Goal: Task Accomplishment & Management: Use online tool/utility

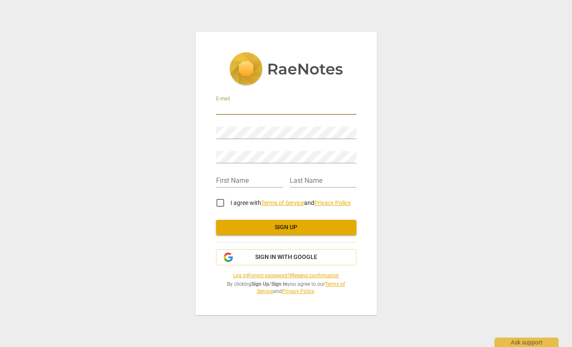
type input "a"
type input "[EMAIL_ADDRESS][DOMAIN_NAME]"
click at [415, 150] on div "E-mail aries@ariesyeo.com Password Retype Password First Name Last Name I agree…" at bounding box center [286, 173] width 572 height 347
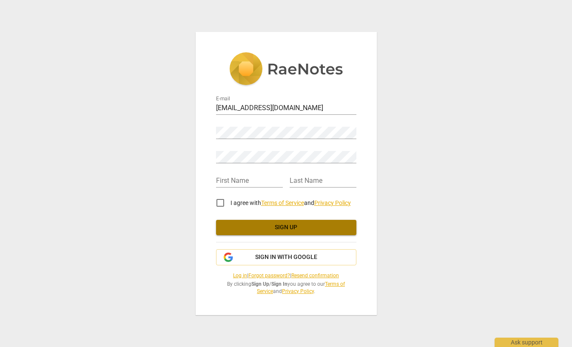
click at [283, 230] on span "Sign up" at bounding box center [286, 227] width 127 height 9
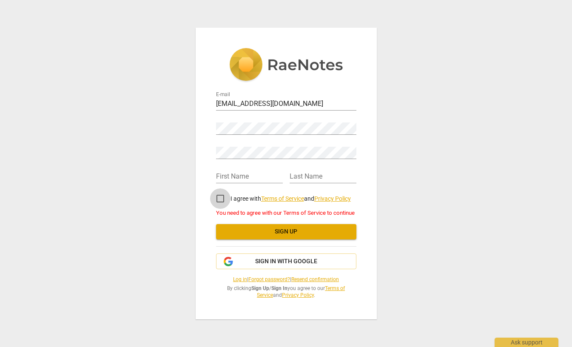
click at [219, 199] on input "I agree with Terms of Service and Privacy Policy" at bounding box center [220, 198] width 20 height 20
checkbox input "true"
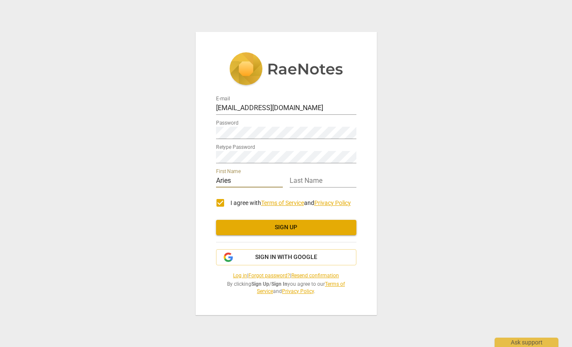
type input "Aries"
type input "Yeo"
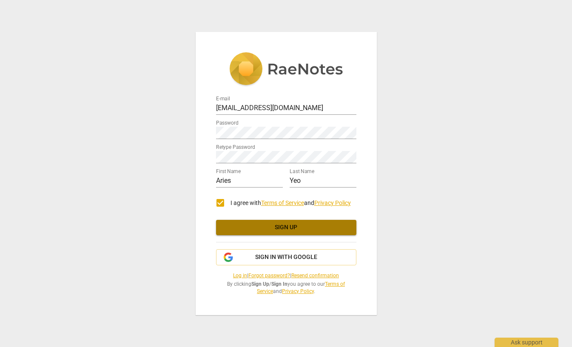
click at [269, 223] on button "Sign up" at bounding box center [286, 227] width 140 height 15
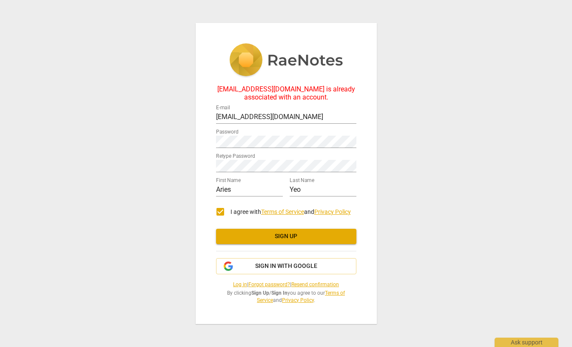
click at [233, 284] on link "Log in" at bounding box center [240, 284] width 14 height 6
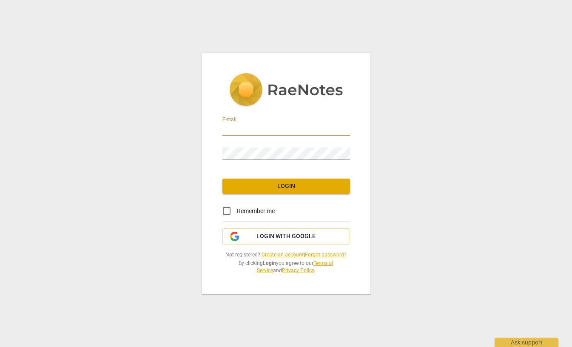
type input "aries@ariesyeo.com"
click at [417, 122] on div "E-mail aries@ariesyeo.com Password Login Remember me Login with Google Not regi…" at bounding box center [286, 173] width 572 height 347
click at [227, 212] on input "Remember me" at bounding box center [226, 211] width 20 height 20
checkbox input "true"
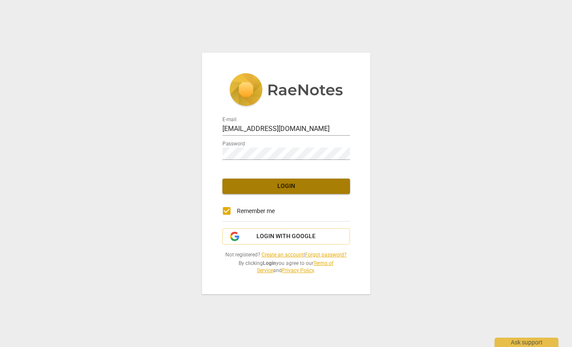
click at [265, 187] on span "Login" at bounding box center [286, 186] width 114 height 9
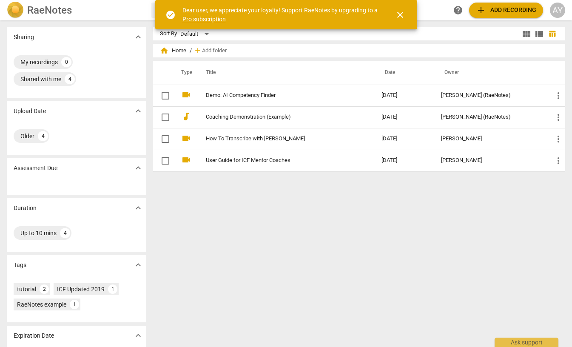
click at [211, 17] on link "Pro subscription" at bounding box center [203, 19] width 43 height 7
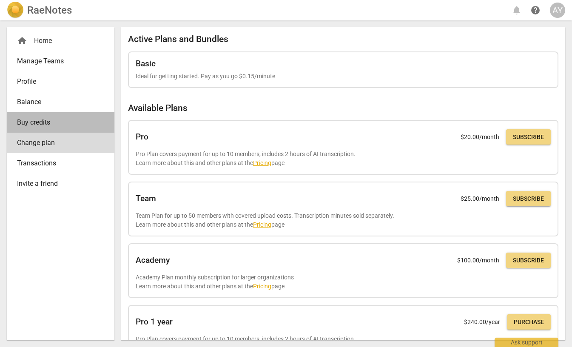
click at [38, 119] on span "Buy credits" at bounding box center [57, 122] width 80 height 10
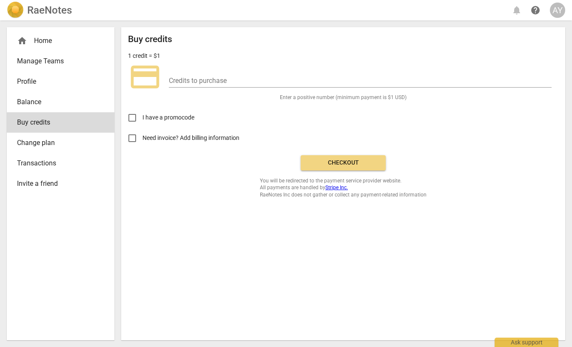
click at [29, 81] on span "Profile" at bounding box center [57, 82] width 80 height 10
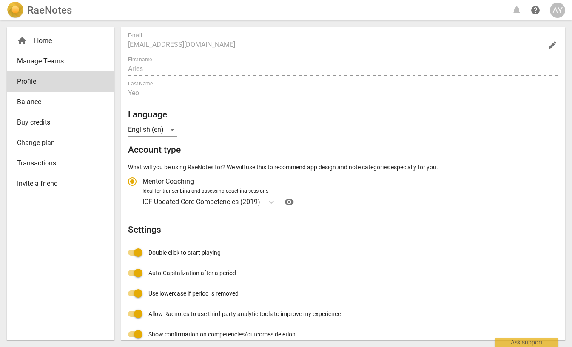
scroll to position [23, 0]
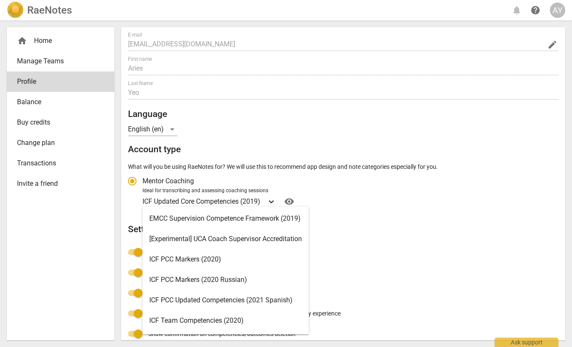
click at [273, 201] on icon "Account type" at bounding box center [271, 201] width 9 height 9
click at [0, 0] on input "Ideal for transcribing and assessing coaching sessions ICF Updated Core Compete…" at bounding box center [0, 0] width 0 height 0
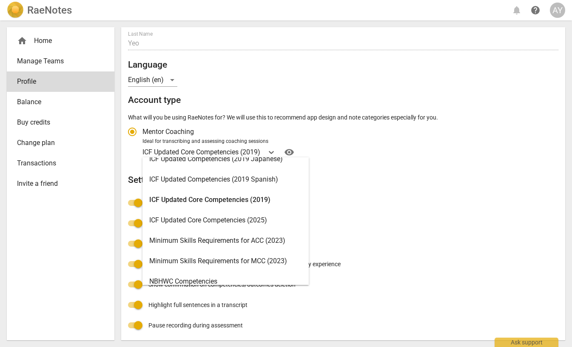
scroll to position [127, 0]
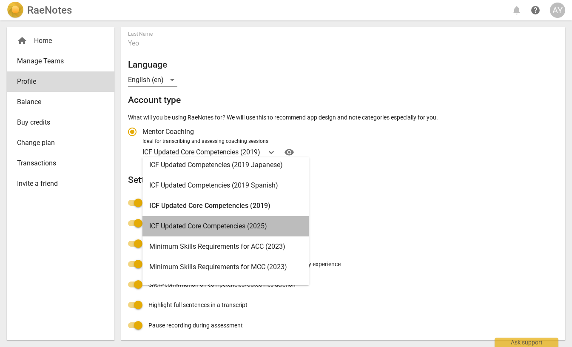
click at [264, 228] on div "ICF Updated Core Competencies (2025)" at bounding box center [225, 226] width 166 height 20
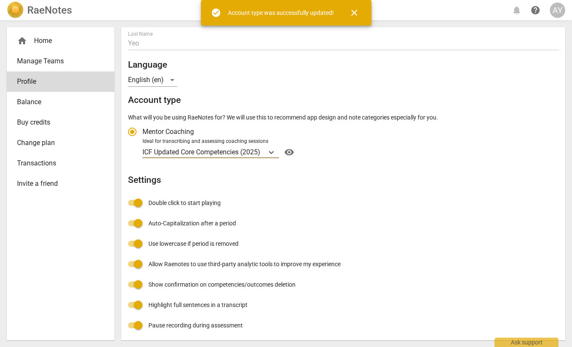
radio input "false"
click at [439, 198] on div "Profile E-mail aries@ariesyeo.com edit First name Aries Last Name Yeo Language …" at bounding box center [343, 149] width 430 height 374
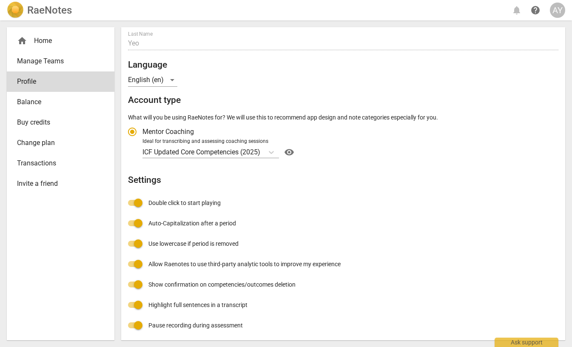
click at [318, 196] on div "Profile E-mail aries@ariesyeo.com edit First name Aries Last Name Yeo Language …" at bounding box center [343, 149] width 430 height 374
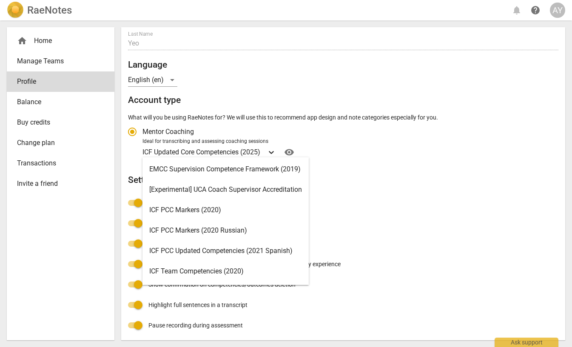
click at [272, 150] on icon "Account type" at bounding box center [271, 152] width 9 height 9
click at [0, 0] on input "Ideal for transcribing and assessing coaching sessions ICF Updated Core Compete…" at bounding box center [0, 0] width 0 height 0
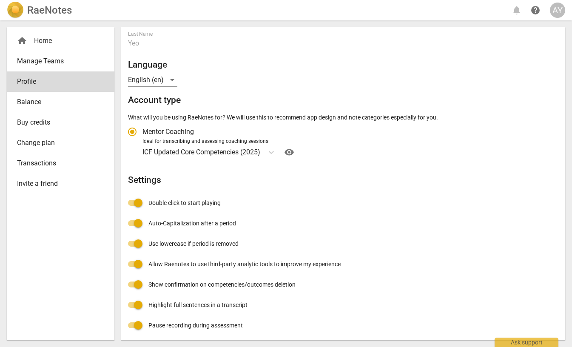
click at [362, 143] on div "Ideal for transcribing and assessing coaching sessions" at bounding box center [348, 142] width 413 height 8
click at [0, 0] on input "Ideal for transcribing and assessing coaching sessions ICF Updated Core Compete…" at bounding box center [0, 0] width 0 height 0
click at [25, 102] on span "Balance" at bounding box center [57, 102] width 80 height 10
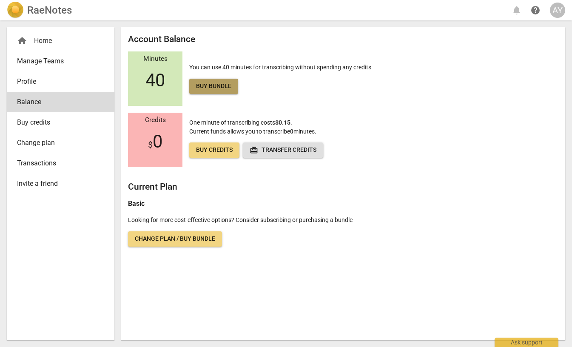
click at [215, 84] on span "Buy bundle" at bounding box center [213, 86] width 35 height 9
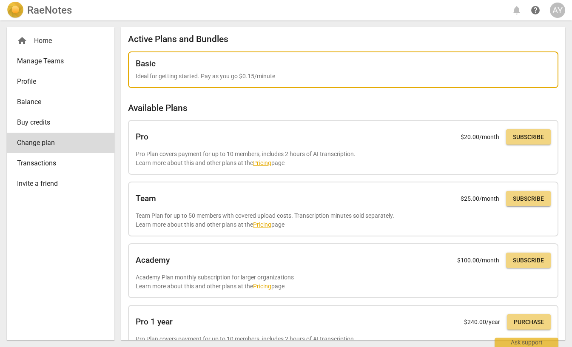
click at [172, 69] on div "Basic Ideal for getting started. Pay as you go $0.15/minute" at bounding box center [343, 70] width 415 height 22
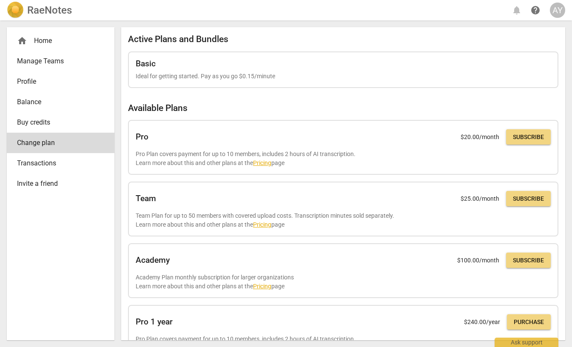
click at [37, 122] on span "Buy credits" at bounding box center [57, 122] width 80 height 10
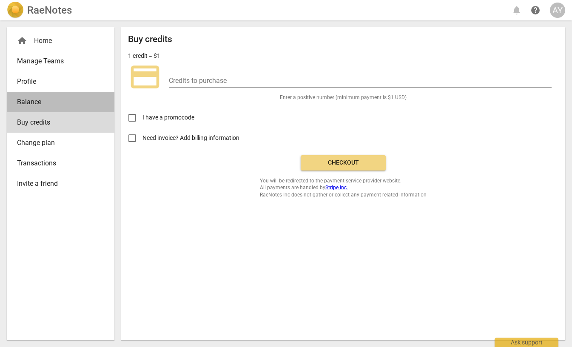
click at [40, 99] on span "Balance" at bounding box center [57, 102] width 80 height 10
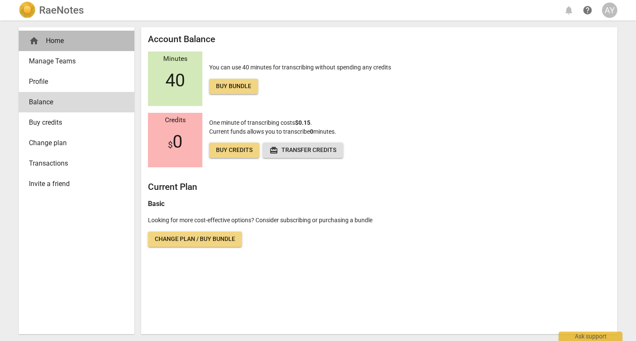
click at [58, 41] on div "home Home" at bounding box center [73, 41] width 88 height 10
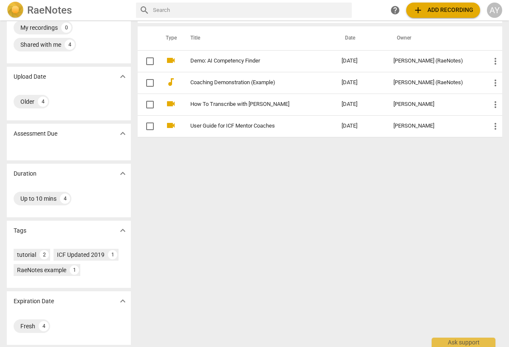
scroll to position [36, 0]
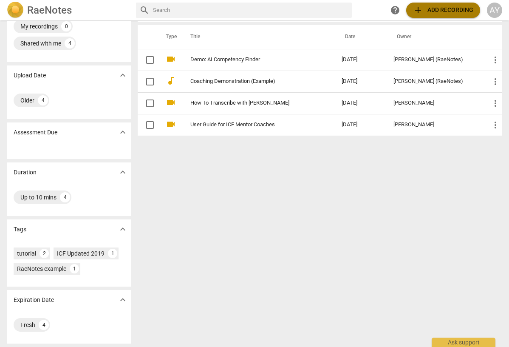
click at [437, 11] on span "add Add recording" at bounding box center [443, 10] width 60 height 10
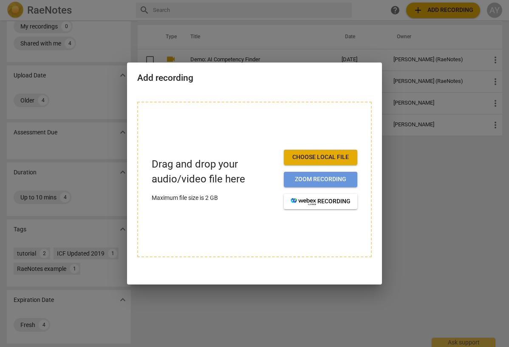
click at [326, 176] on span "Zoom recording" at bounding box center [321, 179] width 60 height 9
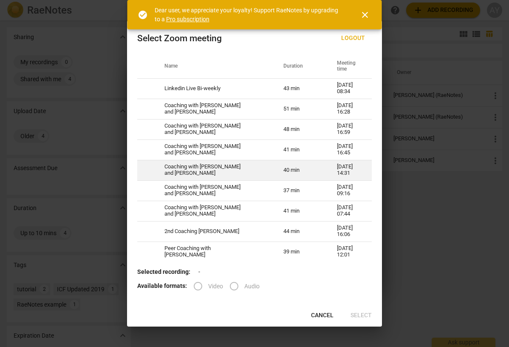
click at [232, 174] on td "Coaching with Aries - Andrea Ames and Aries Yeo" at bounding box center [213, 170] width 119 height 20
radio input "true"
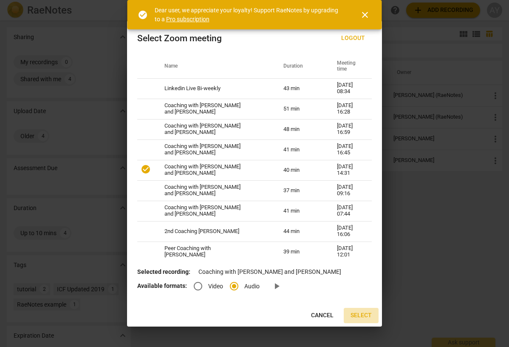
click at [366, 316] on span "Select" at bounding box center [361, 315] width 21 height 9
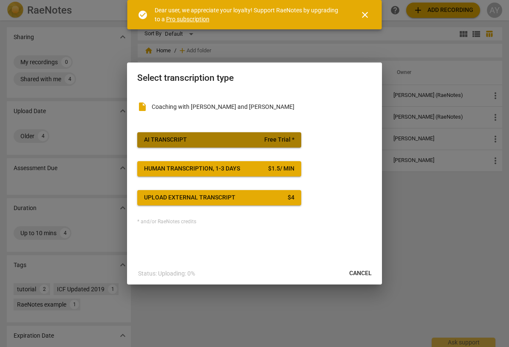
click at [269, 139] on span "Free Trial *" at bounding box center [279, 140] width 30 height 9
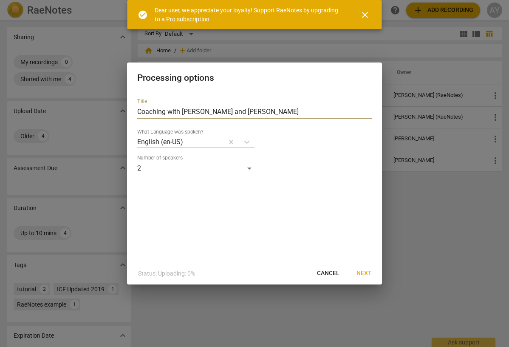
click at [297, 110] on input "Coaching with Aries - Andrea Ames and Aries Yeo" at bounding box center [254, 112] width 235 height 14
drag, startPoint x: 204, startPoint y: 111, endPoint x: 166, endPoint y: 112, distance: 37.8
click at [166, 112] on input "Coaching with Aries - Andrea Ames and Aries Yeo" at bounding box center [254, 112] width 235 height 14
click at [263, 108] on input "Coaching- Andrea Ames and Aries Yeo" at bounding box center [254, 112] width 235 height 14
drag, startPoint x: 366, startPoint y: 272, endPoint x: 275, endPoint y: 160, distance: 144.5
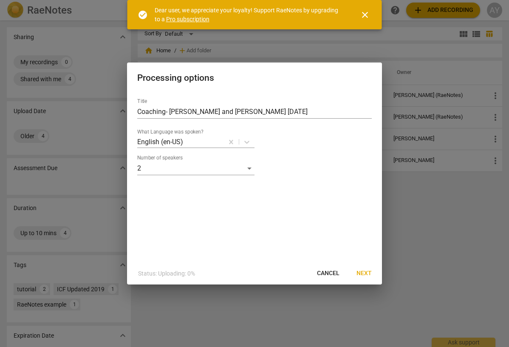
click at [275, 160] on div "Processing options Title Coaching- Andrea Ames and Aries Yeo 7th Aug What Langu…" at bounding box center [254, 173] width 255 height 222
click at [284, 113] on input "Coaching- Andrea Ames and Aries Yeo 7th Aug" at bounding box center [254, 112] width 235 height 14
click at [266, 110] on input "Coaching- Andrea Ames and Aries Yeo 7th Aug25" at bounding box center [254, 112] width 235 height 14
type input "Coaching- [PERSON_NAME] and [PERSON_NAME] [DATE]"
click at [365, 272] on span "Next" at bounding box center [364, 273] width 15 height 9
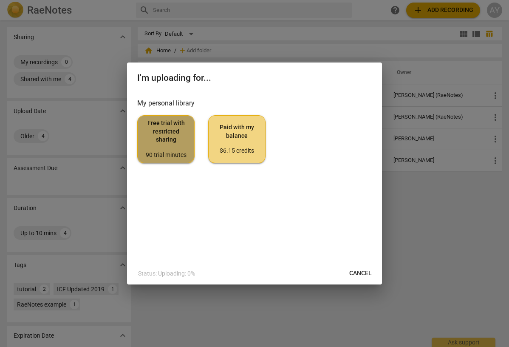
click at [176, 137] on span "Free trial with restricted sharing 90 trial minutes" at bounding box center [166, 139] width 43 height 40
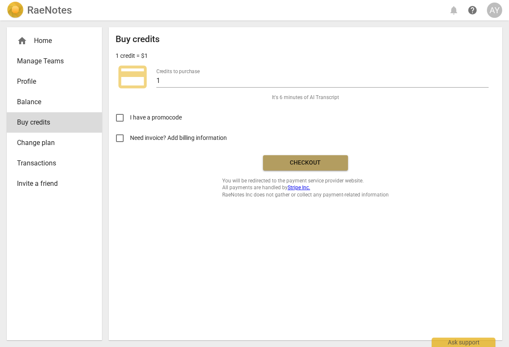
click at [321, 162] on span "Checkout" at bounding box center [305, 163] width 71 height 9
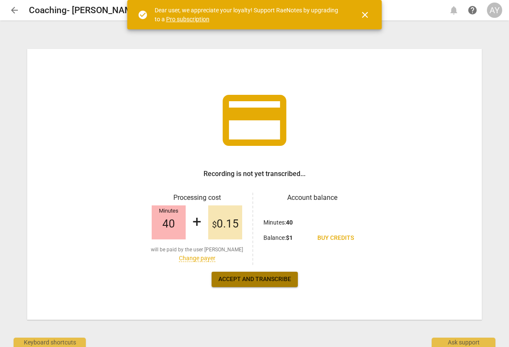
click at [264, 283] on span "Accept and transcribe" at bounding box center [255, 279] width 73 height 9
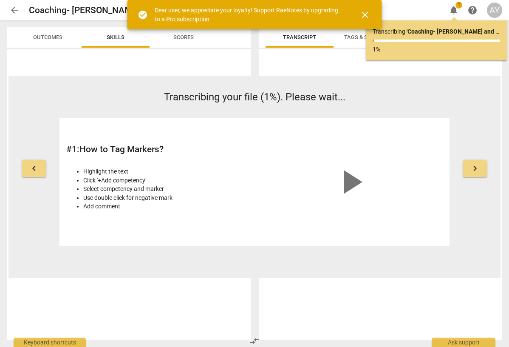
click at [366, 13] on span "close" at bounding box center [365, 15] width 10 height 10
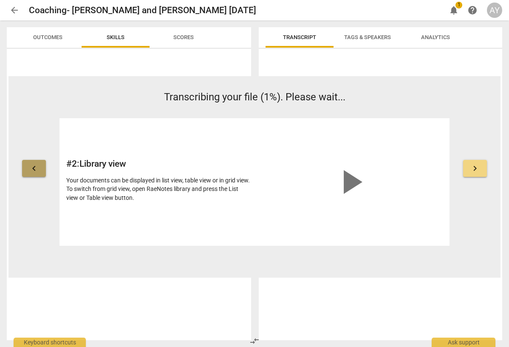
click at [35, 171] on span "keyboard_arrow_left" at bounding box center [34, 168] width 10 height 10
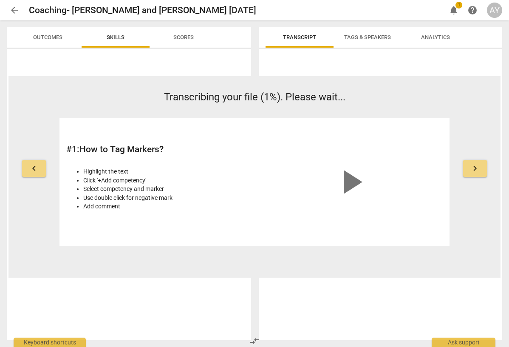
click at [474, 168] on span "keyboard_arrow_right" at bounding box center [475, 168] width 10 height 10
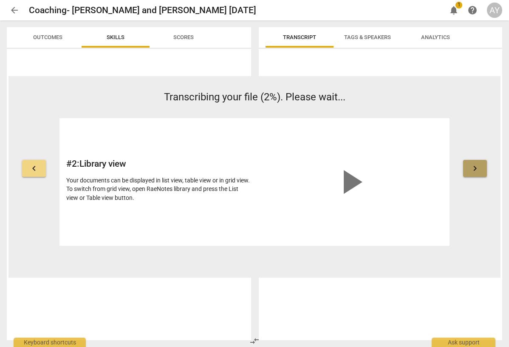
click at [474, 168] on span "keyboard_arrow_right" at bounding box center [475, 168] width 10 height 10
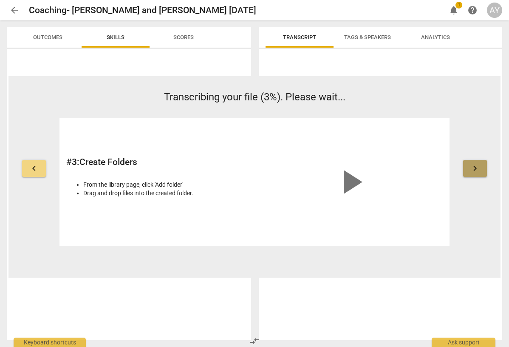
click at [476, 171] on span "keyboard_arrow_right" at bounding box center [475, 168] width 10 height 10
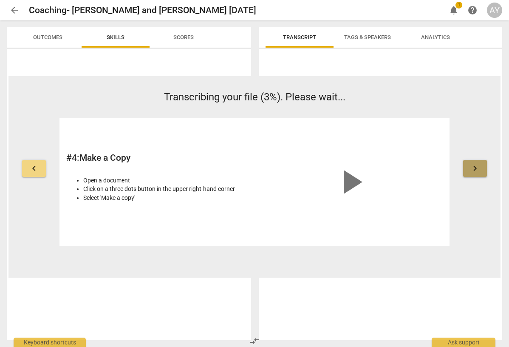
click at [480, 168] on button "keyboard_arrow_right" at bounding box center [475, 168] width 24 height 17
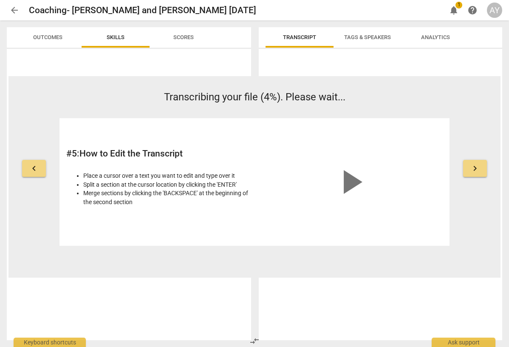
click at [477, 171] on span "keyboard_arrow_right" at bounding box center [475, 168] width 10 height 10
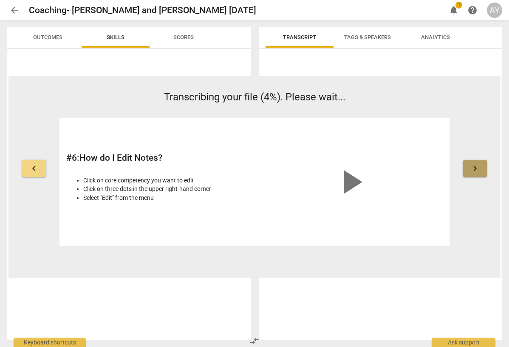
click at [477, 171] on span "keyboard_arrow_right" at bounding box center [475, 168] width 10 height 10
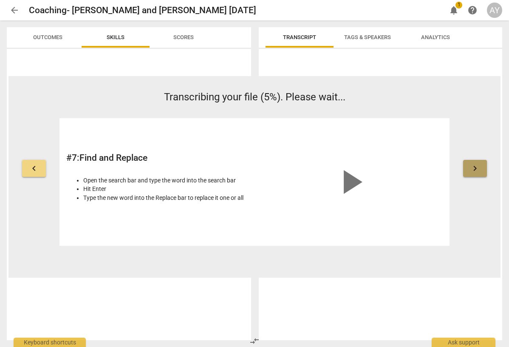
click at [477, 171] on span "keyboard_arrow_right" at bounding box center [475, 168] width 10 height 10
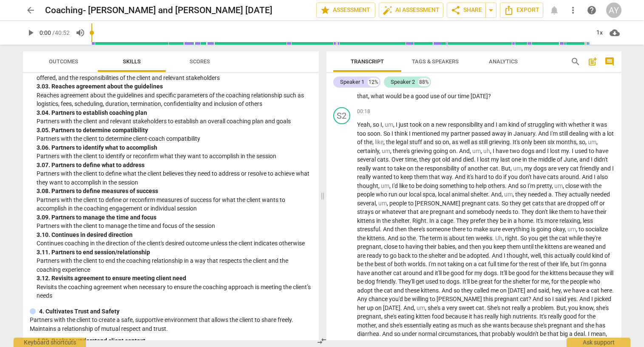
scroll to position [497, 0]
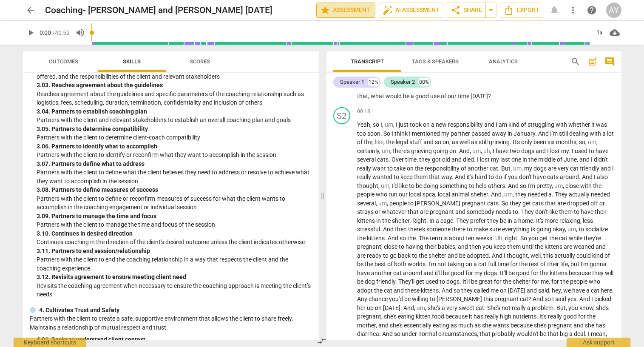
click at [347, 11] on span "star Assessment" at bounding box center [345, 10] width 51 height 10
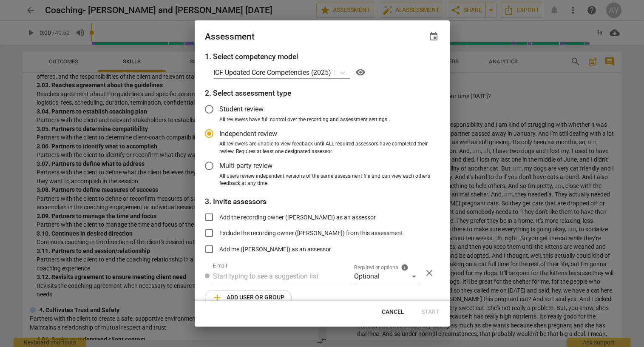
scroll to position [0, 0]
click at [436, 36] on span "event" at bounding box center [434, 36] width 10 height 10
click at [509, 81] on div at bounding box center [322, 173] width 644 height 347
click at [273, 9] on div at bounding box center [322, 173] width 644 height 347
radio input "false"
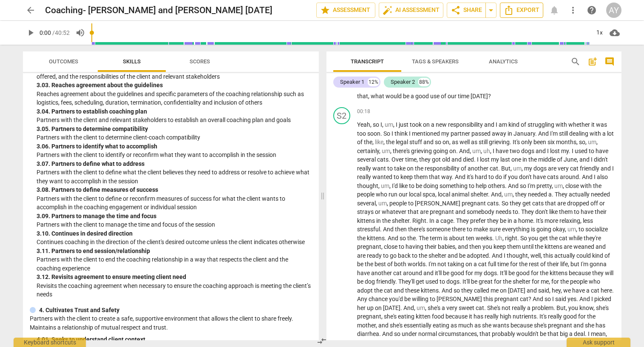
click at [509, 9] on span "Export" at bounding box center [522, 10] width 36 height 10
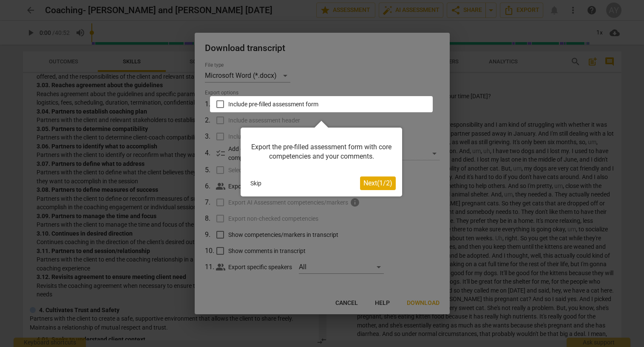
click at [252, 182] on button "Skip" at bounding box center [256, 183] width 18 height 13
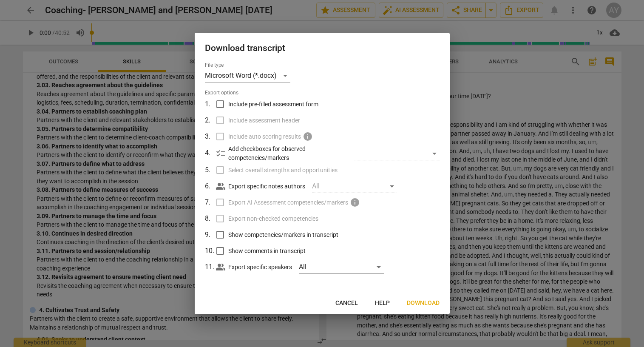
click at [509, 60] on div at bounding box center [322, 173] width 644 height 347
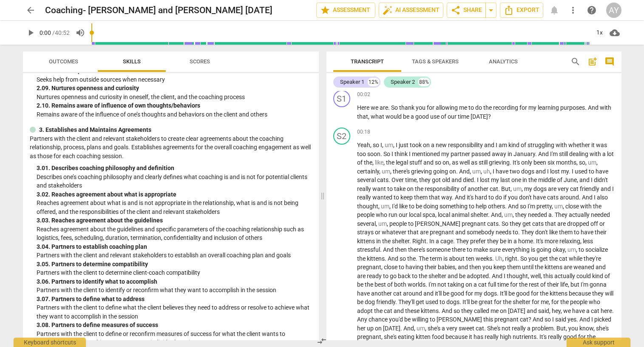
scroll to position [362, 0]
click at [509, 95] on div "+" at bounding box center [568, 94] width 9 height 9
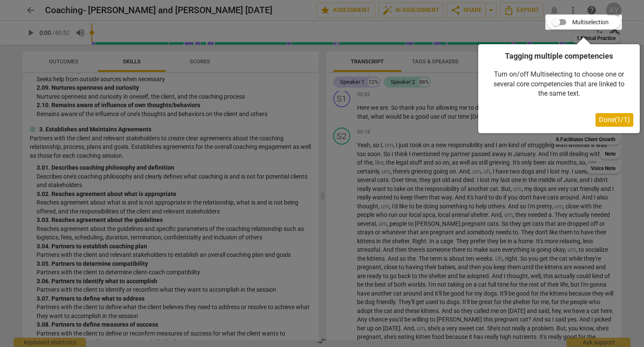
click at [466, 133] on div at bounding box center [322, 173] width 644 height 347
click at [509, 118] on span "Done ( 1 / 1 )" at bounding box center [614, 120] width 31 height 8
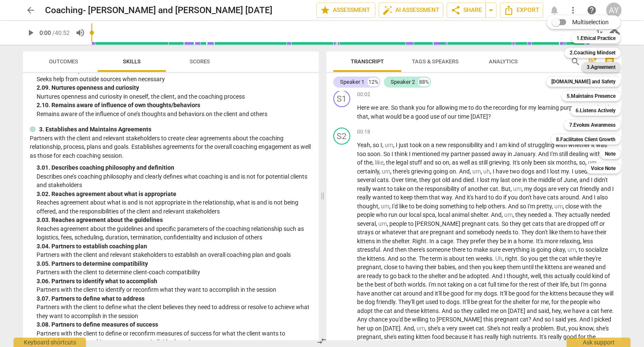
click at [509, 66] on b "3.Agreement" at bounding box center [601, 67] width 29 height 10
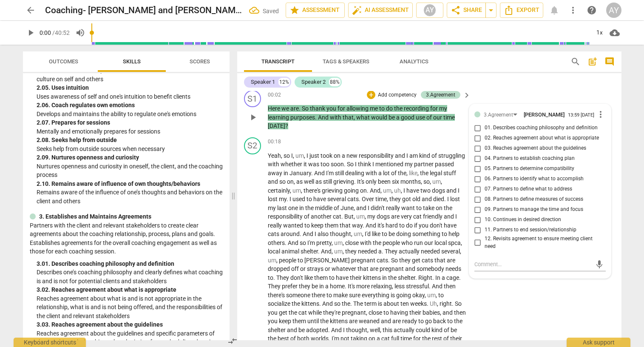
scroll to position [0, 0]
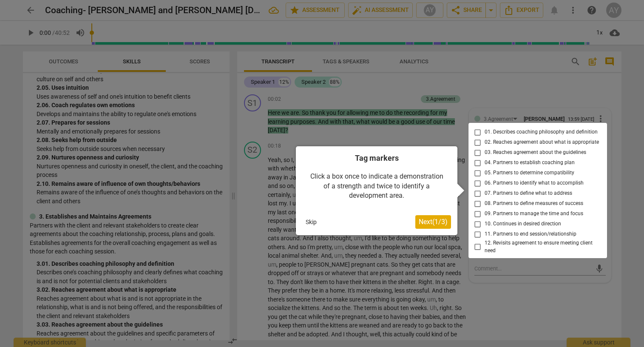
click at [476, 194] on div at bounding box center [538, 190] width 139 height 135
click at [477, 196] on div at bounding box center [538, 190] width 139 height 135
click at [475, 193] on div at bounding box center [538, 190] width 139 height 135
click at [500, 193] on div at bounding box center [538, 190] width 139 height 135
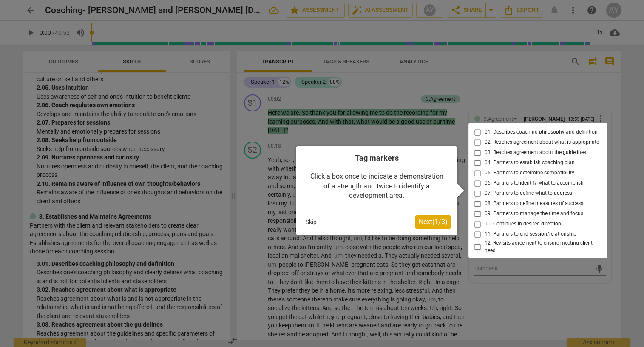
click at [500, 193] on div at bounding box center [538, 190] width 139 height 135
click at [476, 194] on div at bounding box center [538, 190] width 139 height 135
drag, startPoint x: 427, startPoint y: 224, endPoint x: 340, endPoint y: 215, distance: 87.1
click at [340, 215] on div "Skip Next ( 1 / 3 )" at bounding box center [376, 222] width 149 height 14
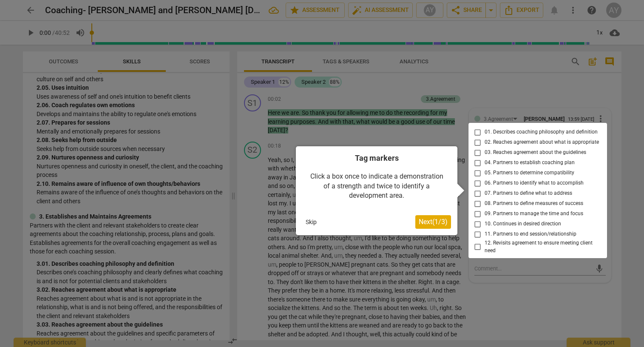
click at [424, 224] on span "Next ( 1 / 3 )" at bounding box center [433, 222] width 29 height 8
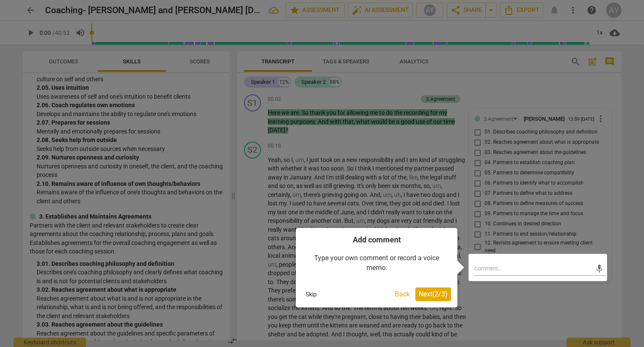
click at [433, 294] on span "Next ( 2 / 3 )" at bounding box center [433, 294] width 29 height 8
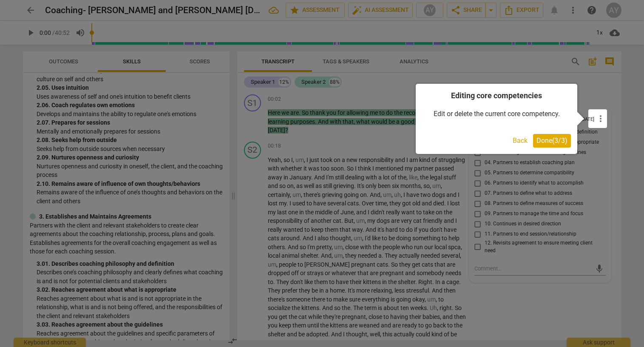
click at [509, 141] on button "Done ( 3 / 3 )" at bounding box center [552, 141] width 38 height 14
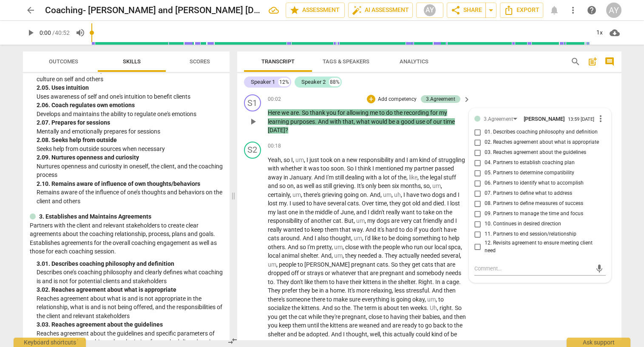
click at [477, 184] on input "06. Partners to identify what to accomplish" at bounding box center [478, 183] width 14 height 10
checkbox input "true"
click at [321, 122] on span "And" at bounding box center [324, 121] width 12 height 7
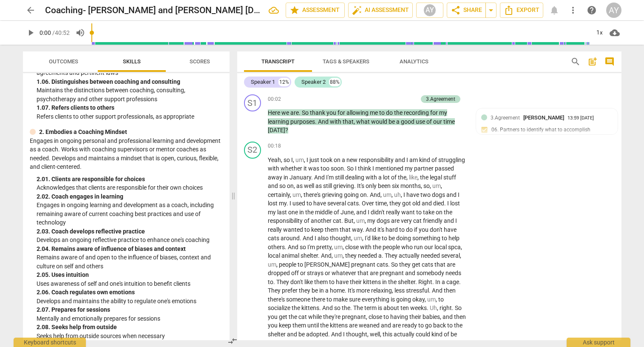
scroll to position [173, 0]
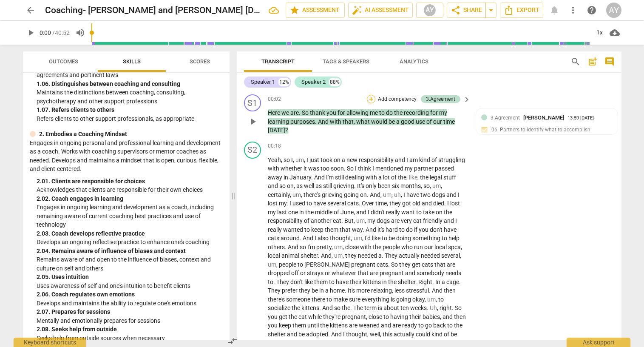
click at [373, 100] on div "+" at bounding box center [371, 99] width 9 height 9
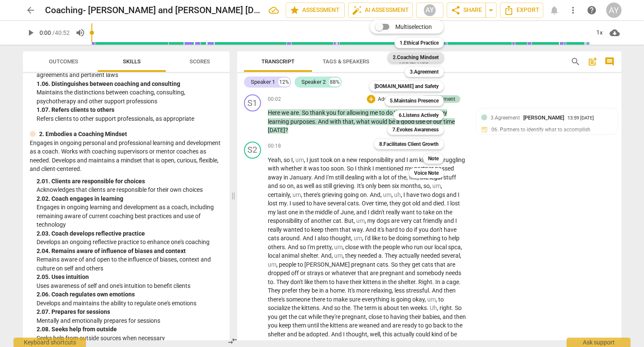
click at [418, 57] on b "2.Coaching Mindset" at bounding box center [416, 57] width 46 height 10
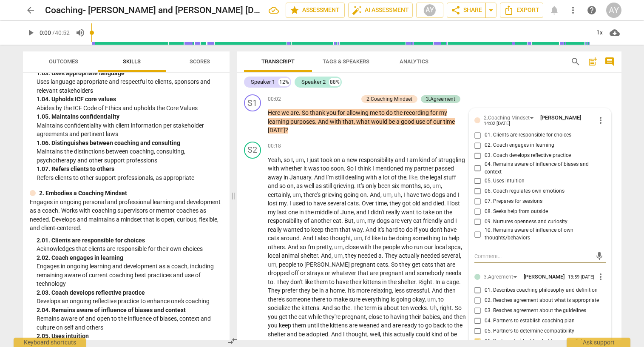
scroll to position [2, 0]
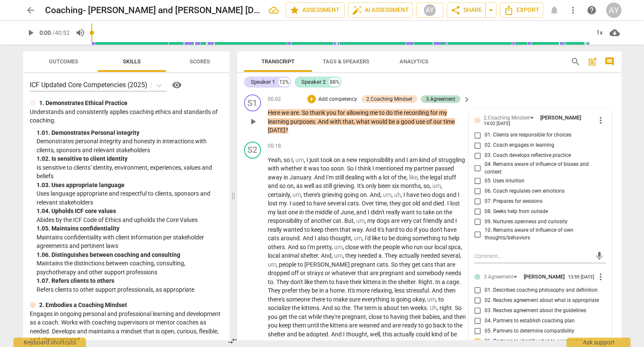
click at [338, 98] on p "Add competency" at bounding box center [338, 100] width 40 height 8
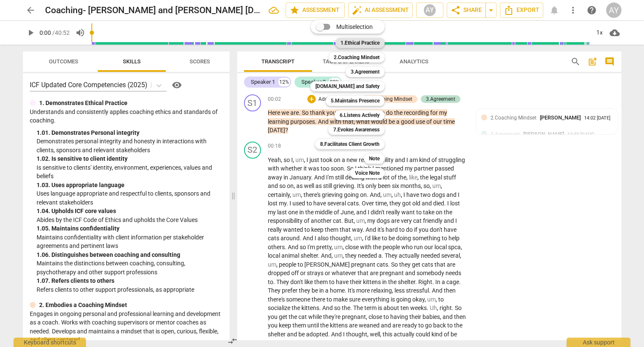
click at [349, 43] on b "1.Ethical Practice" at bounding box center [360, 43] width 39 height 10
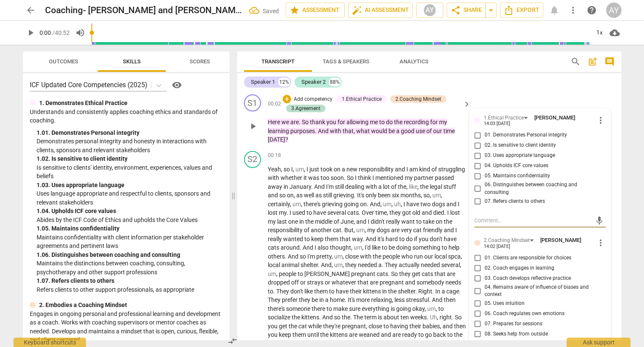
click at [477, 134] on input "01. Demonstrates Personal integrity" at bounding box center [478, 135] width 14 height 10
checkbox input "true"
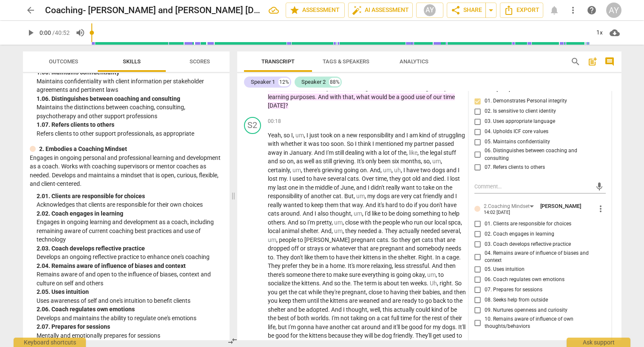
scroll to position [167, 0]
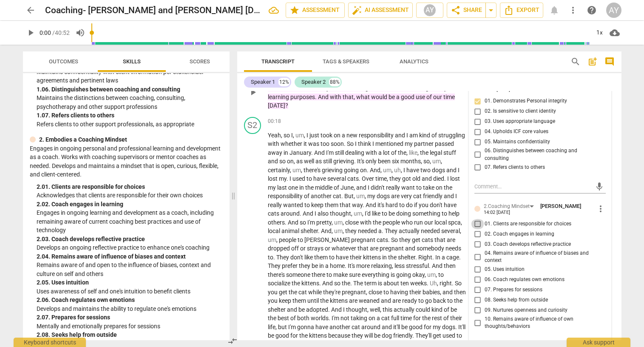
click at [478, 219] on input "01. Clients are responsible for choices" at bounding box center [478, 224] width 14 height 10
checkbox input "true"
click at [474, 122] on input "03. Uses appropriate language" at bounding box center [478, 121] width 14 height 10
checkbox input "true"
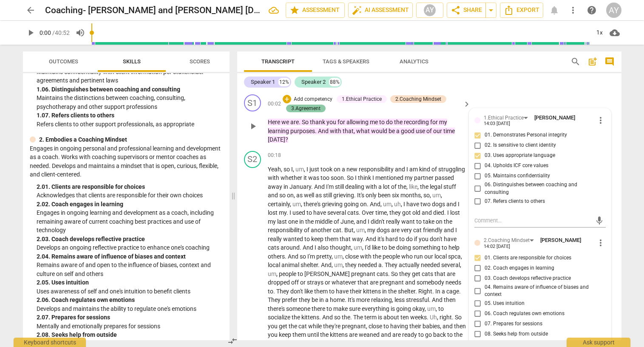
scroll to position [0, 0]
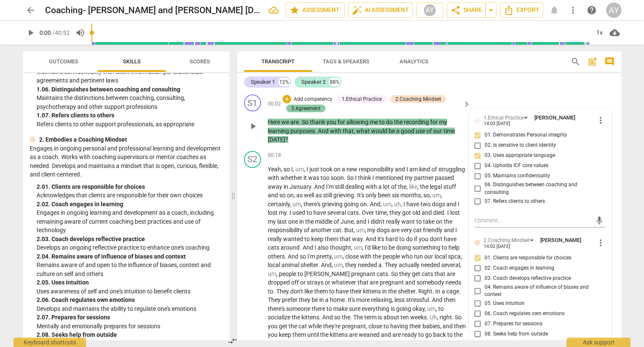
click at [300, 109] on div "3.Agreement" at bounding box center [305, 109] width 29 height 8
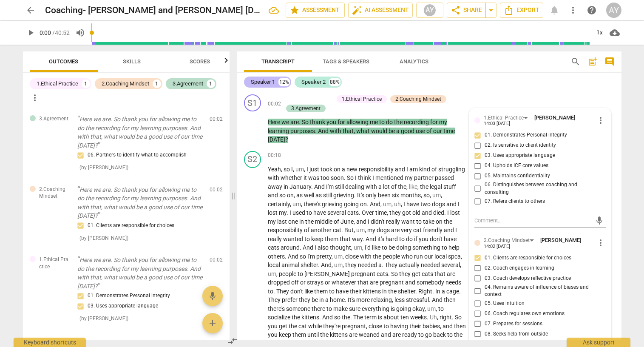
click at [263, 83] on div "Speaker 1" at bounding box center [263, 82] width 24 height 9
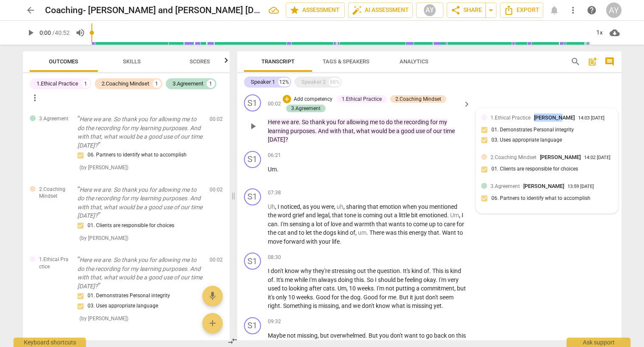
drag, startPoint x: 555, startPoint y: 117, endPoint x: 527, endPoint y: 119, distance: 27.7
click at [509, 119] on div "1.Ethical Practice Aries Yeo" at bounding box center [535, 118] width 88 height 8
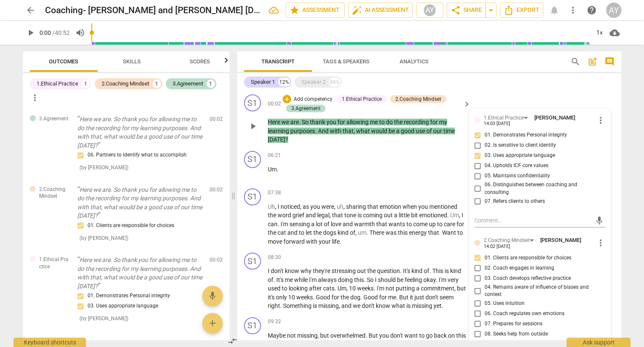
click at [509, 82] on div "Speaker 1 12% Speaker 2 88%" at bounding box center [429, 82] width 371 height 14
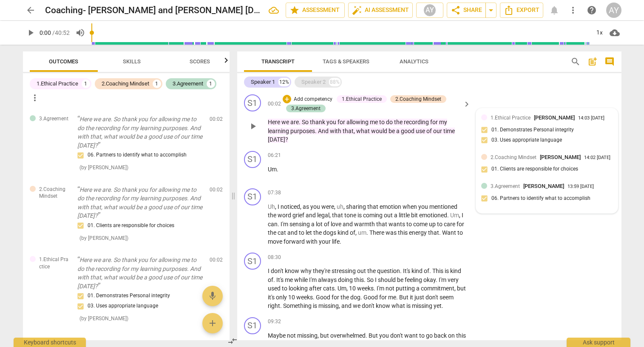
click at [322, 83] on div "Speaker 2" at bounding box center [313, 82] width 24 height 9
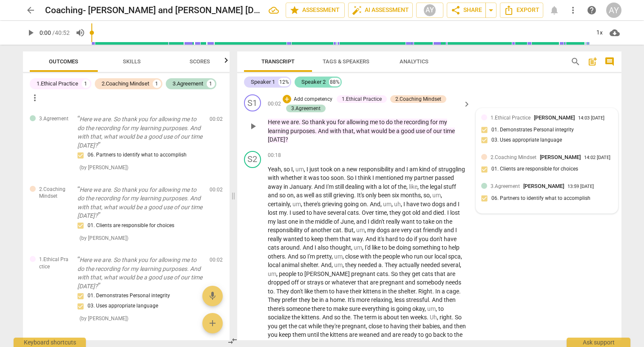
click at [322, 83] on div "Speaker 2" at bounding box center [313, 82] width 24 height 9
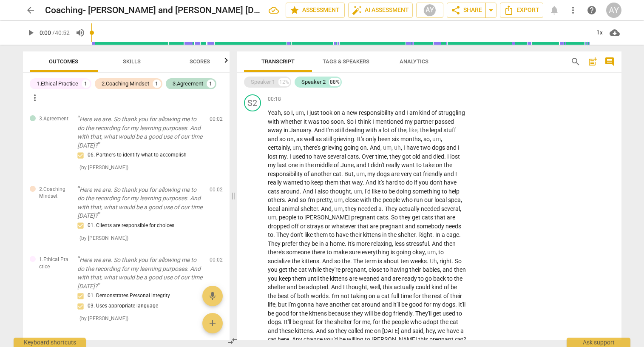
click at [256, 84] on div "Speaker 1" at bounding box center [263, 82] width 24 height 9
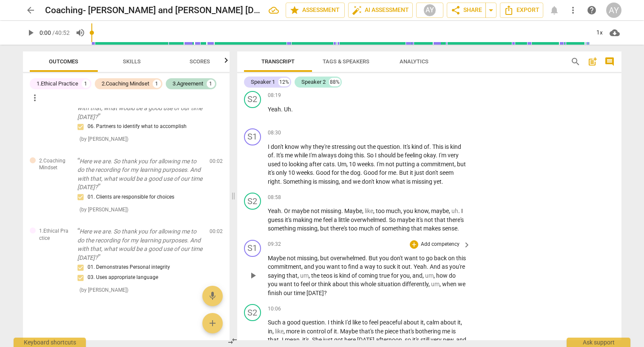
scroll to position [734, 0]
click at [254, 160] on span "play_arrow" at bounding box center [253, 165] width 10 height 10
click at [251, 160] on span "pause" at bounding box center [253, 165] width 10 height 10
type input "539"
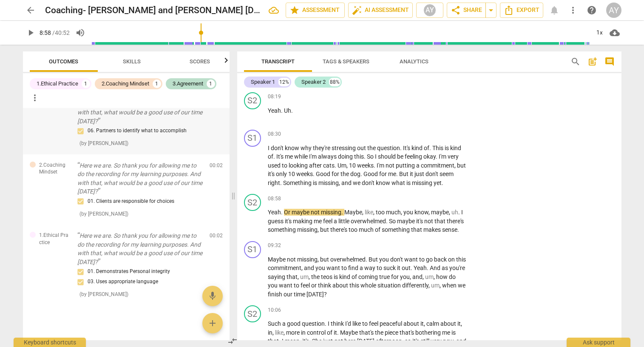
scroll to position [24, 0]
click at [139, 61] on span "Skills" at bounding box center [132, 61] width 18 height 6
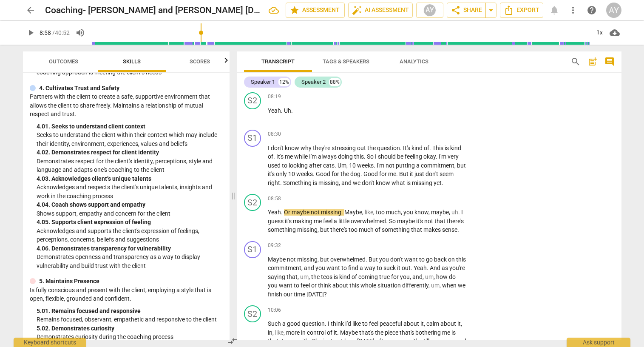
scroll to position [883, 0]
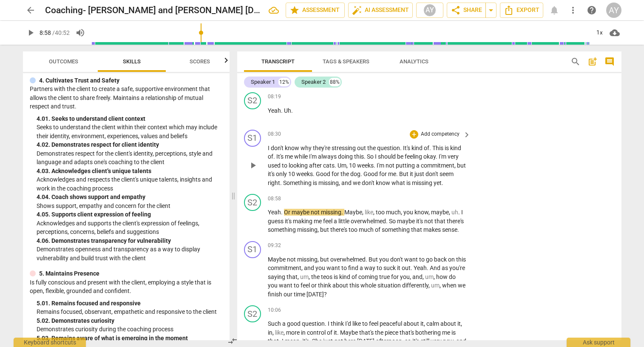
click at [449, 131] on p "Add competency" at bounding box center [440, 135] width 40 height 8
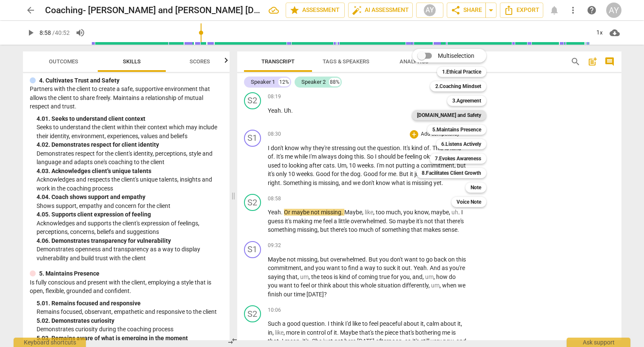
click at [468, 116] on b "[DOMAIN_NAME] and Safety" at bounding box center [449, 115] width 64 height 10
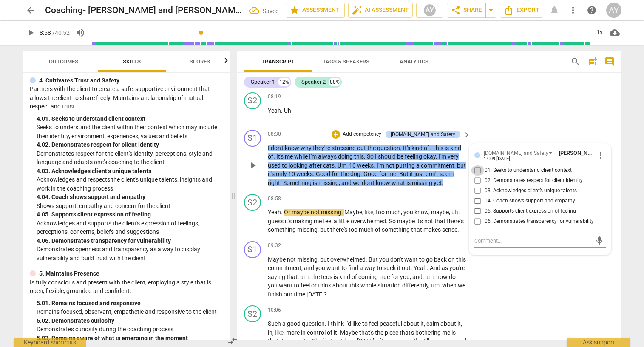
click at [477, 165] on input "01. Seeks to understand client context" at bounding box center [478, 170] width 14 height 10
checkbox input "true"
click at [476, 206] on input "05. Supports client expression of feeling" at bounding box center [478, 211] width 14 height 10
checkbox input "true"
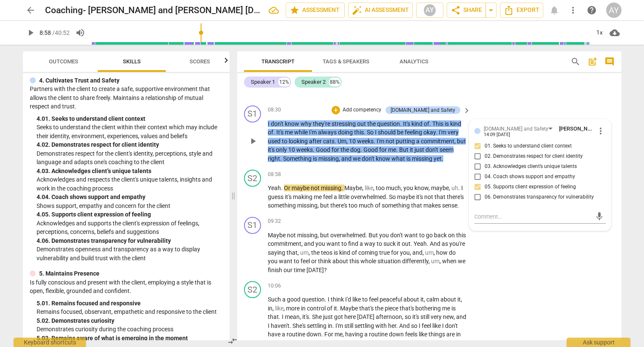
scroll to position [758, 0]
click at [476, 171] on input "04. Coach shows support and empathy" at bounding box center [478, 176] width 14 height 10
checkbox input "true"
click at [500, 212] on textarea at bounding box center [533, 216] width 118 height 8
type textarea "I"
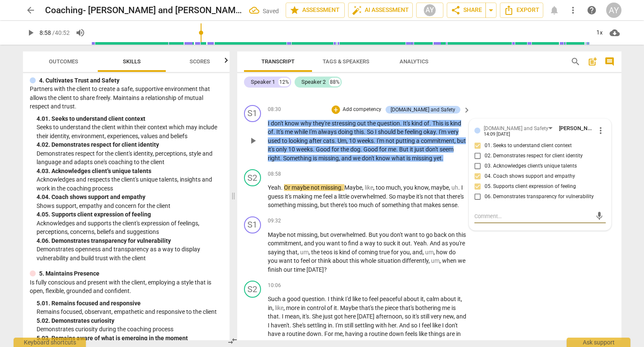
type textarea "I"
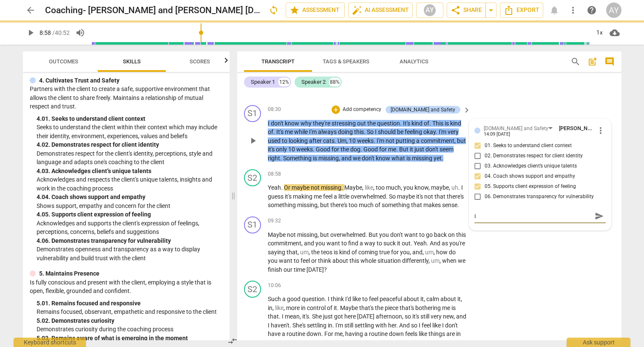
type textarea "I w"
type textarea "I wo"
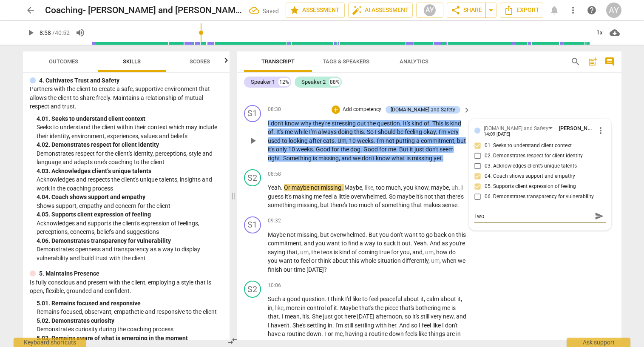
type textarea "I won"
type textarea "I wond"
type textarea "I wonde"
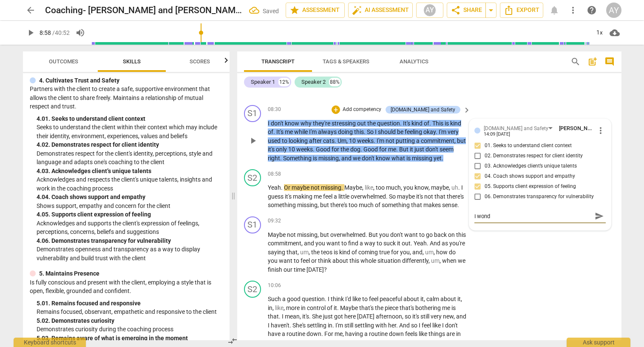
type textarea "I wonde"
type textarea "I wonder"
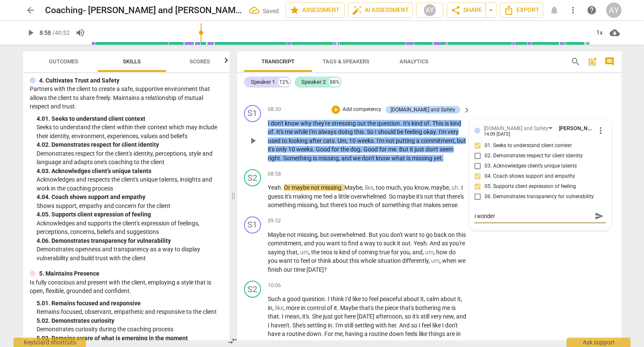
type textarea "I wonder -"
type textarea "I wonder - i"
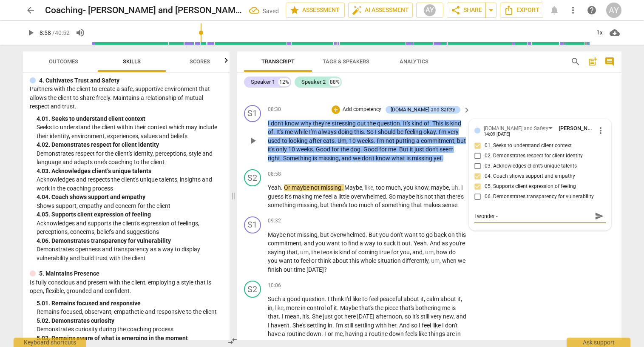
type textarea "I wonder - i"
type textarea "I wonder - is"
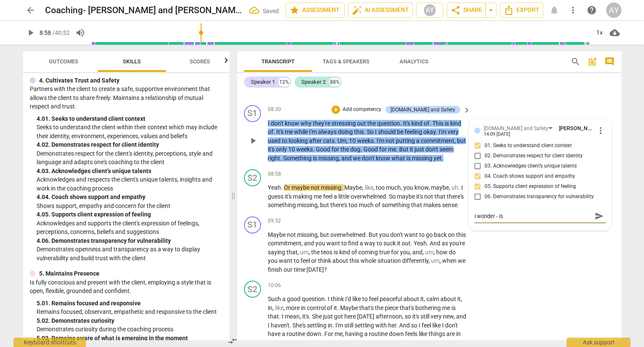
type textarea "I wonder - is t"
type textarea "I wonder - is th"
type textarea "I wonder - is the"
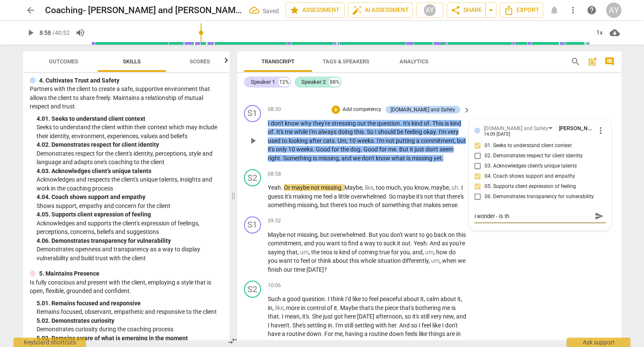
type textarea "I wonder - is the"
type textarea "I wonder - is ther"
type textarea "I wonder - is there"
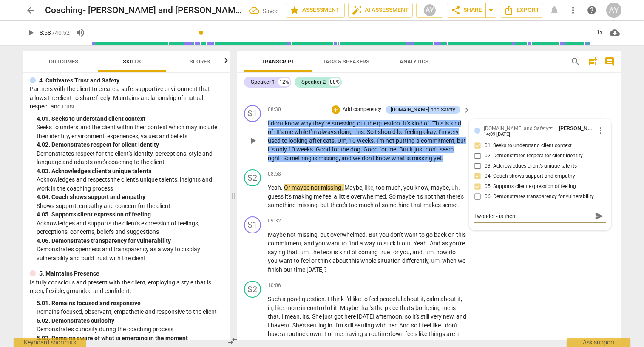
type textarea "I wonder - is there"
type textarea "I wonder - is there a"
type textarea "I wonder - is there an"
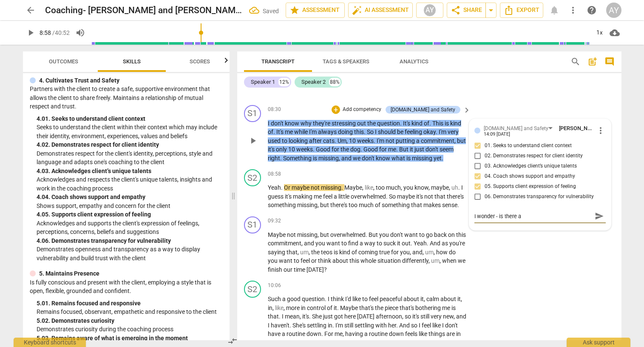
type textarea "I wonder - is there an"
type textarea "I wonder - is there any"
type textarea "I wonder - is there anyw"
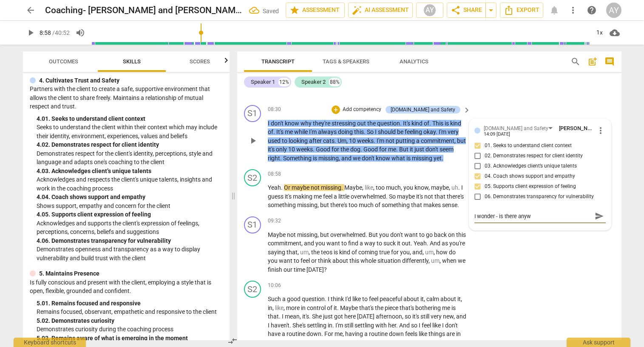
type textarea "I wonder - is there anywa"
type textarea "I wonder - is there anyway"
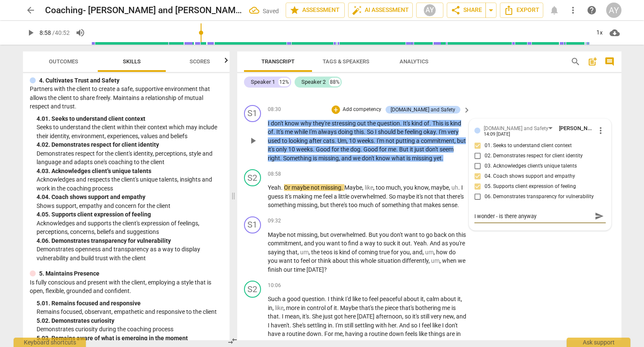
type textarea "I wonder - is there anyway"
type textarea "I wonder - is there anyway I"
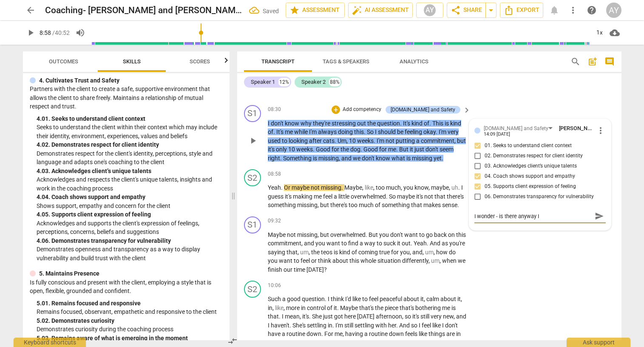
type textarea "I wonder - is there anyway I c"
type textarea "I wonder - is there anyway I ca"
type textarea "I wonder - is there anyway I can"
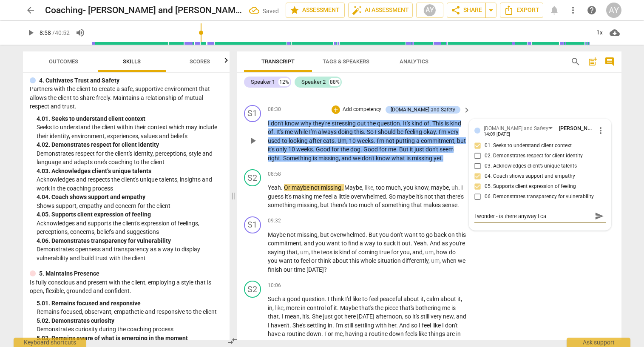
type textarea "I wonder - is there anyway I can"
type textarea "I wonder - is there anyway I can s"
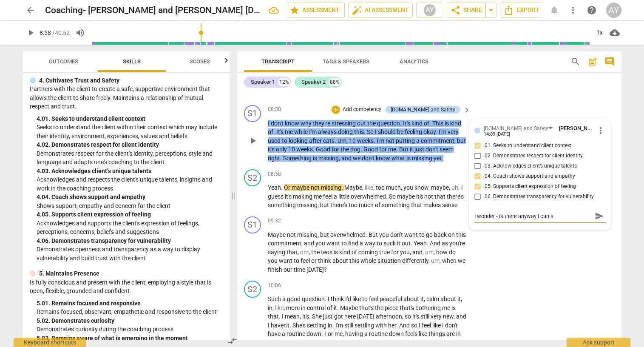
type textarea "I wonder - is there anyway I can sp"
type textarea "I wonder - is there anyway I can spe"
type textarea "I wonder - is there anyway I can spee"
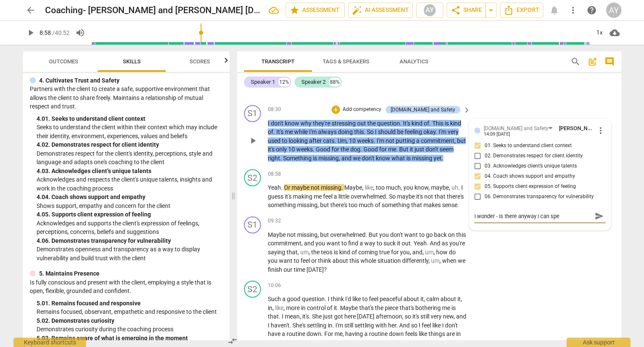
type textarea "I wonder - is there anyway I can spee"
type textarea "I wonder - is there anyway I can speed"
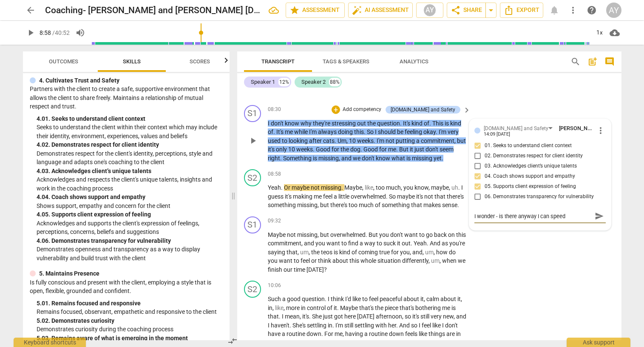
type textarea "I wonder - is there anyway I can speed p"
type textarea "I wonder - is there anyway I can speed"
type textarea "I wonder - is there anyway I can speed u"
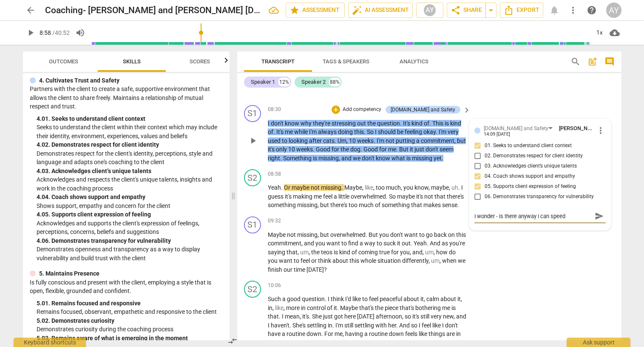
type textarea "I wonder - is there anyway I can speed u"
type textarea "I wonder - is there anyway I can speed up"
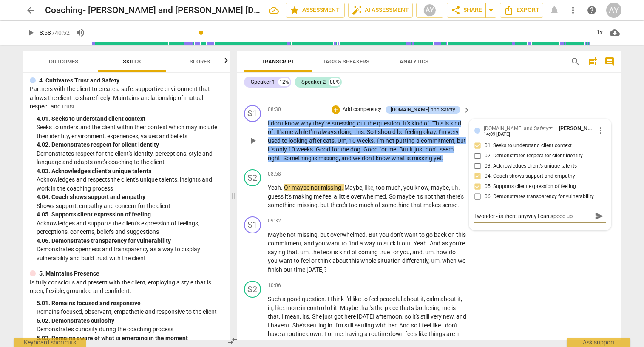
type textarea "I wonder - is there anyway I can speed up l"
type textarea "I wonder - is there anyway I can speed up li"
type textarea "I wonder - is there anyway I can speed up lik"
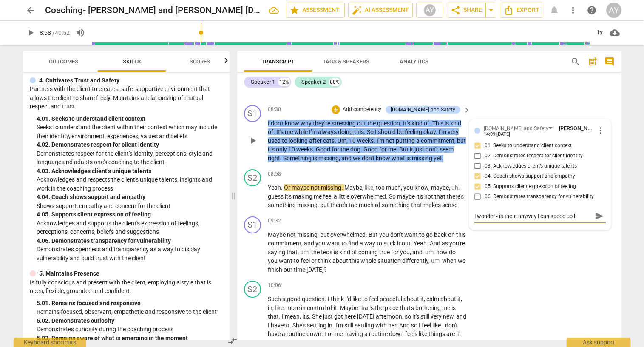
type textarea "I wonder - is there anyway I can speed up lik"
type textarea "I wonder - is there anyway I can speed up like"
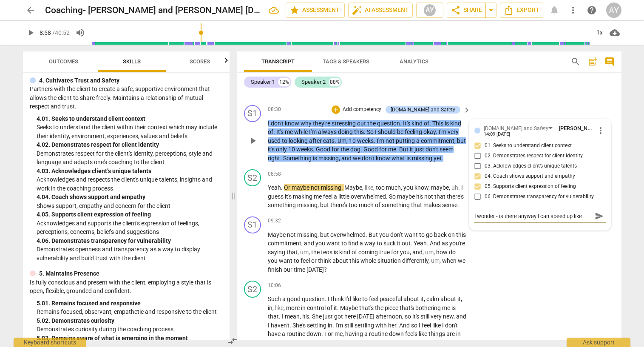
type textarea "I wonder - is there anyway I can speed up like l"
type textarea "I wonder - is there anyway I can speed up like la"
type textarea "I wonder - is there anyway I can speed up like las"
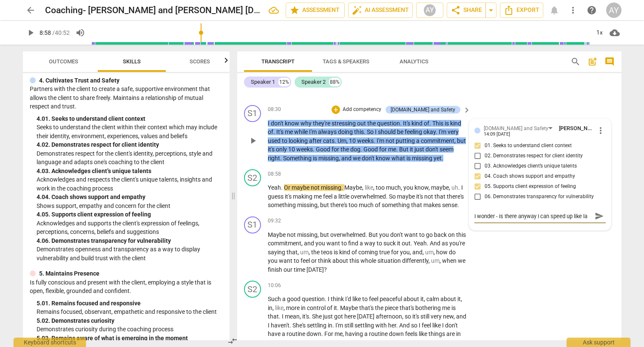
type textarea "I wonder - is there anyway I can speed up like las"
type textarea "I wonder - is there anyway I can speed up like lase"
type textarea "I wonder - is there anyway I can speed up like laser"
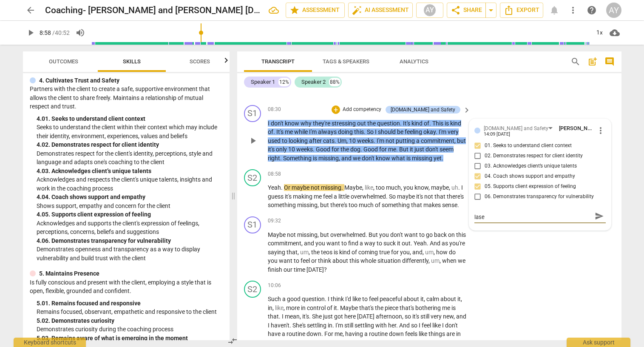
type textarea "I wonder - is there anyway I can speed up like laser"
type textarea "I wonder - is there anyway I can speed up like laser f"
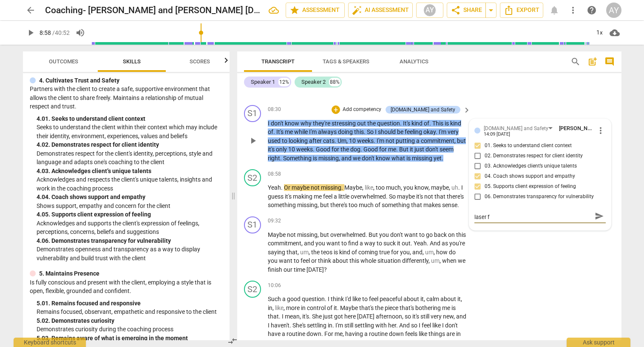
type textarea "I wonder - is there anyway I can speed up like laser fo"
type textarea "I wonder - is there anyway I can speed up like laser foc"
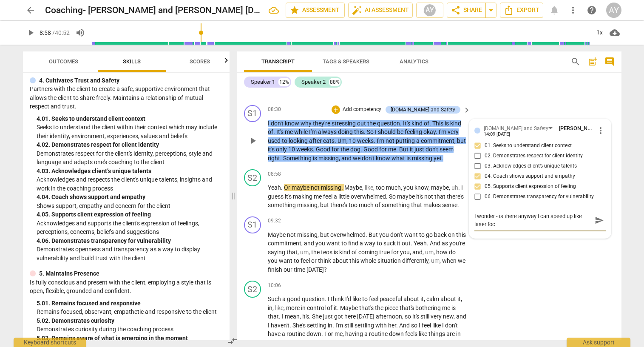
type textarea "I wonder - is there anyway I can speed up like laser focu"
type textarea "I wonder - is there anyway I can speed up like laser focus"
type textarea "I wonder - is there anyway I can speed up like laser focuse"
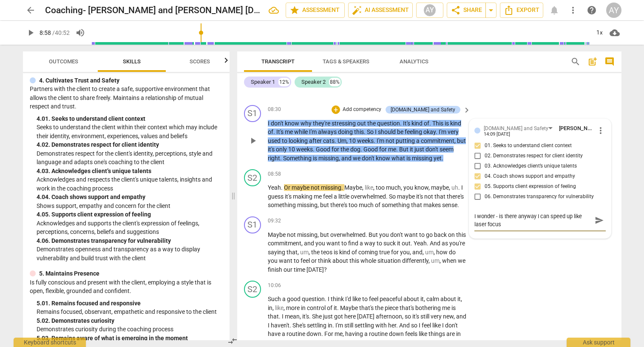
type textarea "I wonder - is there anyway I can speed up like laser focuse"
type textarea "I wonder - is there anyway I can speed up like laser focused"
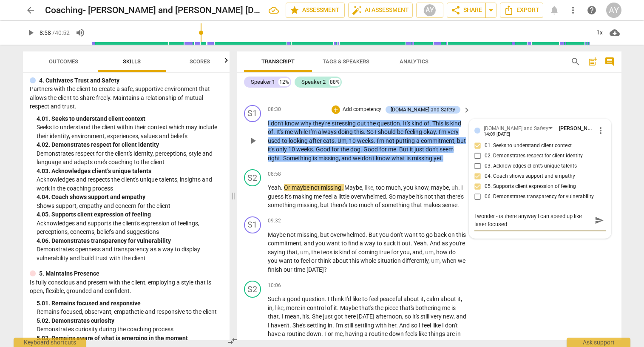
type textarea "I wonder - is there anyway I can speed up like laser focused a"
type textarea "I wonder - is there anyway I can speed up like laser focused as"
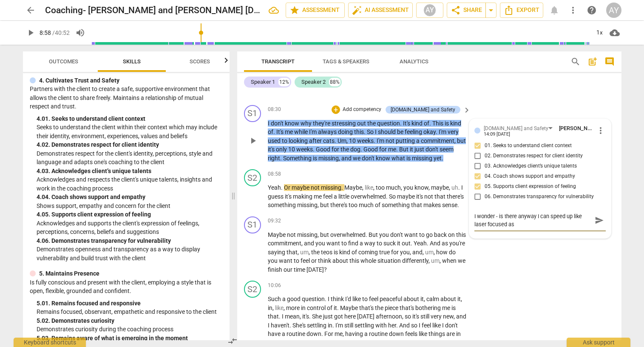
type textarea "I wonder - is there anyway I can speed up like laser focused as"
type textarea "I wonder - is there anyway I can speed up like laser focused a"
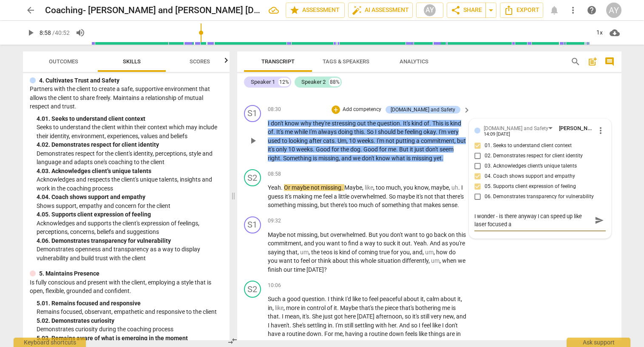
type textarea "I wonder - is there anyway I can speed up like laser focused"
type textarea "I wonder - is there anyway I can speed up like laser focused t"
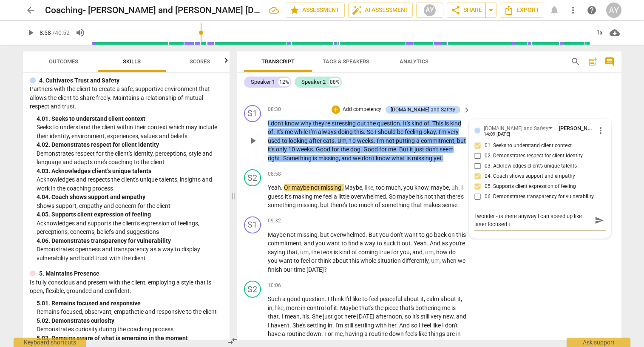
type textarea "I wonder - is there anyway I can speed up like laser focused t"
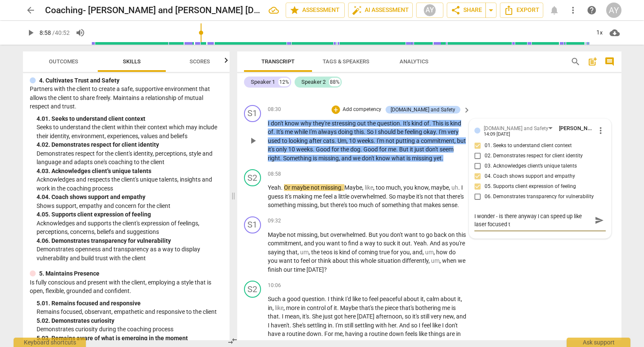
type textarea "I wonder - is there anyway I can speed up like laser focused t i"
type textarea "I wonder - is there anyway I can speed up like laser focused t"
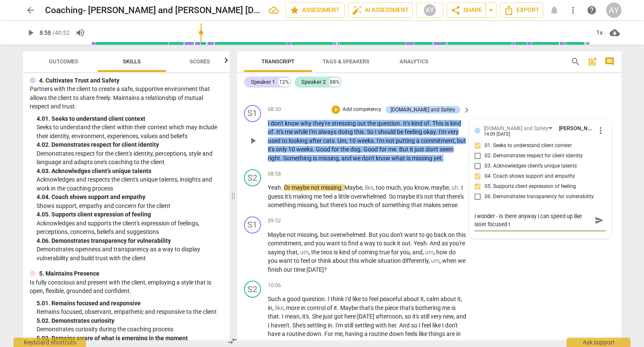
type textarea "I wonder - is there anyway I can speed up like laser focused t"
type textarea "I wonder - is there anyway I can speed up like laser focused to"
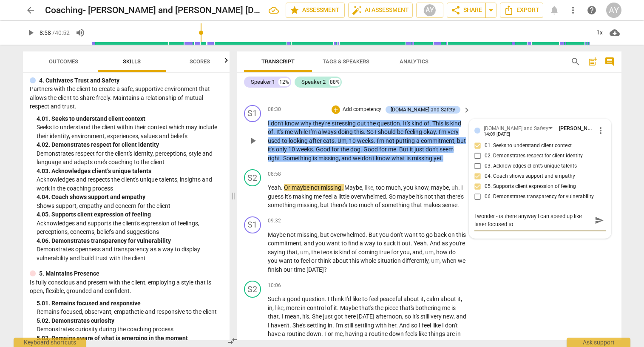
type textarea "I wonder - is there anyway I can speed up like laser focused to i"
type textarea "I wonder - is there anyway I can speed up like laser focused to id"
type textarea "I wonder - is there anyway I can speed up like laser focused to ide"
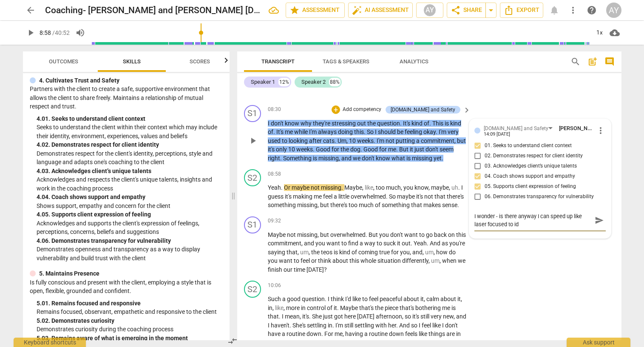
type textarea "I wonder - is there anyway I can speed up like laser focused to ide"
type textarea "I wonder - is there anyway I can speed up like laser focused to iden"
type textarea "I wonder - is there anyway I can speed up like laser focused to ident"
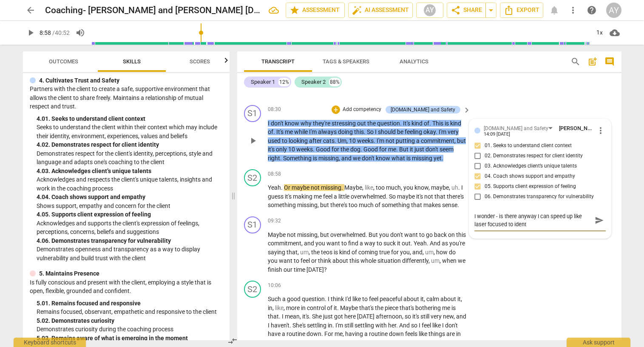
type textarea "I wonder - is there anyway I can speed up like laser focused to identi"
type textarea "I wonder - is there anyway I can speed up like laser focused to identif"
type textarea "I wonder - is there anyway I can speed up like laser focused to identify"
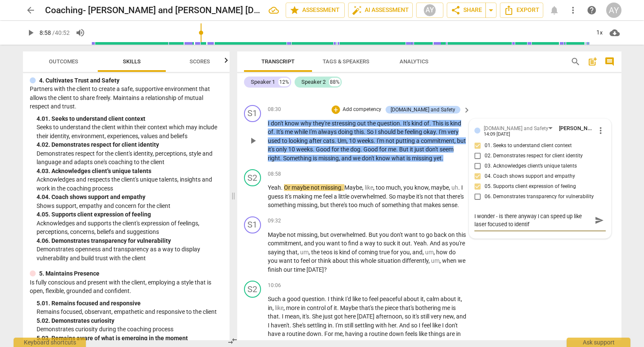
type textarea "I wonder - is there anyway I can speed up like laser focused to identify"
type textarea "I wonder - is there anyway I can speed up like laser focused to identify t"
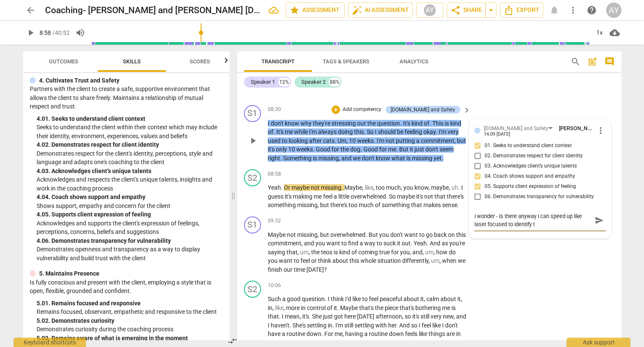
type textarea "I wonder - is there anyway I can speed up like laser focused to identify th"
type textarea "I wonder - is there anyway I can speed up like laser focused to identify the"
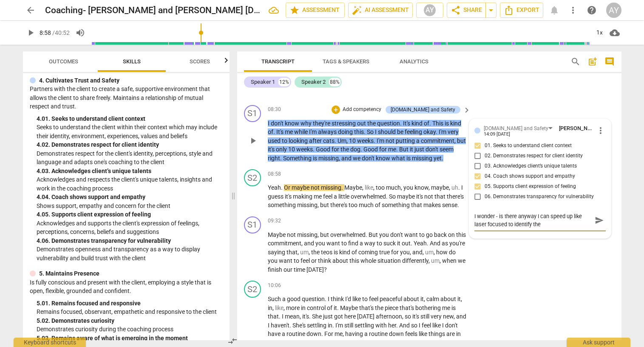
type textarea "I wonder - is there anyway I can speed up like laser focused to identify the"
type textarea "I wonder - is there anyway I can speed up like laser focused to identify the t"
type textarea "I wonder - is there anyway I can speed up like laser focused to identify the th"
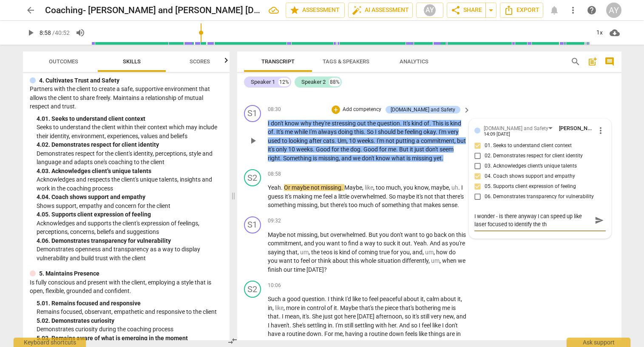
type textarea "I wonder - is there anyway I can speed up like laser focused to identify the the"
type textarea "I wonder - is there anyway I can speed up like laser focused to identify the th…"
click at [509, 219] on span "send" at bounding box center [599, 223] width 9 height 9
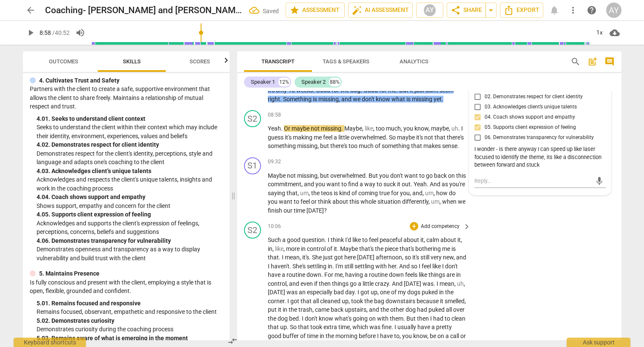
scroll to position [839, 0]
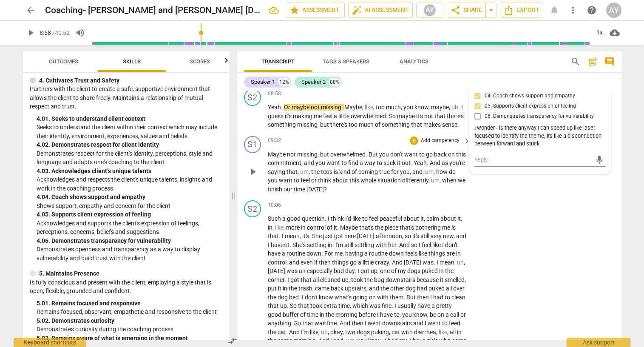
click at [440, 178] on span "um" at bounding box center [435, 180] width 9 height 7
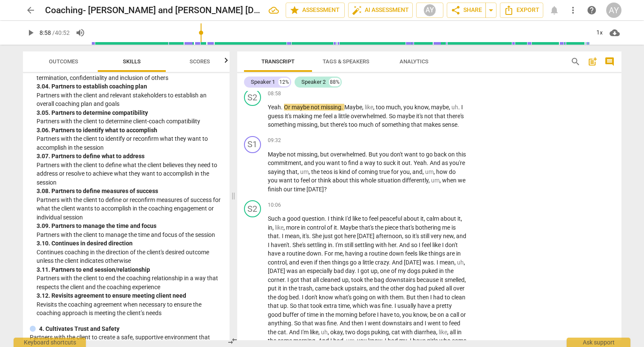
scroll to position [634, 0]
click at [437, 142] on p "Add competency" at bounding box center [440, 141] width 40 height 8
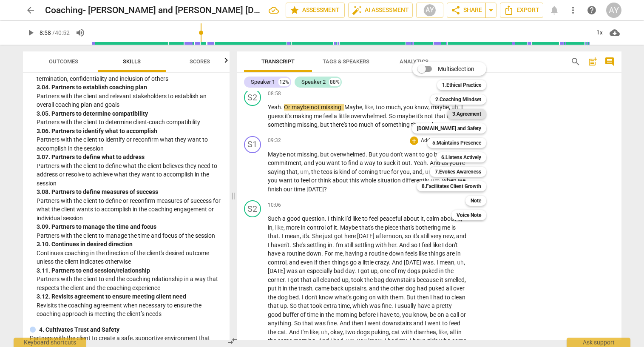
click at [464, 115] on b "3.Agreement" at bounding box center [466, 114] width 29 height 10
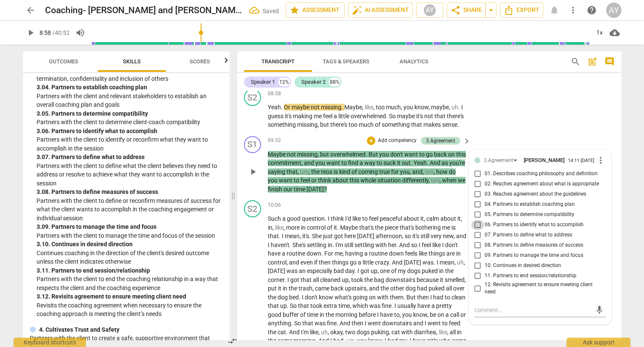
click at [474, 227] on input "06. Partners to identify what to accomplish" at bounding box center [478, 225] width 14 height 10
click at [476, 236] on input "07. Partners to define what to address" at bounding box center [478, 235] width 14 height 10
click at [502, 309] on textarea at bounding box center [533, 310] width 118 height 8
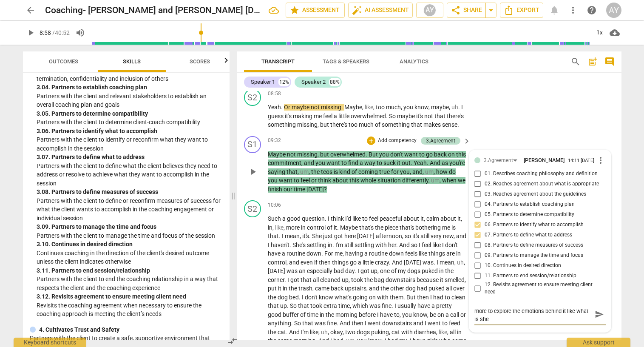
scroll to position [0, 0]
click at [509, 315] on span "send" at bounding box center [599, 317] width 9 height 9
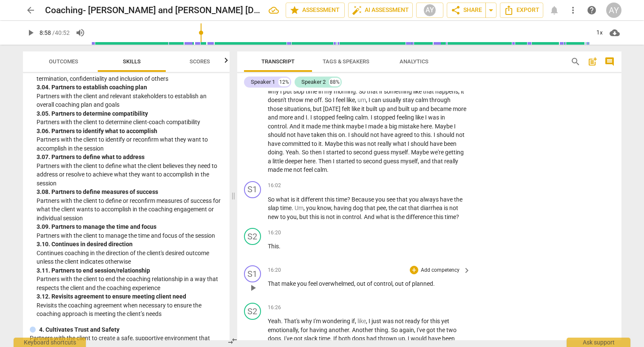
scroll to position [1275, 0]
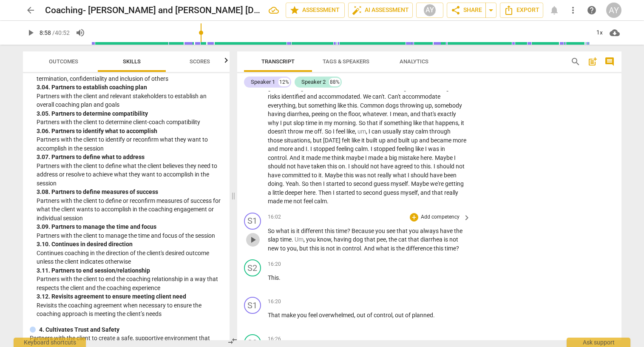
click at [250, 235] on span "play_arrow" at bounding box center [253, 240] width 10 height 10
click at [254, 235] on span "pause" at bounding box center [253, 240] width 10 height 10
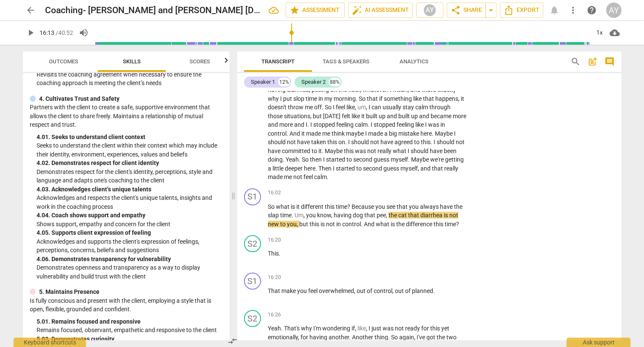
scroll to position [1300, 0]
click at [450, 188] on p "Add competency" at bounding box center [440, 192] width 40 height 8
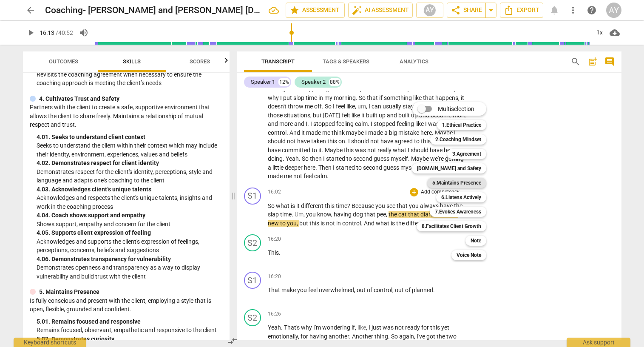
click at [463, 182] on b "5.Maintains Presence" at bounding box center [456, 183] width 49 height 10
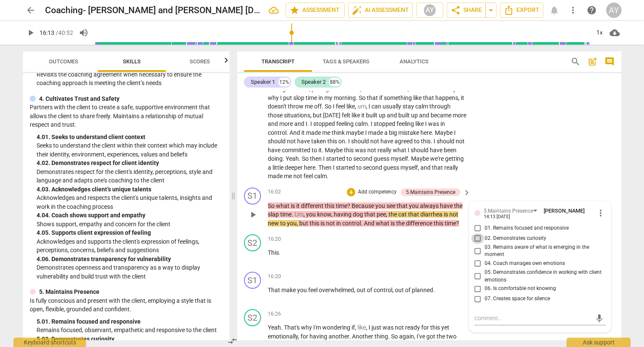
click at [477, 233] on input "02. Demonstrates curiosity" at bounding box center [478, 238] width 14 height 10
click at [477, 223] on input "01. Remains focused and responsive" at bounding box center [478, 228] width 14 height 10
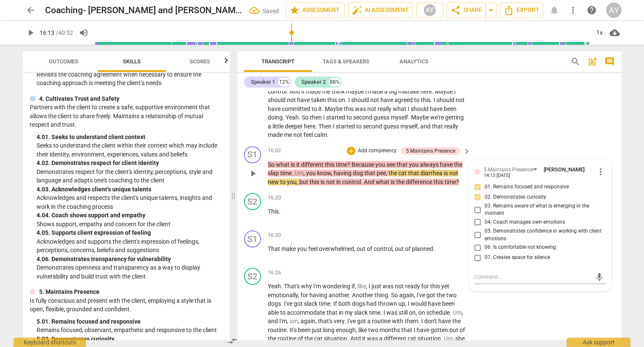
scroll to position [1346, 0]
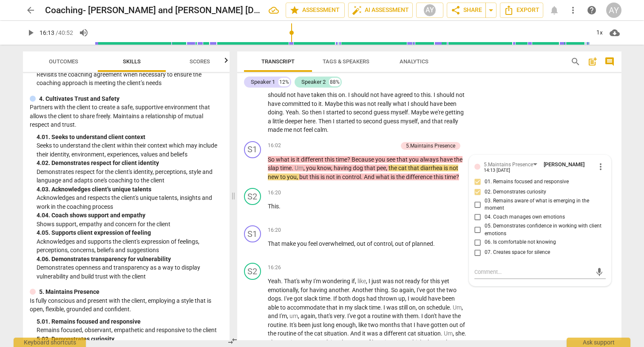
click at [80, 159] on div "4. 02. Demonstrates respect for client identity" at bounding box center [130, 163] width 186 height 9
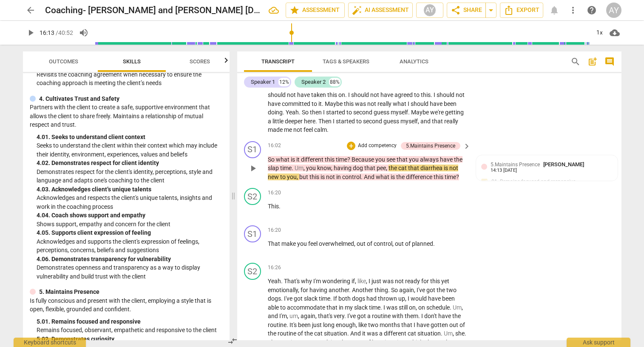
click at [365, 142] on p "Add competency" at bounding box center [377, 146] width 40 height 8
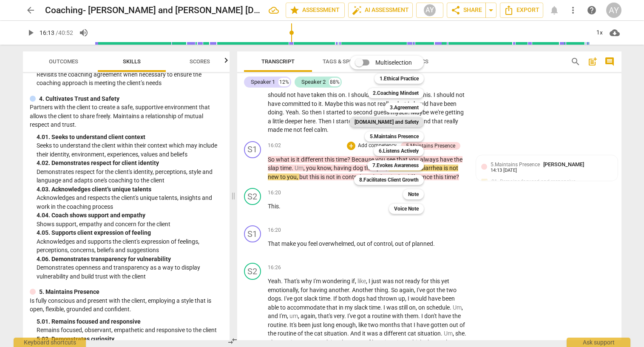
click at [405, 122] on b "[DOMAIN_NAME] and Safety" at bounding box center [387, 122] width 64 height 10
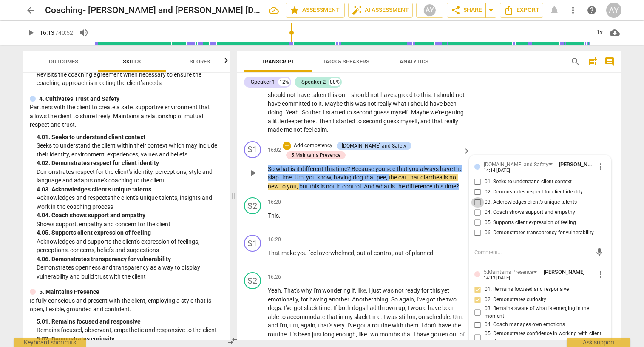
click at [476, 197] on input "03. Acknowledges client’s unique talents" at bounding box center [478, 202] width 14 height 10
click at [477, 177] on input "01. Seeks to understand client context" at bounding box center [478, 182] width 14 height 10
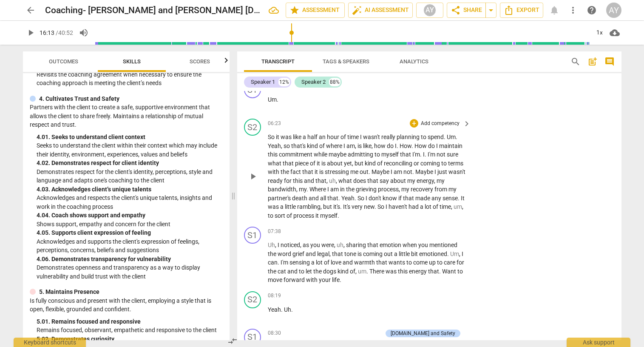
scroll to position [548, 0]
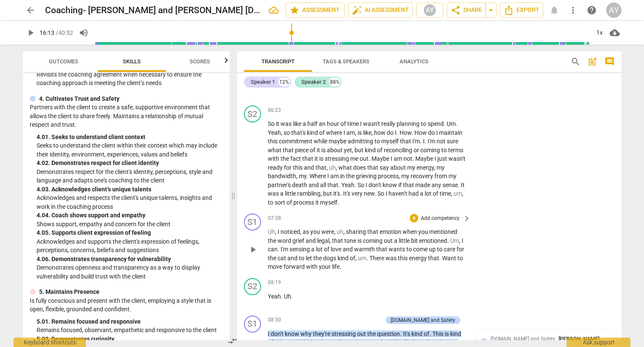
click at [442, 215] on p "Add competency" at bounding box center [440, 219] width 40 height 8
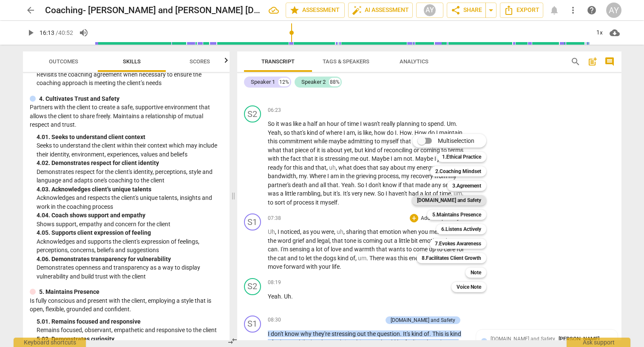
click at [464, 196] on b "[DOMAIN_NAME] and Safety" at bounding box center [449, 200] width 64 height 10
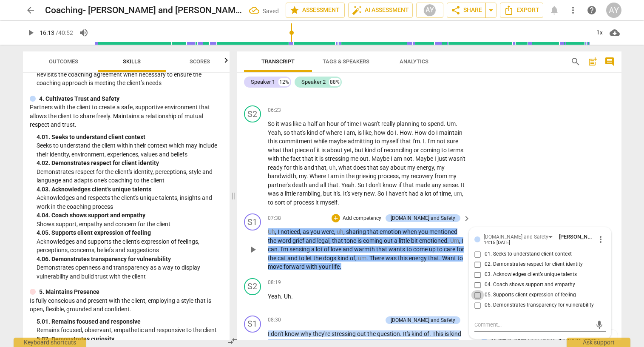
click at [479, 290] on input "05. Supports client expression of feeling" at bounding box center [478, 295] width 14 height 10
click at [476, 249] on input "01. Seeks to understand client context" at bounding box center [478, 254] width 14 height 10
click at [477, 259] on input "02. Demonstrates respect for client identity" at bounding box center [478, 264] width 14 height 10
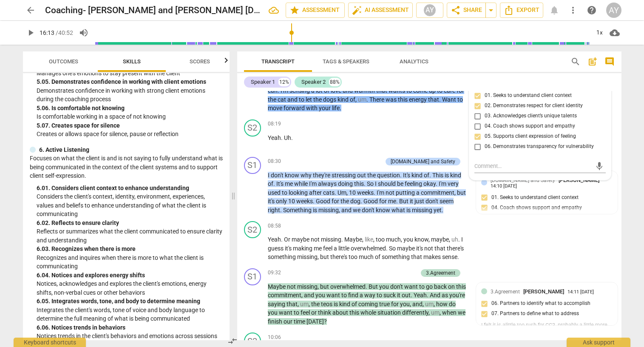
scroll to position [1182, 0]
click at [366, 158] on p "Add competency" at bounding box center [362, 162] width 40 height 8
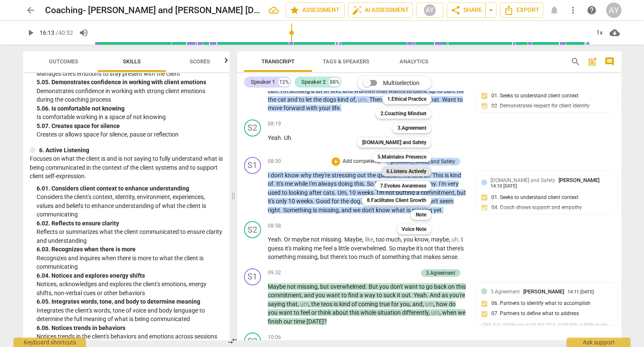
click at [408, 170] on b "6.Listens Actively" at bounding box center [406, 171] width 40 height 10
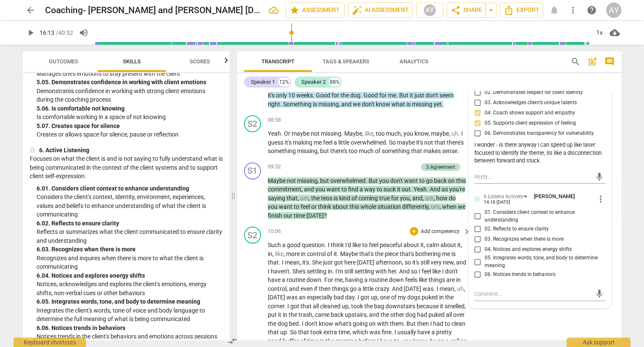
scroll to position [822, 0]
click at [477, 223] on input "02. Reflects to ensure clarity" at bounding box center [478, 228] width 14 height 10
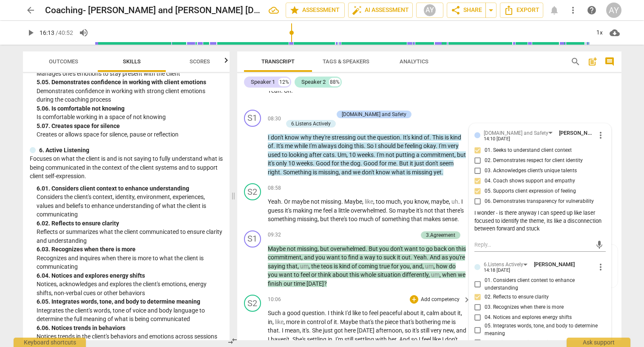
scroll to position [725, 0]
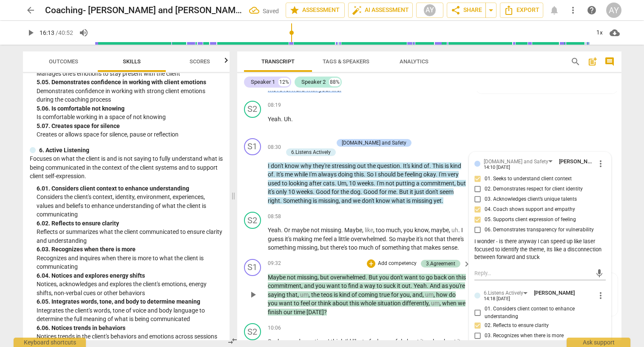
click at [389, 260] on p "Add competency" at bounding box center [397, 264] width 40 height 8
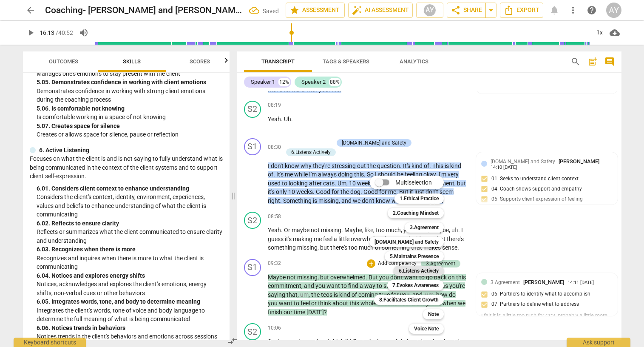
click at [428, 275] on b "6.Listens Actively" at bounding box center [419, 271] width 40 height 10
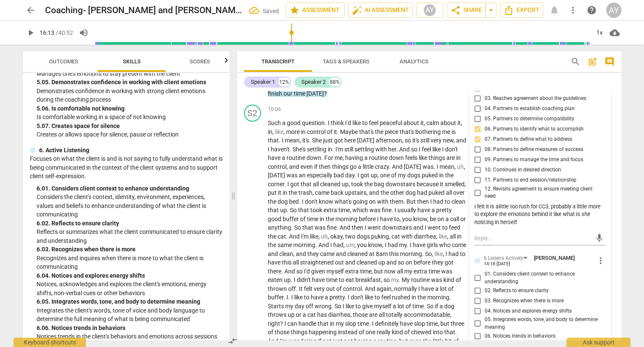
scroll to position [1014, 0]
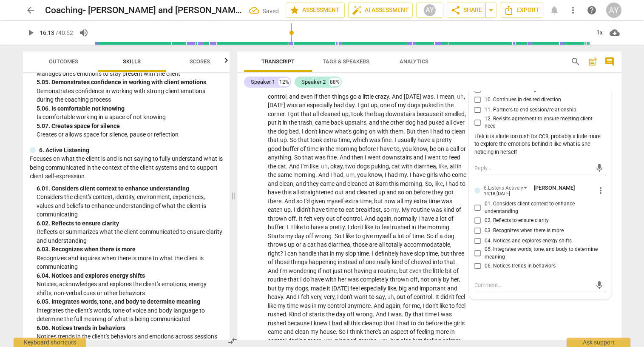
click at [477, 215] on input "02. Reflects to ensure clarity" at bounding box center [478, 220] width 14 height 10
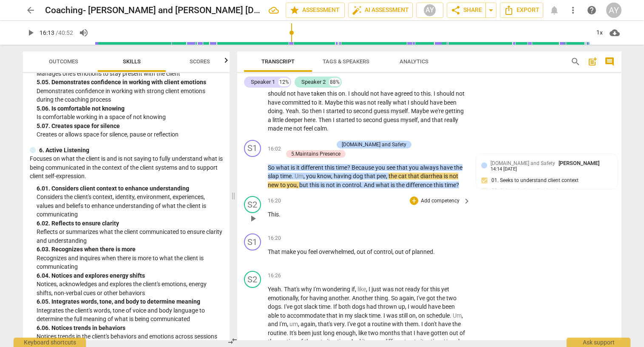
scroll to position [1365, 0]
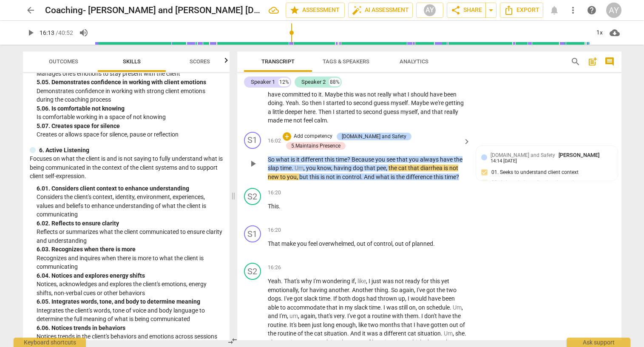
click at [327, 133] on p "Add competency" at bounding box center [313, 137] width 40 height 8
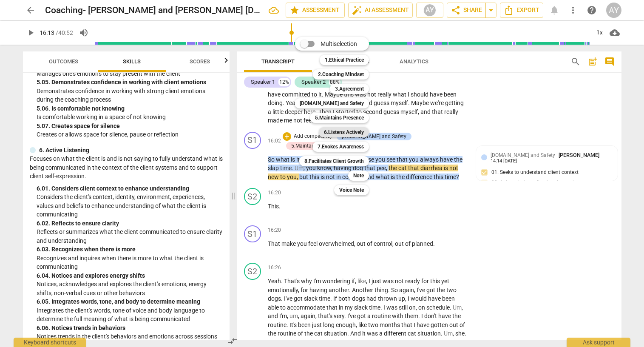
click at [345, 135] on b "6.Listens Actively" at bounding box center [344, 132] width 40 height 10
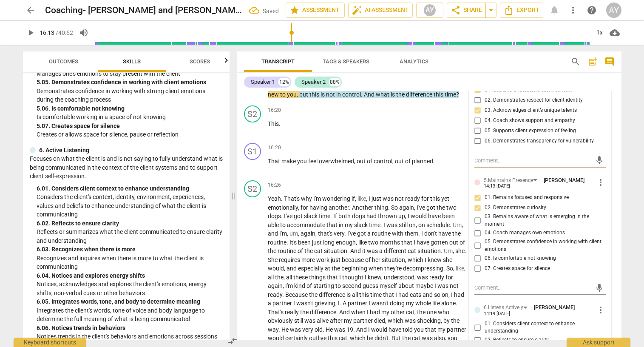
scroll to position [1450, 0]
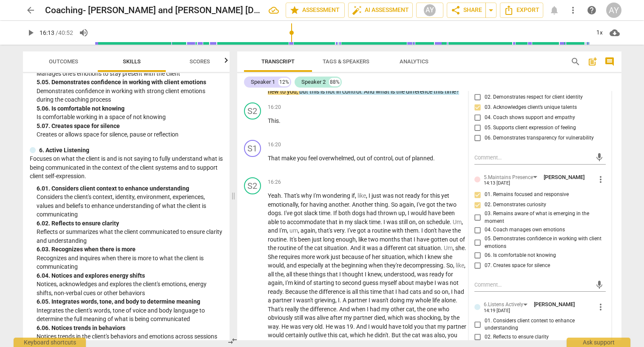
click at [509, 333] on span "02. Reflects to ensure clarity" at bounding box center [517, 337] width 64 height 8
click at [485, 332] on input "02. Reflects to ensure clarity" at bounding box center [478, 337] width 14 height 10
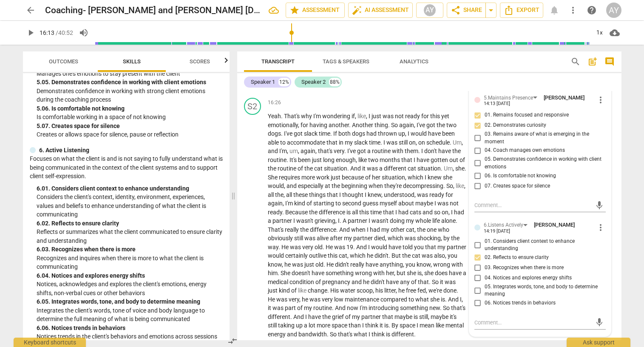
scroll to position [1512, 0]
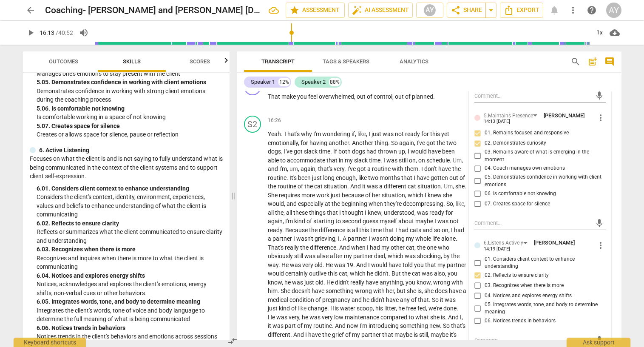
click at [479, 303] on input "05. Integrates words, tone, and body to determine meaning" at bounding box center [478, 308] width 14 height 10
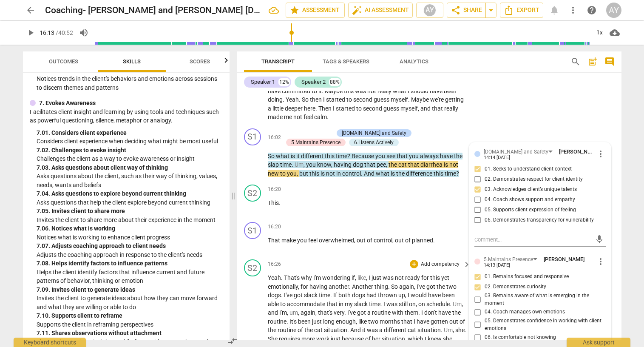
scroll to position [1361, 0]
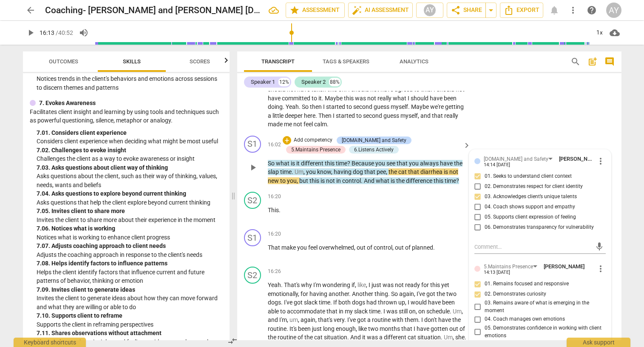
click at [312, 136] on p "Add competency" at bounding box center [313, 140] width 40 height 8
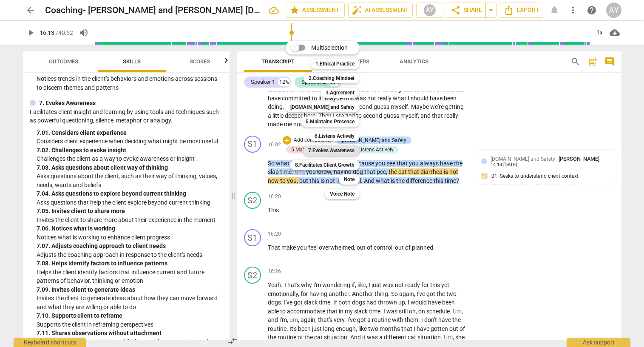
click at [349, 153] on b "7.Evokes Awareness" at bounding box center [331, 150] width 46 height 10
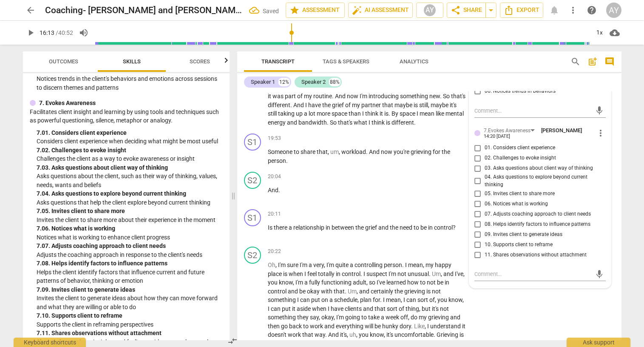
scroll to position [1743, 0]
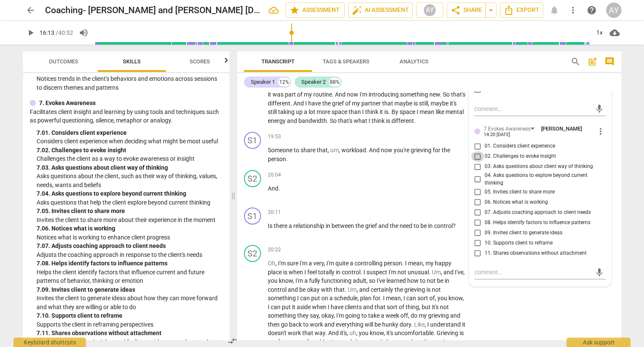
click at [476, 151] on input "02. Challenges to evoke insight" at bounding box center [478, 156] width 14 height 10
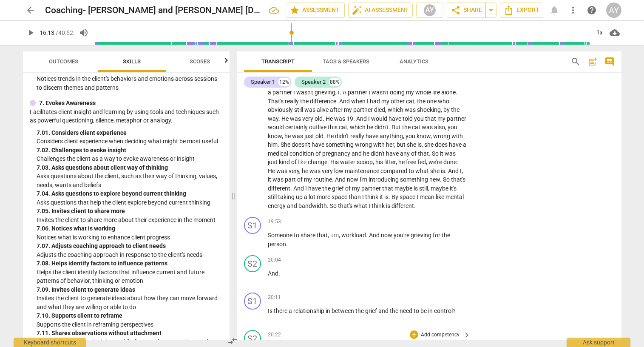
scroll to position [1657, 0]
click at [255, 236] on span "play_arrow" at bounding box center [253, 241] width 10 height 10
click at [452, 295] on p "Add competency" at bounding box center [440, 299] width 40 height 8
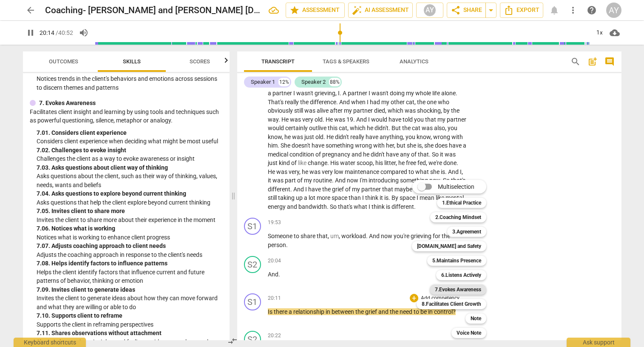
click at [481, 293] on b "7.Evokes Awareness" at bounding box center [458, 289] width 46 height 10
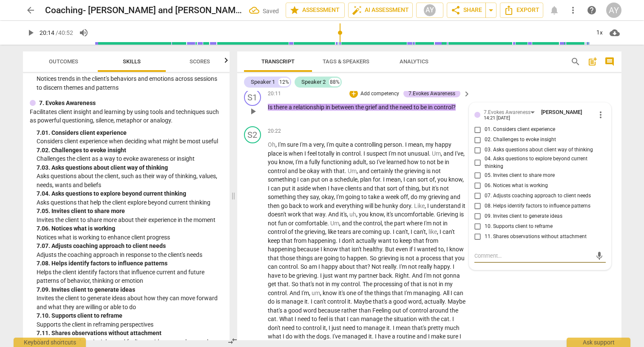
scroll to position [1859, 0]
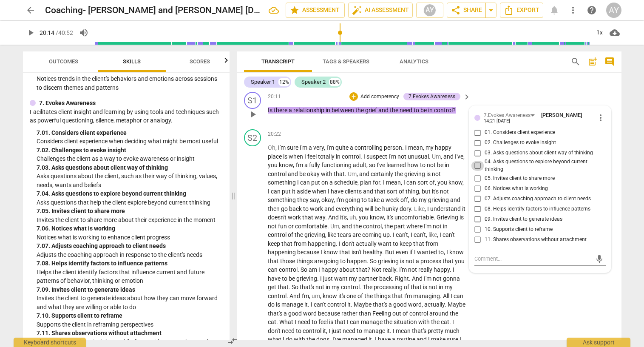
click at [478, 161] on input "04. Asks questions to explore beyond current thinking" at bounding box center [478, 166] width 14 height 10
click at [474, 138] on input "02. Challenges to evoke insight" at bounding box center [478, 143] width 14 height 10
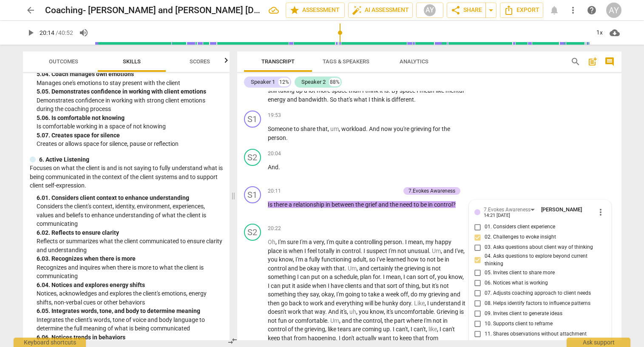
scroll to position [1173, 0]
click at [382, 187] on p "Add competency" at bounding box center [380, 191] width 40 height 8
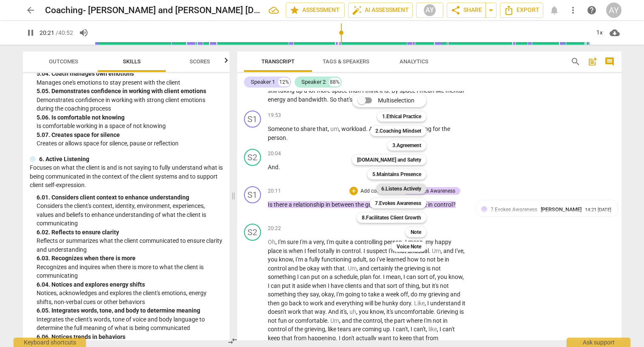
click at [422, 188] on div "6.Listens Actively" at bounding box center [401, 189] width 50 height 10
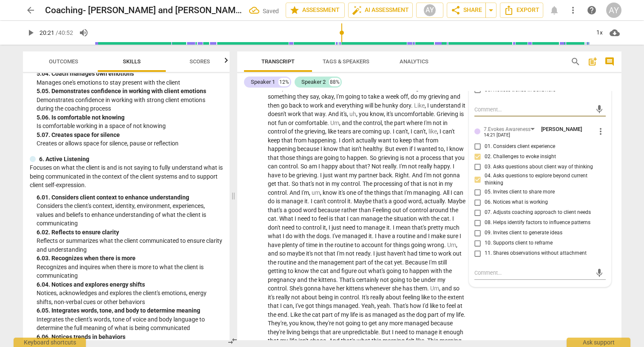
scroll to position [1831, 0]
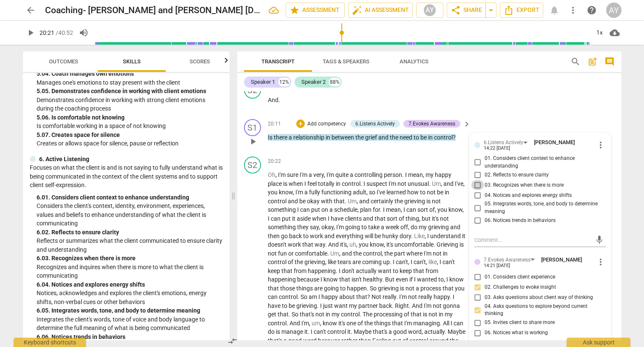
click at [476, 180] on input "03. Recognizes when there is more" at bounding box center [478, 185] width 14 height 10
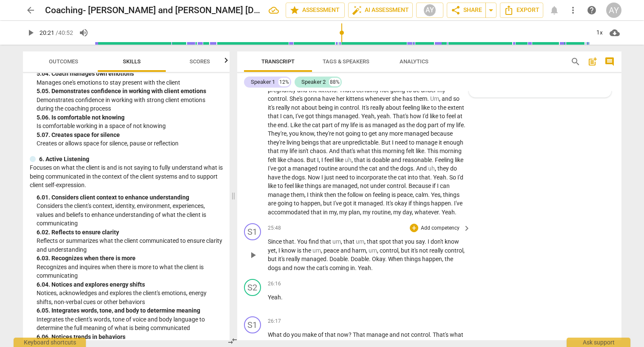
scroll to position [2219, 0]
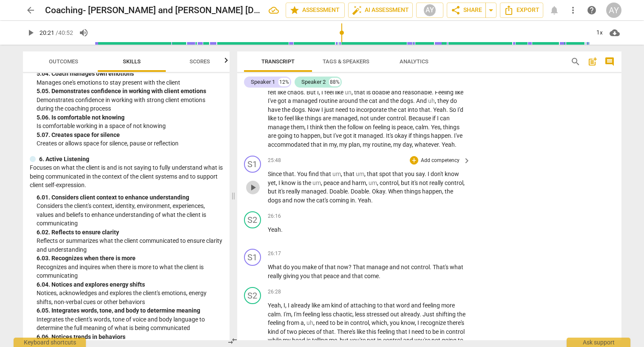
click at [251, 182] on span "play_arrow" at bounding box center [253, 187] width 10 height 10
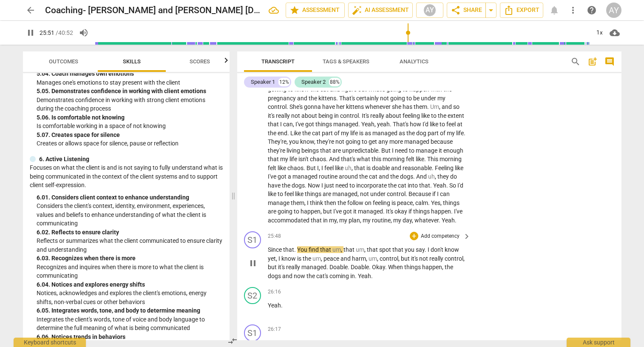
scroll to position [2161, 0]
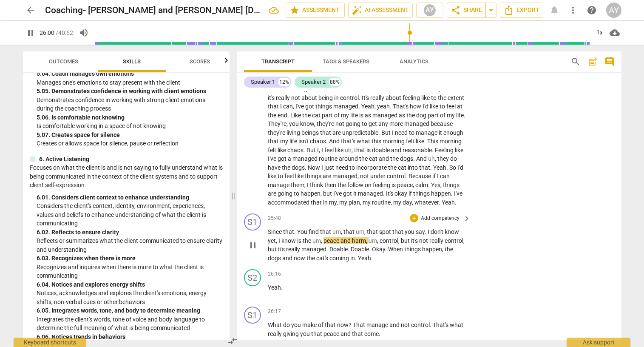
click at [358, 237] on span "harm" at bounding box center [359, 240] width 14 height 7
click at [359, 237] on span "harm" at bounding box center [359, 240] width 14 height 7
click at [252, 240] on span "pause" at bounding box center [253, 245] width 10 height 10
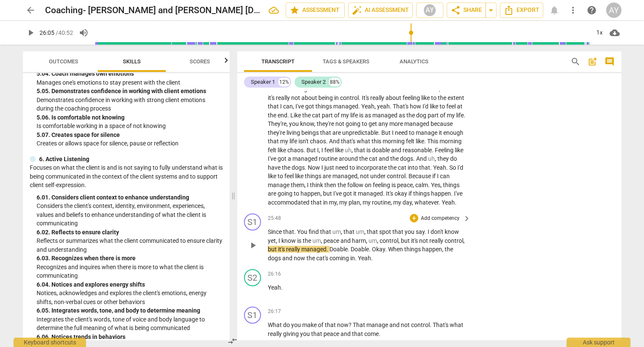
click at [358, 237] on span "harm" at bounding box center [359, 240] width 14 height 7
click at [360, 227] on p "Since that . You find that um , that um , that spot that you say . I don't know…" at bounding box center [367, 244] width 199 height 35
click at [353, 227] on p "Since that . You find that um , that um , that spot that you say . I don't know…" at bounding box center [367, 244] width 199 height 35
click at [357, 237] on span "harm" at bounding box center [359, 240] width 14 height 7
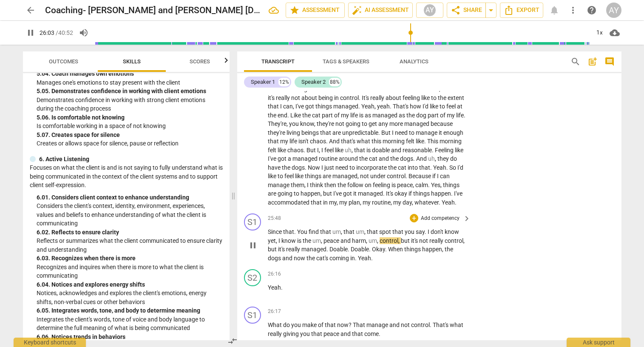
click at [357, 237] on span "harm" at bounding box center [359, 240] width 14 height 7
click at [248, 240] on span "pause" at bounding box center [253, 245] width 10 height 10
click at [358, 237] on span "harm" at bounding box center [359, 240] width 14 height 7
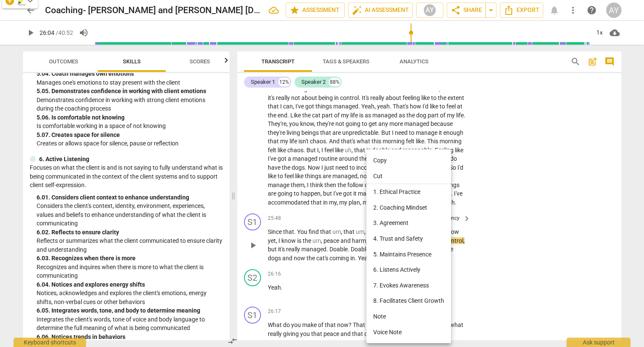
click at [324, 258] on div at bounding box center [322, 173] width 644 height 347
click at [500, 182] on div at bounding box center [322, 173] width 644 height 347
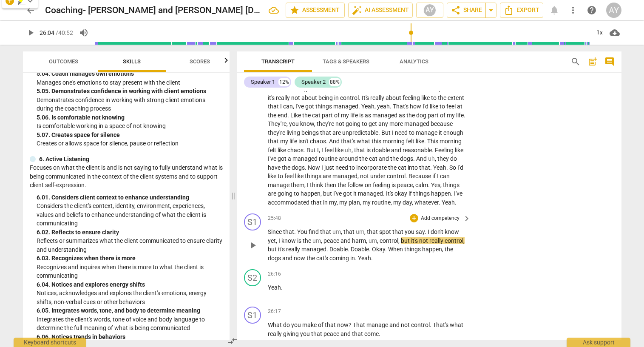
click at [359, 237] on span "harm" at bounding box center [359, 240] width 14 height 7
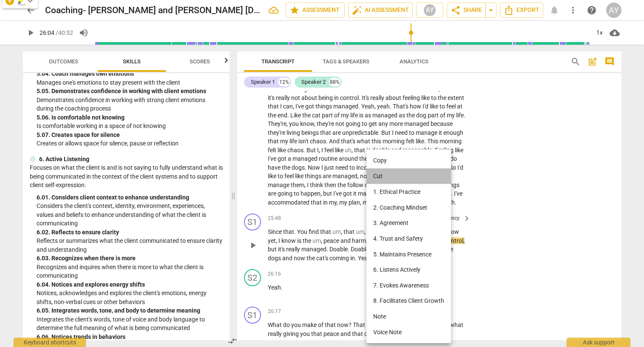
click at [374, 175] on li "Cut" at bounding box center [408, 176] width 85 height 16
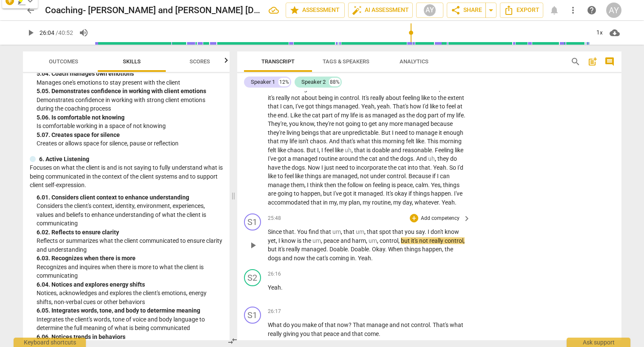
click at [358, 227] on p "Since that . You find that um , that um , that spot that you say . I don't know…" at bounding box center [367, 244] width 199 height 35
click at [357, 237] on span "harm" at bounding box center [359, 240] width 14 height 7
click at [329, 246] on span "." at bounding box center [328, 249] width 3 height 7
click at [355, 227] on p "Since that . You find that um , that um , that spot that you say . I don't know…" at bounding box center [367, 244] width 199 height 35
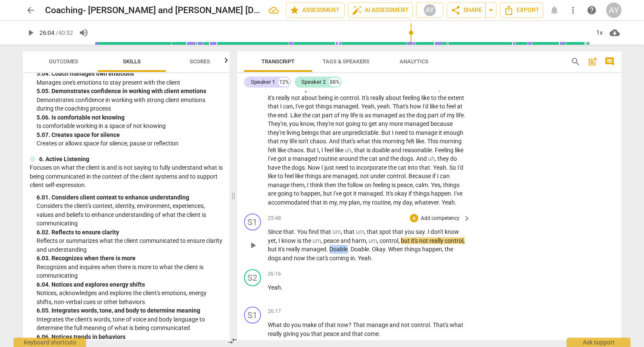
click at [355, 227] on p "Since that . You find that um , that um , that spot that you say . I don't know…" at bounding box center [367, 244] width 199 height 35
click at [387, 219] on icon "button" at bounding box center [388, 218] width 5 height 6
click at [360, 237] on span "harm" at bounding box center [359, 240] width 14 height 7
click at [252, 240] on span "pause" at bounding box center [253, 245] width 10 height 10
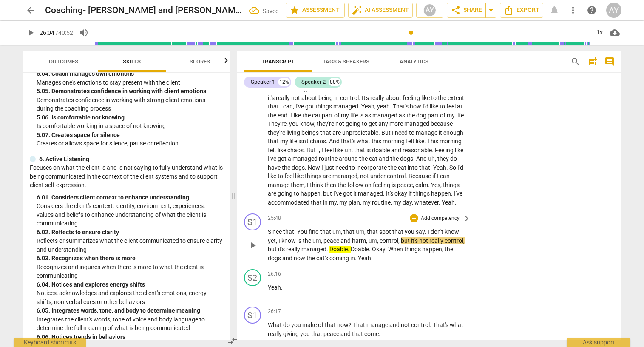
click at [348, 246] on span "Doable" at bounding box center [338, 249] width 18 height 7
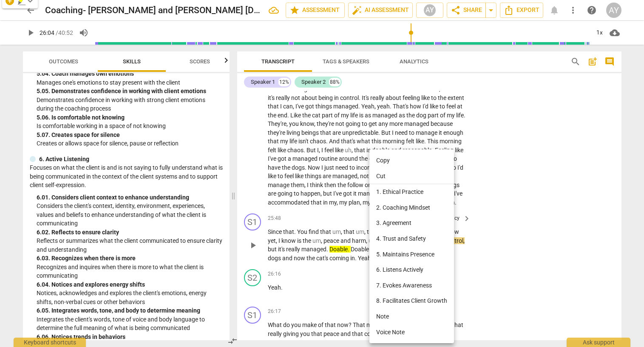
click at [343, 250] on div at bounding box center [322, 173] width 644 height 347
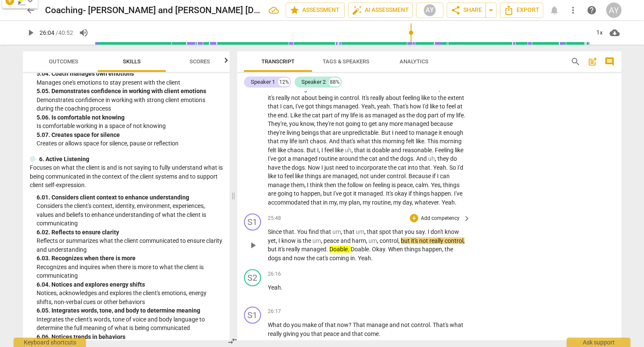
click at [356, 237] on span "harm" at bounding box center [359, 240] width 14 height 7
click at [252, 240] on span "pause" at bounding box center [253, 245] width 10 height 10
click at [357, 237] on span "harm" at bounding box center [359, 240] width 14 height 7
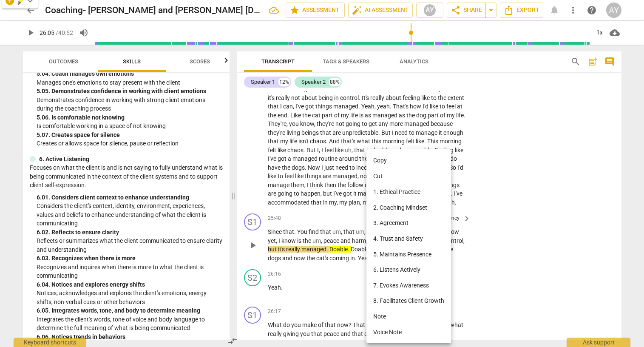
click at [333, 230] on div at bounding box center [322, 173] width 644 height 347
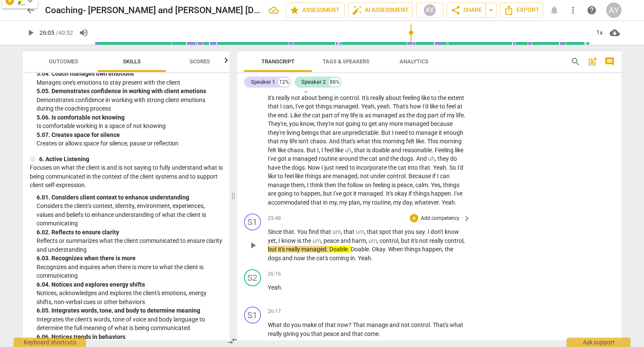
click at [335, 246] on div "S1 play_arrow pause 25:48 + Add competency keyboard_arrow_right Since that . Yo…" at bounding box center [429, 238] width 384 height 56
click at [361, 237] on span "harm" at bounding box center [359, 240] width 14 height 7
click at [360, 237] on span "harm" at bounding box center [359, 240] width 14 height 7
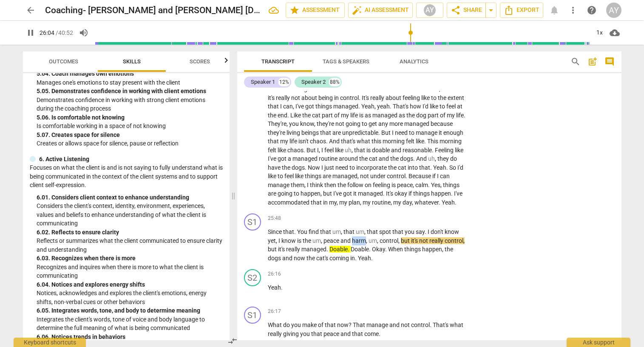
click at [360, 237] on span "harm" at bounding box center [359, 240] width 14 height 7
click at [245, 227] on div "S1 play_arrow pause" at bounding box center [256, 237] width 24 height 49
click at [254, 240] on span "pause" at bounding box center [253, 245] width 10 height 10
click at [358, 237] on span "harm" at bounding box center [359, 240] width 14 height 7
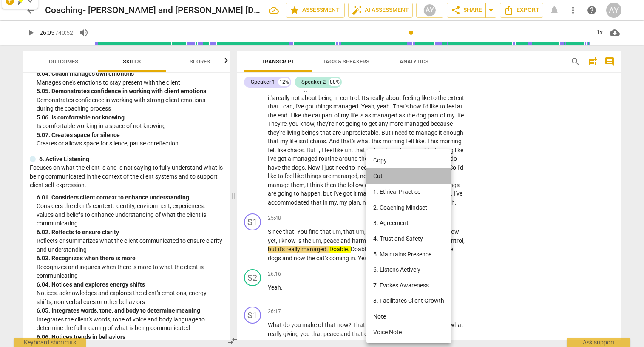
click at [385, 176] on li "Cut" at bounding box center [408, 176] width 85 height 16
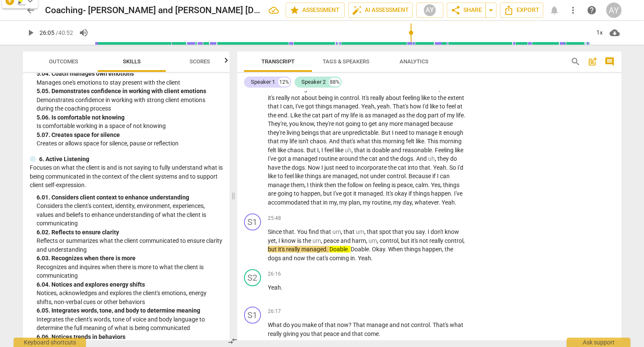
click at [361, 237] on span "harm" at bounding box center [359, 240] width 14 height 7
click at [251, 240] on span "pause" at bounding box center [253, 245] width 10 height 10
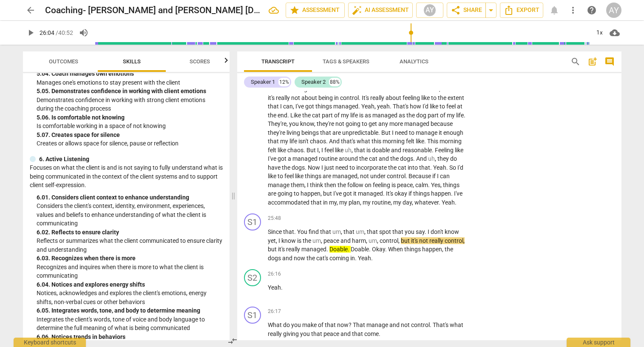
click at [360, 237] on span "harm" at bounding box center [359, 240] width 14 height 7
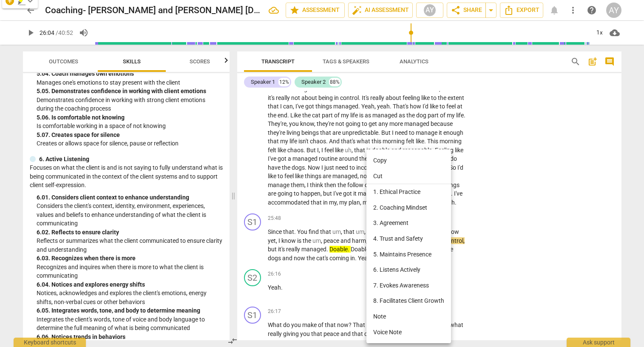
click at [384, 173] on li "Cut" at bounding box center [408, 176] width 85 height 16
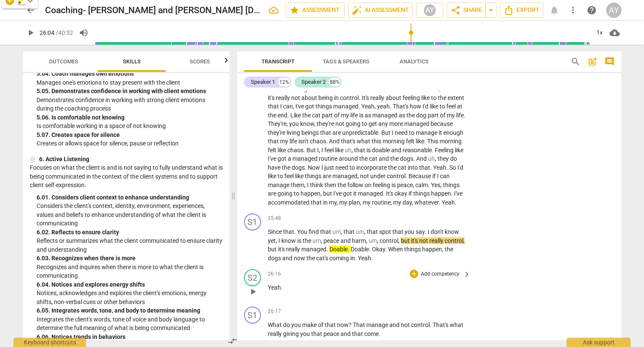
click at [441, 266] on div "S2 play_arrow pause 26:16 + Add competency keyboard_arrow_right Yeah ." at bounding box center [429, 284] width 384 height 37
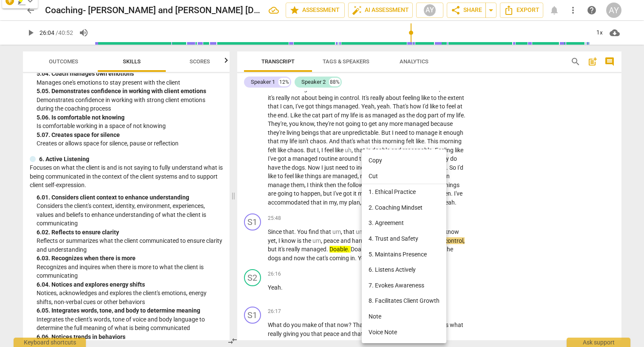
click at [302, 239] on div at bounding box center [322, 173] width 644 height 347
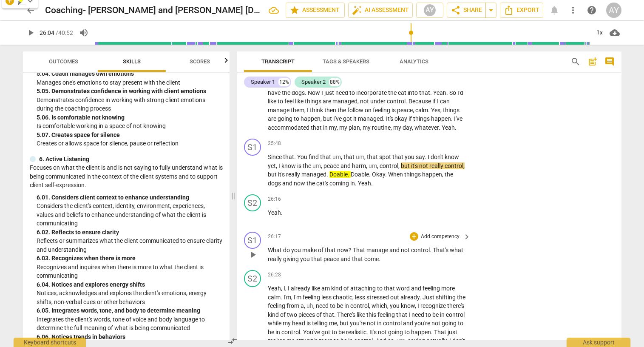
scroll to position [2237, 0]
click at [372, 255] on span "come" at bounding box center [371, 258] width 14 height 7
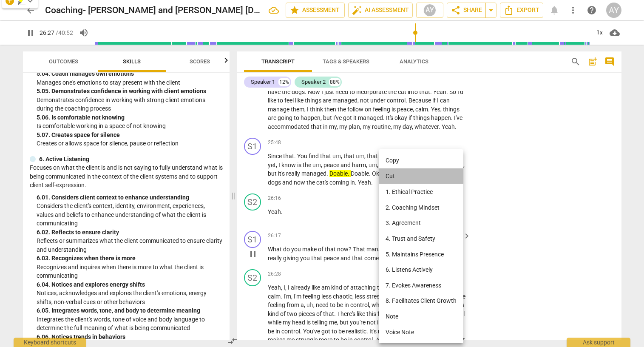
click at [391, 172] on li "Cut" at bounding box center [421, 176] width 85 height 16
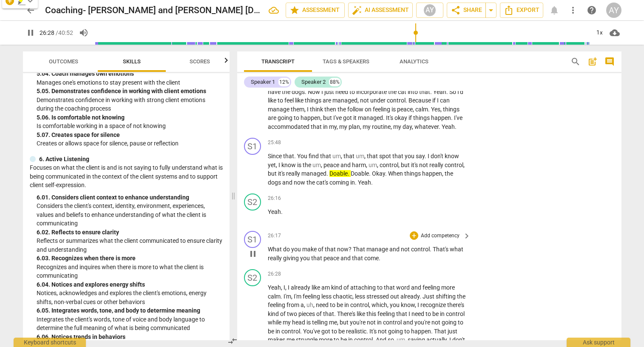
click at [369, 255] on span "come" at bounding box center [371, 258] width 14 height 7
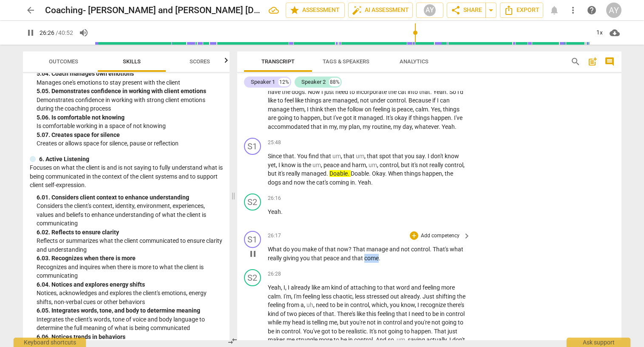
click at [369, 255] on span "come" at bounding box center [371, 258] width 14 height 7
click at [428, 232] on p "Add competency" at bounding box center [440, 236] width 40 height 8
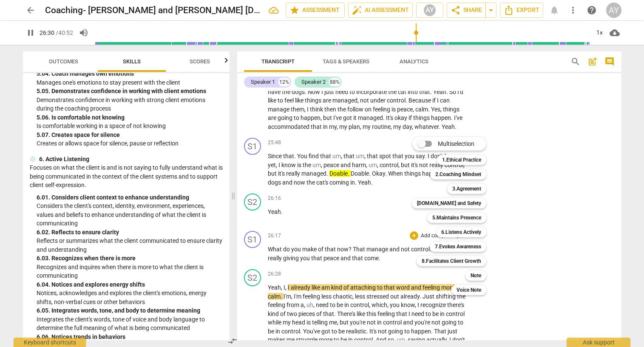
click at [249, 281] on div at bounding box center [322, 173] width 644 height 347
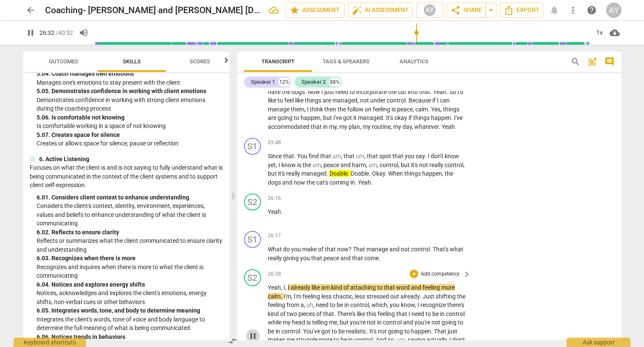
click at [252, 331] on span "pause" at bounding box center [253, 336] width 10 height 10
click at [439, 232] on p "Add competency" at bounding box center [440, 236] width 40 height 8
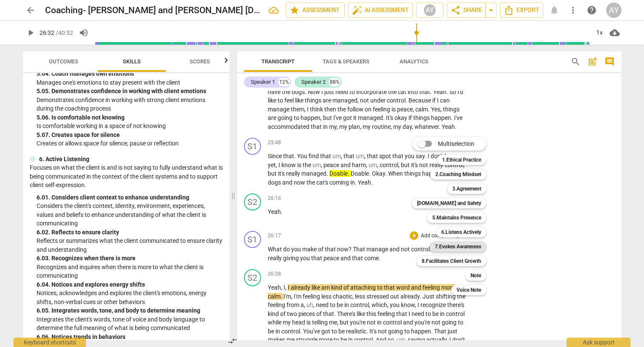
click at [478, 250] on b "7.Evokes Awareness" at bounding box center [458, 246] width 46 height 10
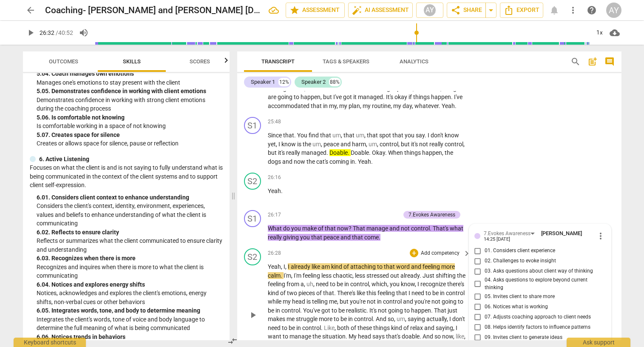
scroll to position [2257, 0]
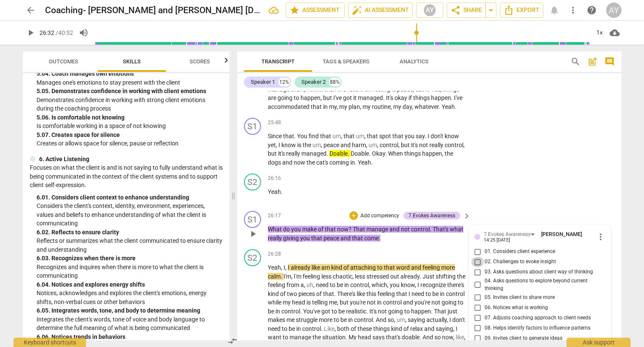
click at [477, 257] on input "02. Challenges to evoke insight" at bounding box center [478, 262] width 14 height 10
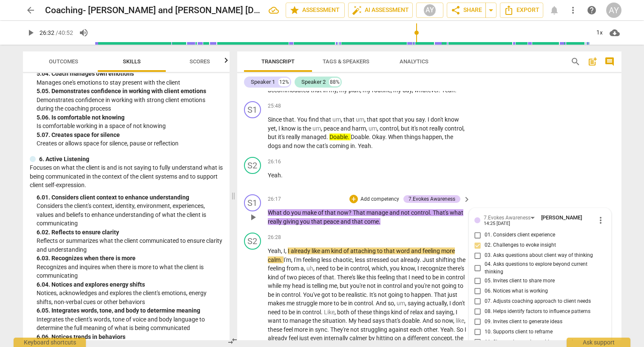
scroll to position [2274, 0]
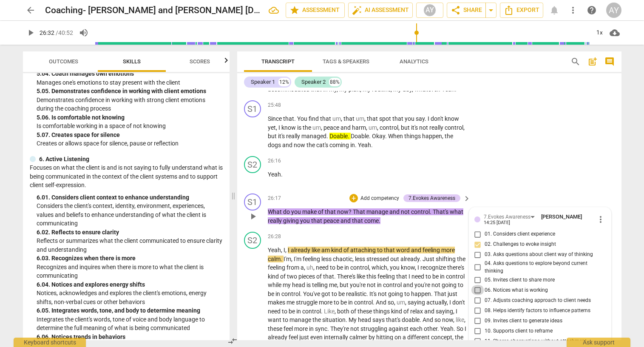
click at [478, 285] on input "06. Notices what is working" at bounding box center [478, 290] width 14 height 10
click at [477, 295] on input "07. Adjusts coaching approach to client needs" at bounding box center [478, 300] width 14 height 10
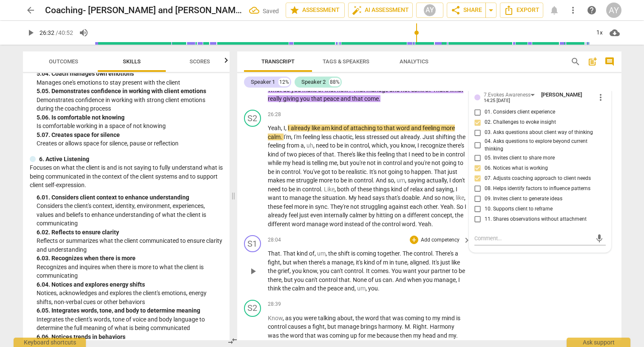
scroll to position [2399, 0]
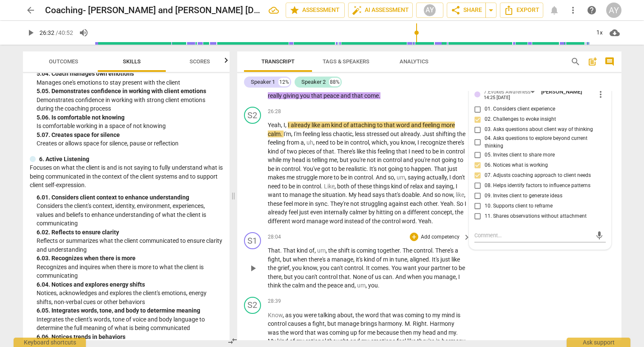
click at [447, 233] on p "Add competency" at bounding box center [440, 237] width 40 height 8
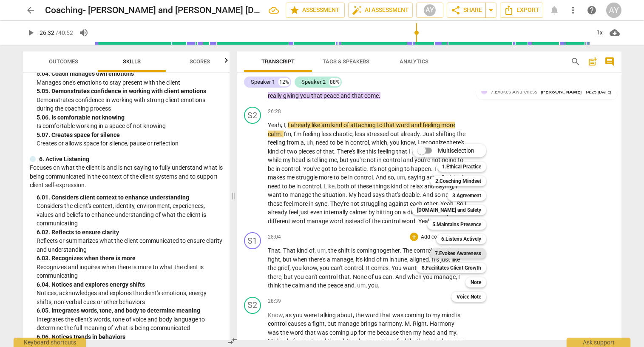
click at [479, 253] on b "7.Evokes Awareness" at bounding box center [458, 253] width 46 height 10
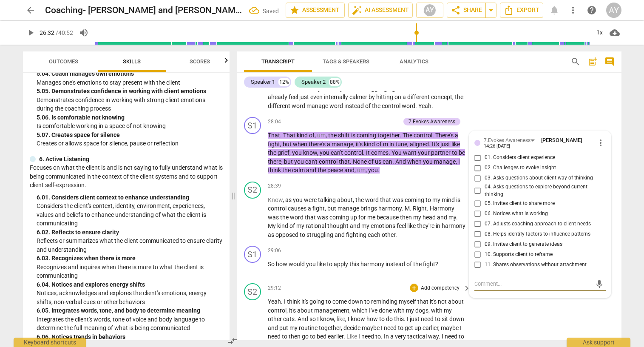
scroll to position [2515, 0]
click at [477, 208] on input "06. Notices what is working" at bounding box center [478, 213] width 14 height 10
click at [476, 228] on input "08. Helps identify factors to influence patterns" at bounding box center [478, 233] width 14 height 10
click at [478, 259] on input "11. Shares observations without attachment" at bounding box center [478, 264] width 14 height 10
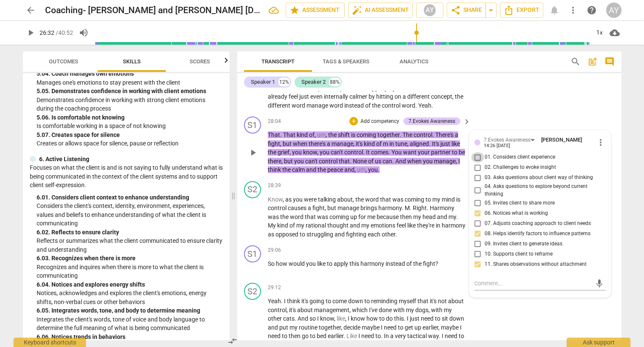
click at [477, 152] on input "01. Considers client experience" at bounding box center [478, 157] width 14 height 10
click at [377, 118] on p "Add competency" at bounding box center [380, 122] width 40 height 8
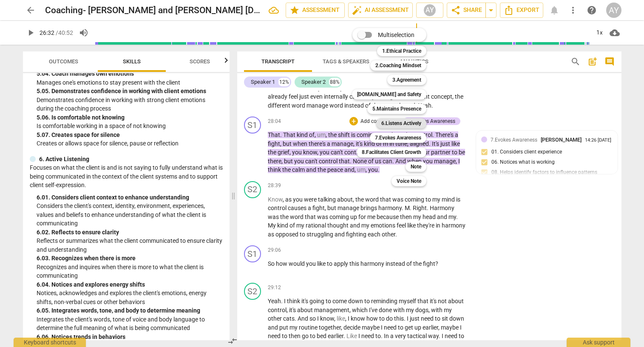
click at [415, 123] on b "6.Listens Actively" at bounding box center [401, 123] width 40 height 10
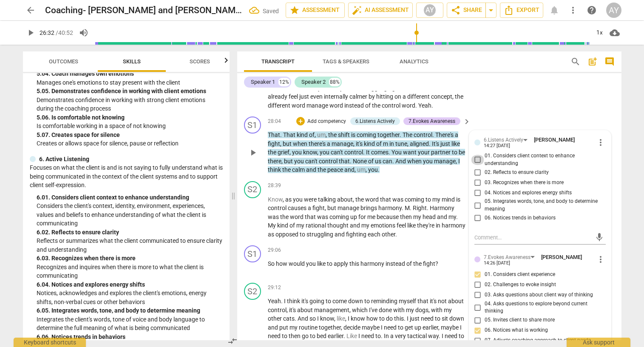
click at [479, 155] on input "01. Considers client context to enhance understanding" at bounding box center [478, 160] width 14 height 10
click at [479, 187] on input "04. Notices and explores energy shifts" at bounding box center [478, 192] width 14 height 10
click at [477, 187] on input "04. Notices and explores energy shifts" at bounding box center [478, 192] width 14 height 10
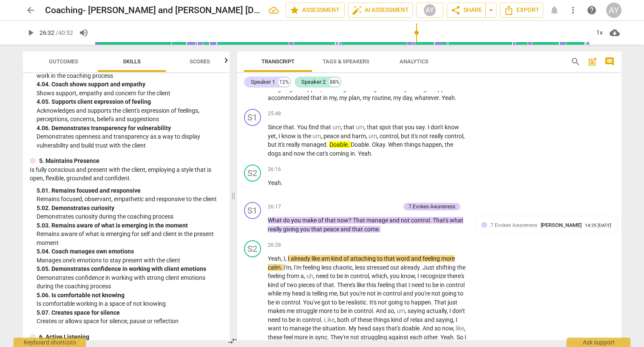
scroll to position [2265, 0]
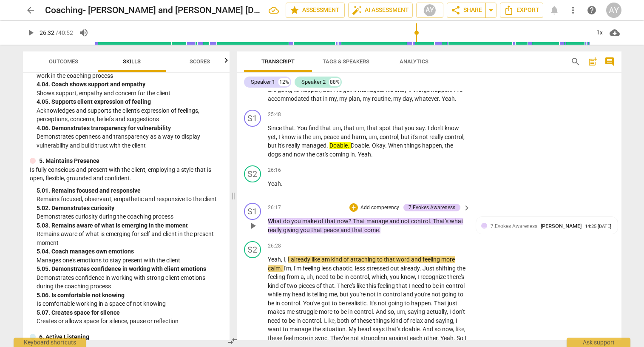
click at [366, 204] on p "Add competency" at bounding box center [380, 208] width 40 height 8
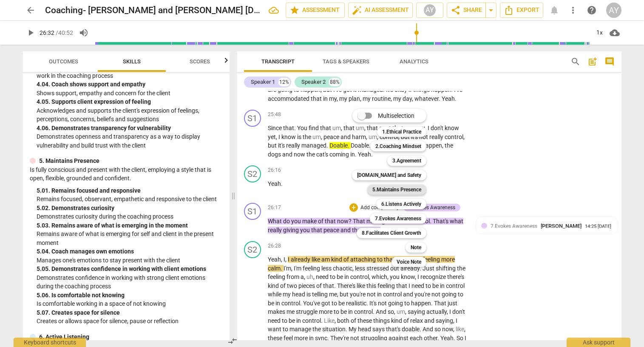
click at [397, 191] on b "5.Maintains Presence" at bounding box center [396, 190] width 49 height 10
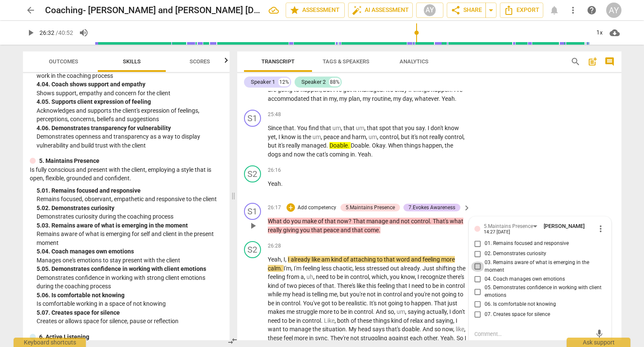
click at [475, 261] on input "03. Remains aware of what is emerging in the moment" at bounding box center [478, 266] width 14 height 10
click at [477, 249] on input "02. Demonstrates curiosity" at bounding box center [478, 254] width 14 height 10
click at [476, 239] on input "01. Remains focused and responsive" at bounding box center [478, 244] width 14 height 10
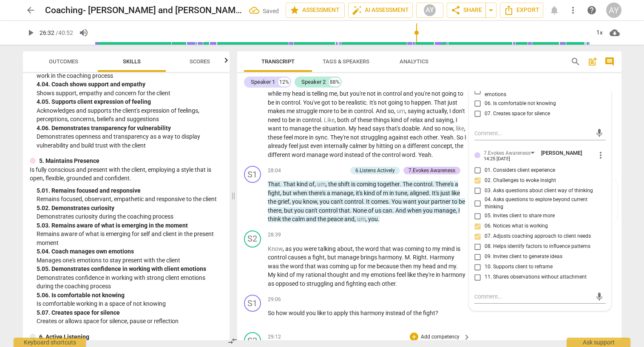
scroll to position [2467, 0]
click at [323, 166] on p "Add competency" at bounding box center [327, 170] width 40 height 8
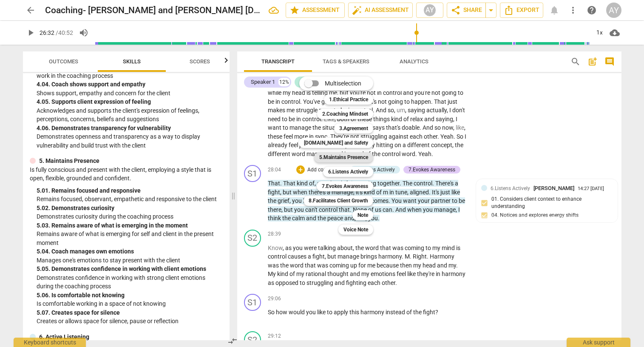
click at [348, 159] on b "5.Maintains Presence" at bounding box center [343, 157] width 49 height 10
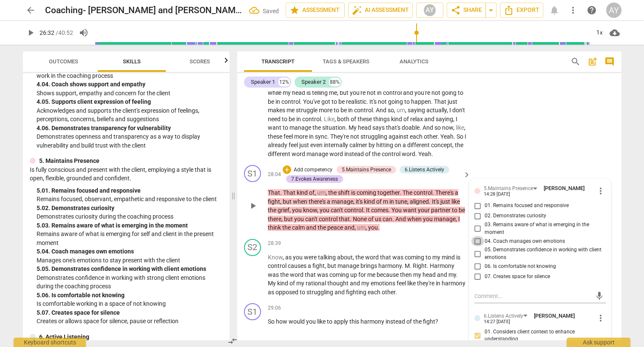
click at [474, 236] on input "04. Coach manages own emotions" at bounding box center [478, 241] width 14 height 10
click at [476, 224] on input "03. Remains aware of what is emerging in the moment" at bounding box center [478, 229] width 14 height 10
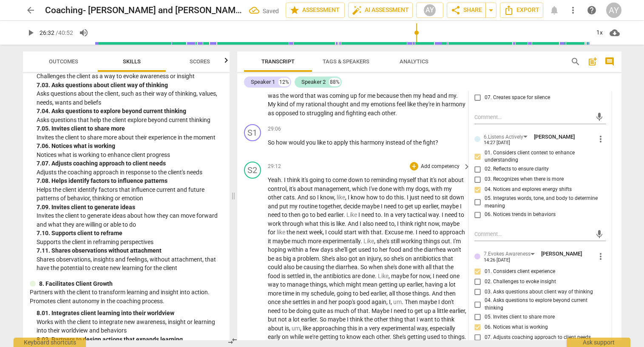
scroll to position [2642, 0]
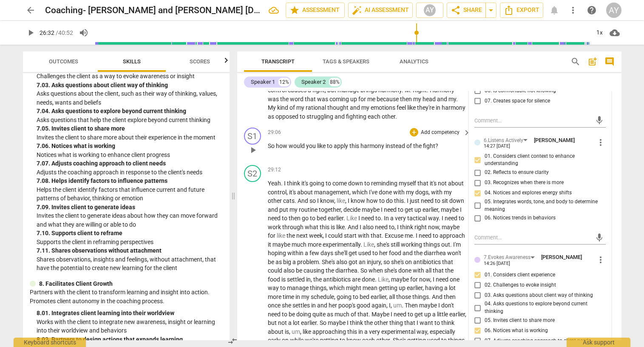
click at [423, 129] on p "Add competency" at bounding box center [440, 133] width 40 height 8
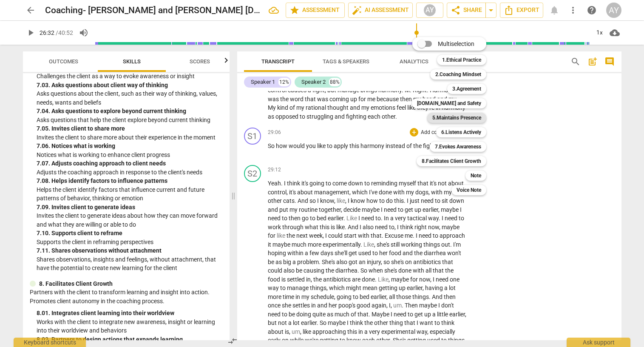
click at [465, 118] on b "5.Maintains Presence" at bounding box center [456, 118] width 49 height 10
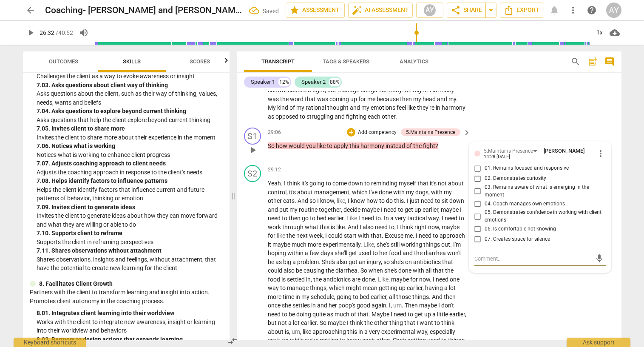
click at [476, 163] on input "01. Remains focused and responsive" at bounding box center [478, 168] width 14 height 10
click at [476, 173] on input "02. Demonstrates curiosity" at bounding box center [478, 178] width 14 height 10
click at [477, 186] on input "03. Remains aware of what is emerging in the moment" at bounding box center [478, 191] width 14 height 10
click at [475, 224] on input "06. Is comfortable not knowing" at bounding box center [478, 229] width 14 height 10
click at [365, 128] on div "+ Add competency" at bounding box center [372, 132] width 51 height 9
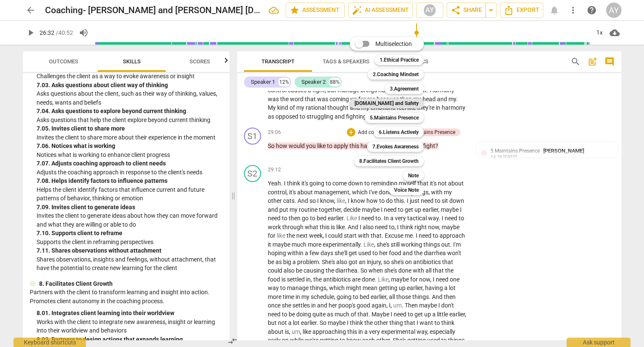
click at [384, 102] on b "[DOMAIN_NAME] and Safety" at bounding box center [387, 103] width 64 height 10
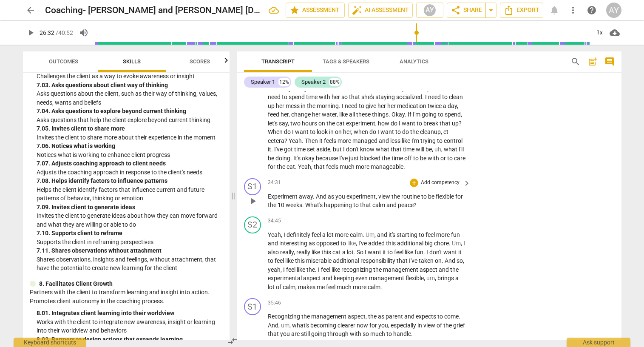
scroll to position [3072, 0]
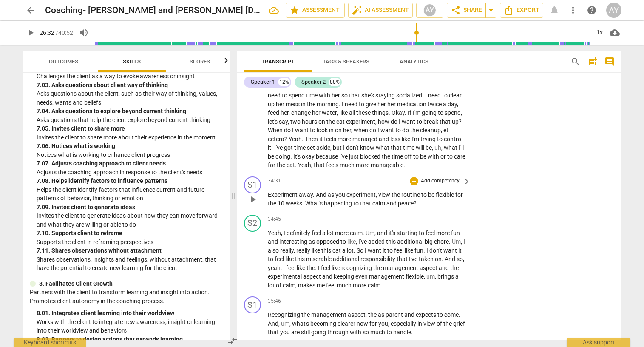
click at [445, 177] on p "Add competency" at bounding box center [440, 181] width 40 height 8
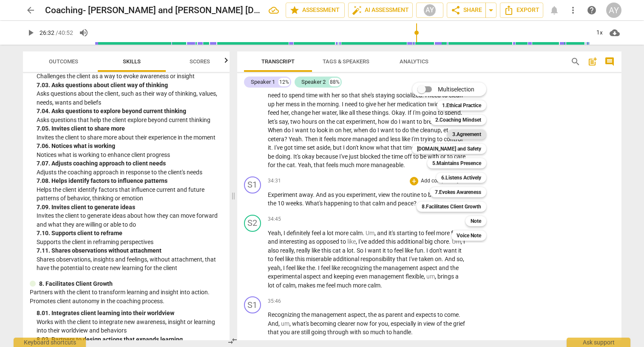
click at [476, 134] on b "3.Agreement" at bounding box center [466, 134] width 29 height 10
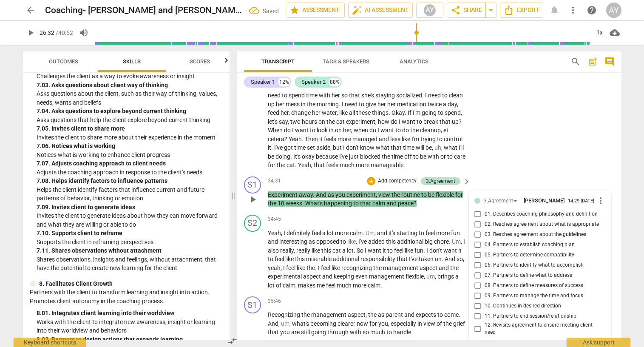
click at [476, 281] on input "08. Partners to define measures of success" at bounding box center [478, 286] width 14 height 10
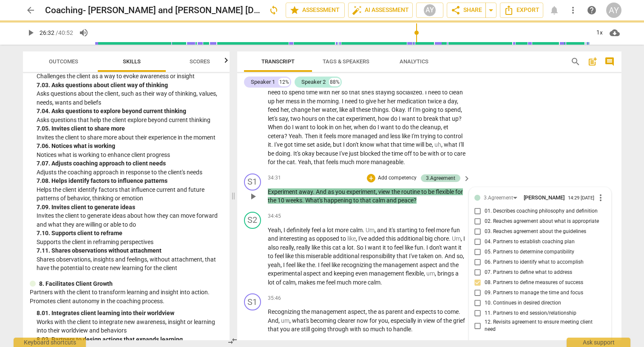
scroll to position [3075, 0]
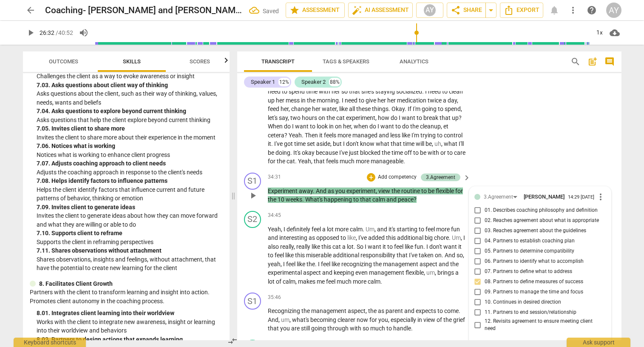
click at [475, 297] on input "10. Continues in desired direction" at bounding box center [478, 302] width 14 height 10
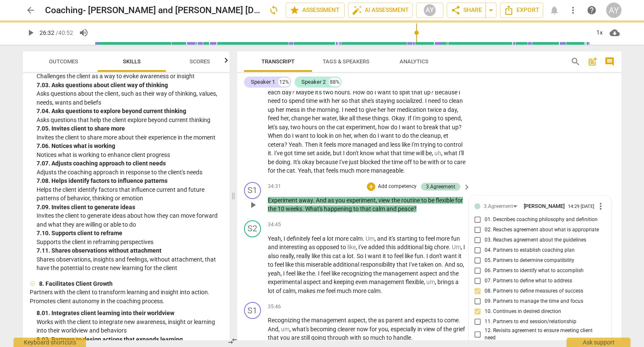
scroll to position [3061, 0]
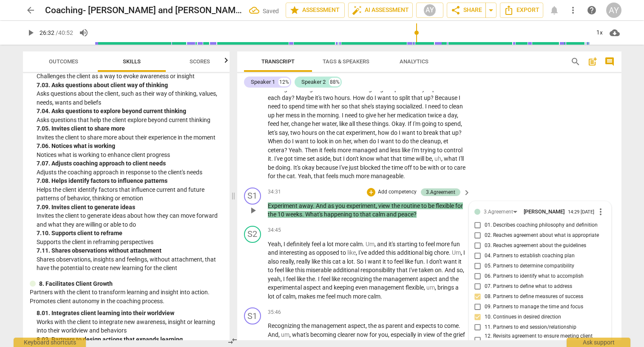
click at [395, 188] on p "Add competency" at bounding box center [397, 192] width 40 height 8
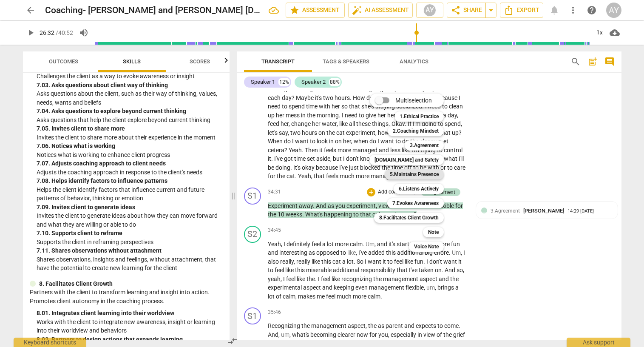
click at [431, 176] on b "5.Maintains Presence" at bounding box center [414, 174] width 49 height 10
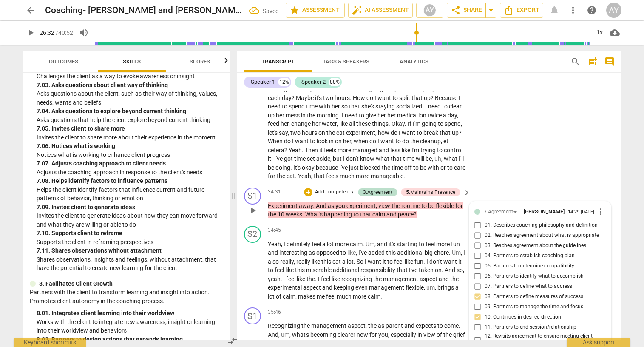
scroll to position [3065, 0]
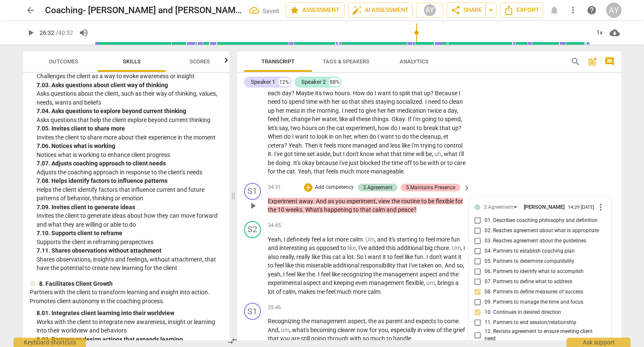
click at [443, 184] on div "5.Maintains Presence" at bounding box center [430, 188] width 49 height 8
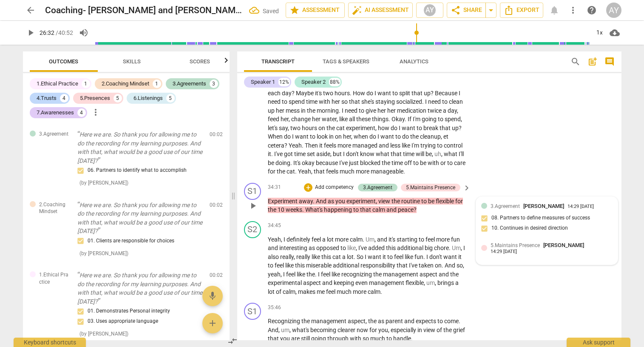
scroll to position [1939, 0]
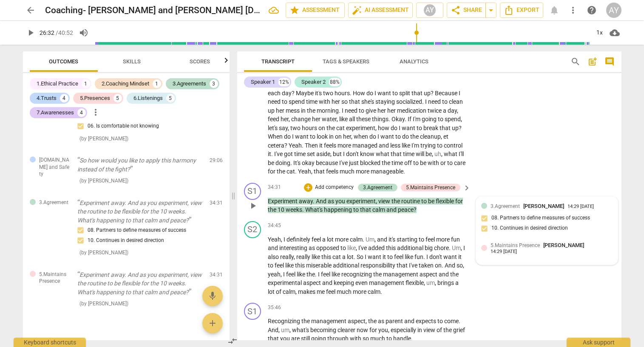
click at [499, 242] on span "5.Maintains Presence" at bounding box center [515, 245] width 49 height 6
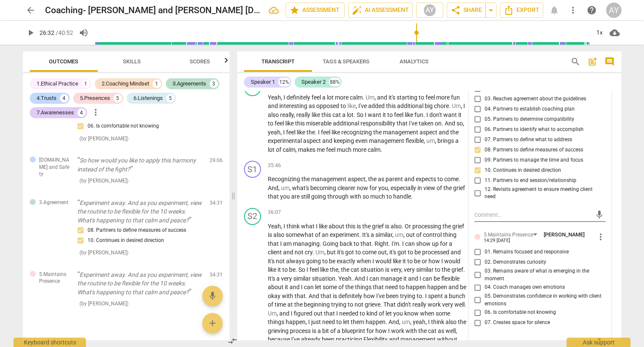
scroll to position [3212, 0]
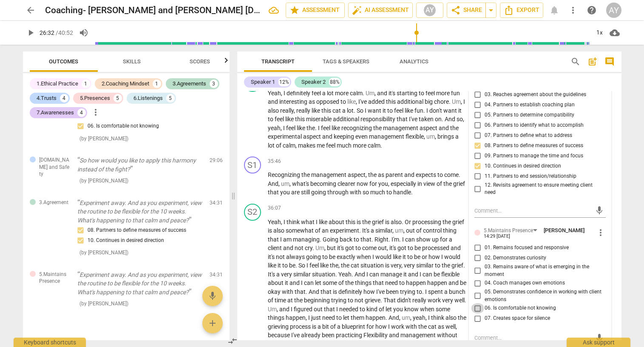
click at [476, 303] on input "06. Is comfortable not knowing" at bounding box center [478, 308] width 14 height 10
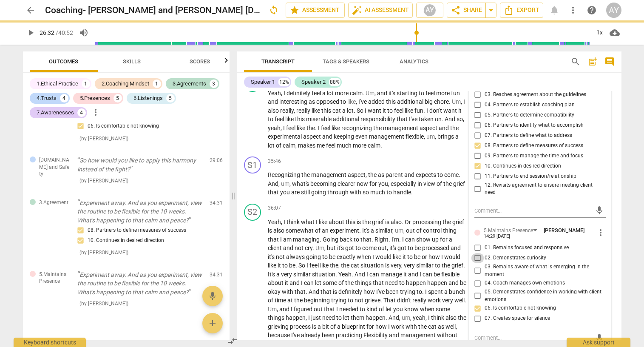
click at [476, 253] on input "02. Demonstrates curiosity" at bounding box center [478, 258] width 14 height 10
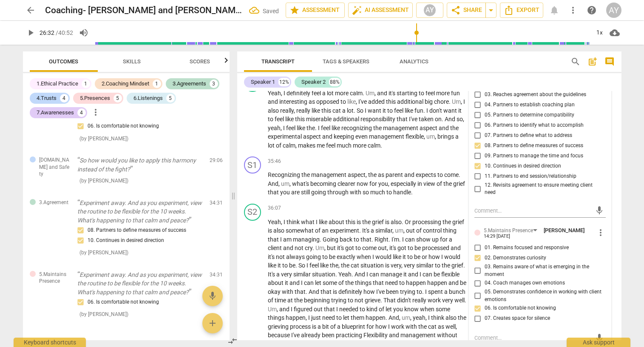
click at [474, 266] on input "03. Remains aware of what is emerging in the moment" at bounding box center [478, 271] width 14 height 10
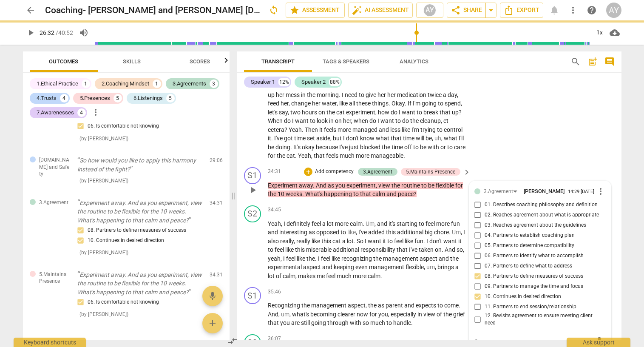
scroll to position [3080, 0]
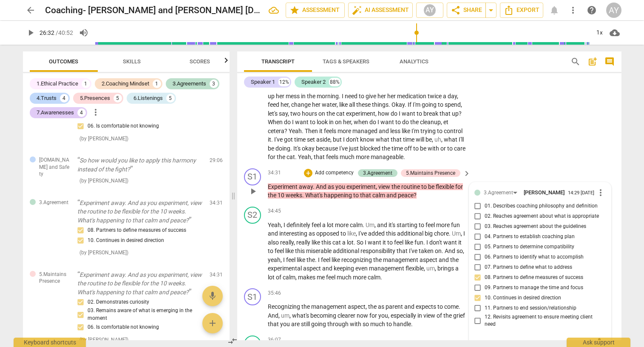
click at [335, 169] on p "Add competency" at bounding box center [334, 173] width 40 height 8
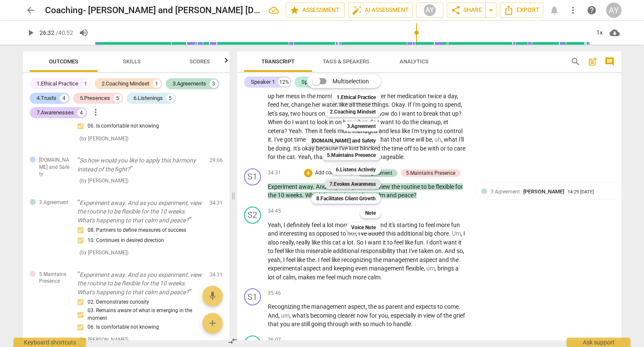
click at [354, 183] on b "7.Evokes Awareness" at bounding box center [352, 184] width 46 height 10
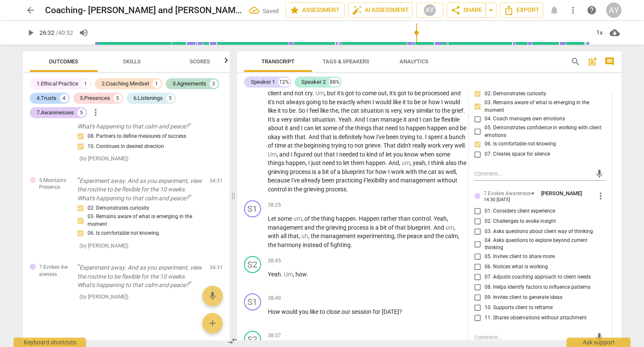
scroll to position [3381, 0]
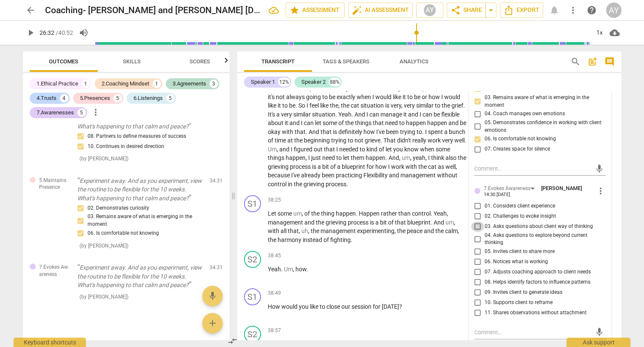
click at [477, 221] on input "03. Asks questions about client way of thinking" at bounding box center [478, 226] width 14 height 10
click at [475, 201] on input "01. Considers client experience" at bounding box center [478, 206] width 14 height 10
click at [476, 247] on input "05. Invites client to share more" at bounding box center [478, 252] width 14 height 10
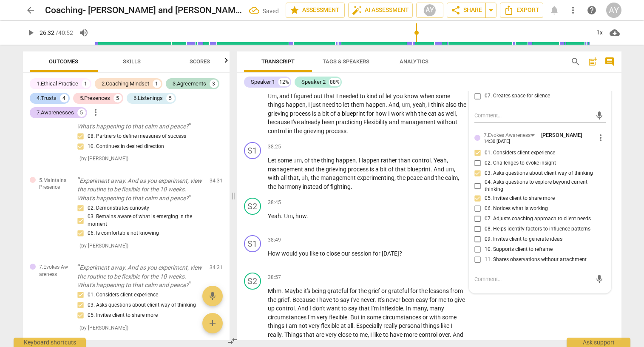
scroll to position [3432, 0]
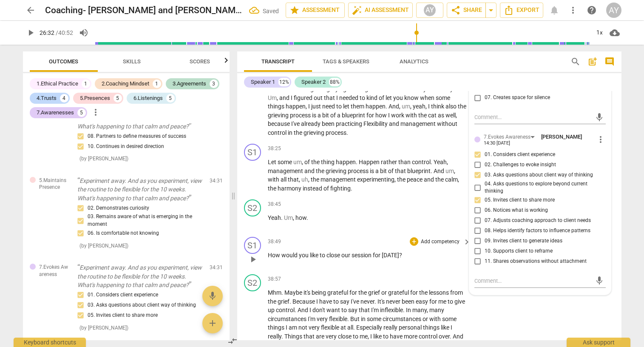
click at [431, 238] on p "Add competency" at bounding box center [440, 242] width 40 height 8
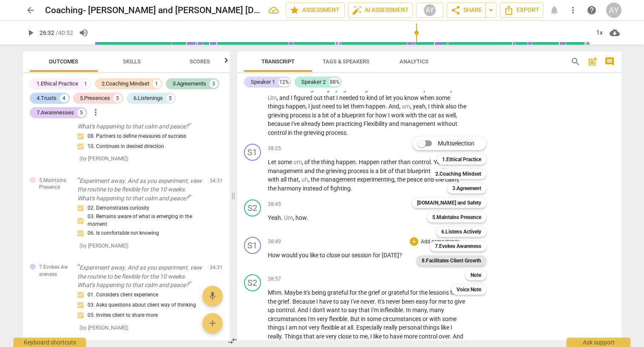
click at [466, 260] on b "8.Facilitates Client Growth" at bounding box center [452, 261] width 60 height 10
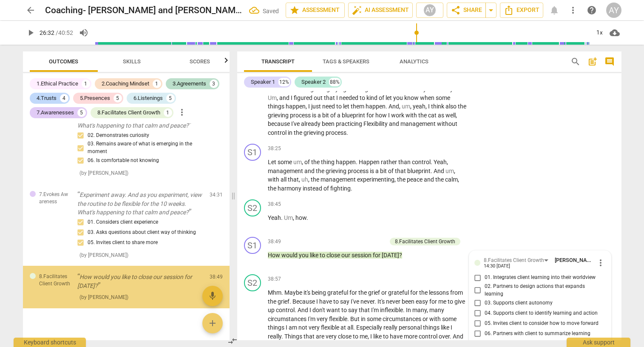
scroll to position [3573, 0]
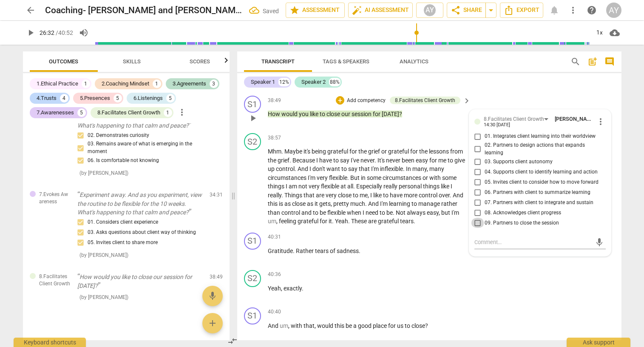
click at [477, 218] on input "09. Partners to close the session" at bounding box center [478, 223] width 14 height 10
click at [478, 156] on input "03. Supports client autonomy" at bounding box center [478, 161] width 14 height 10
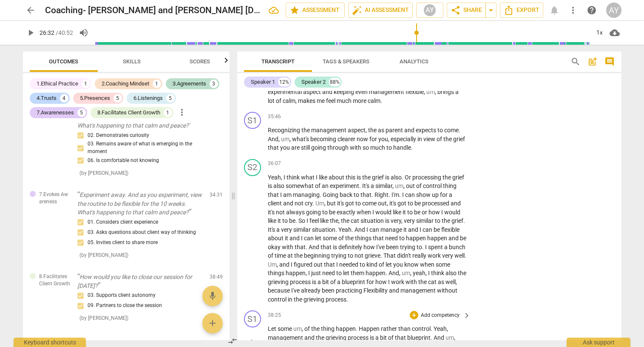
scroll to position [3268, 0]
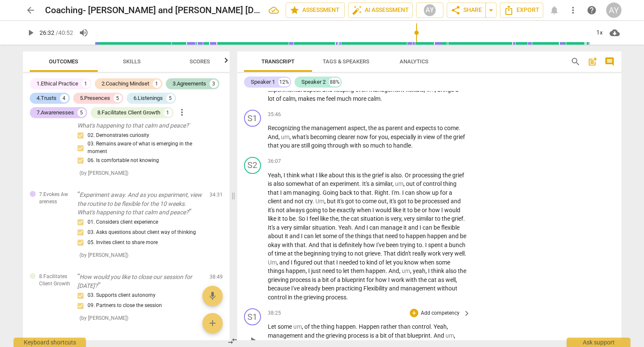
click at [440, 310] on p "Add competency" at bounding box center [440, 314] width 40 height 8
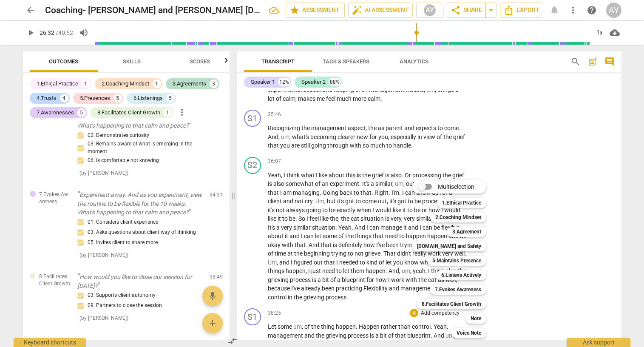
click at [425, 91] on div at bounding box center [322, 173] width 644 height 347
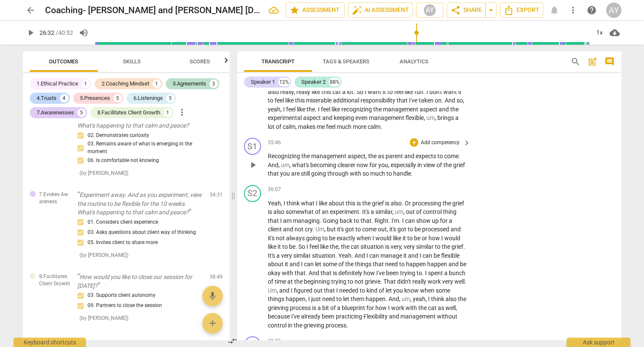
scroll to position [3239, 0]
click at [442, 139] on p "Add competency" at bounding box center [440, 143] width 40 height 8
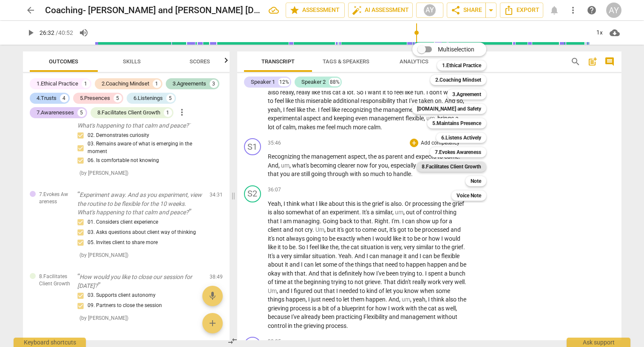
click at [481, 166] on b "8.Facilitates Client Growth" at bounding box center [452, 167] width 60 height 10
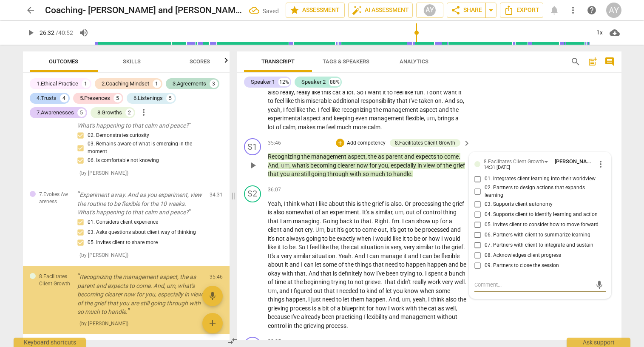
scroll to position [2164, 0]
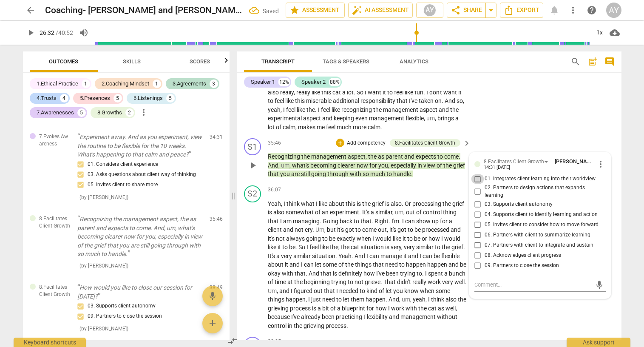
click at [474, 174] on input "01. Integrates client learning into their worldview" at bounding box center [478, 179] width 14 height 10
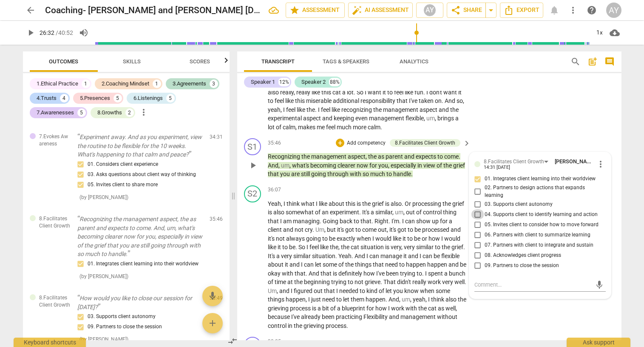
click at [476, 209] on input "04. Supports client to identify learning and action" at bounding box center [478, 214] width 14 height 10
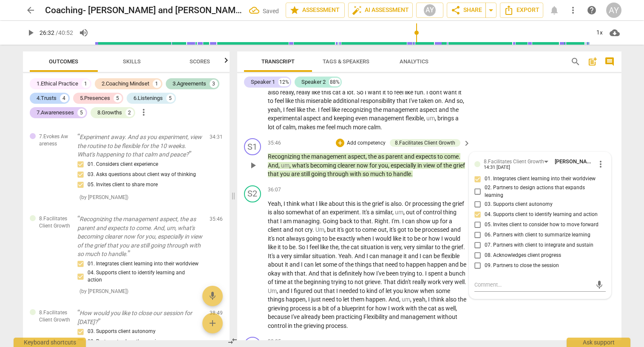
click at [475, 219] on input "05. Invites client to consider how to move forward" at bounding box center [478, 224] width 14 height 10
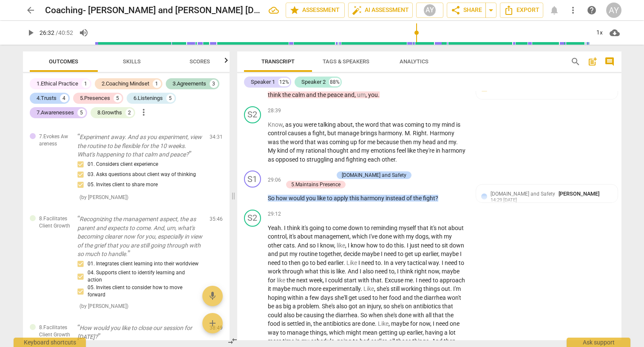
scroll to position [2576, 0]
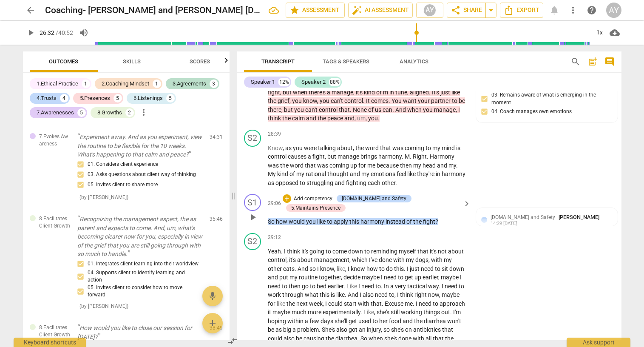
click at [313, 195] on p "Add competency" at bounding box center [313, 199] width 40 height 8
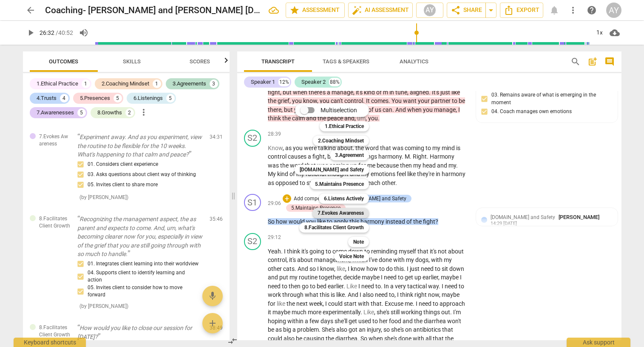
click at [356, 213] on b "7.Evokes Awareness" at bounding box center [341, 213] width 46 height 10
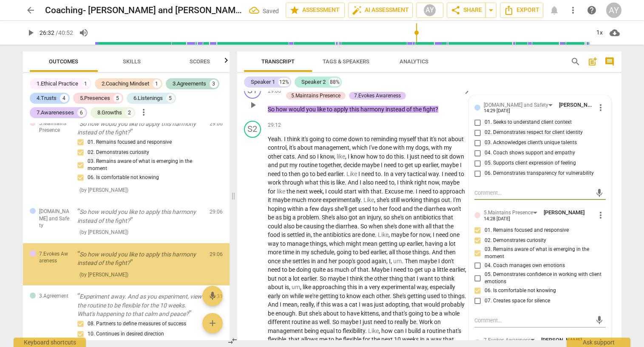
scroll to position [2814, 0]
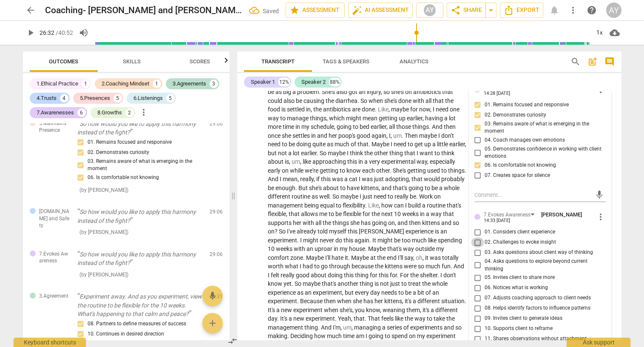
click at [475, 237] on input "02. Challenges to evoke insight" at bounding box center [478, 242] width 14 height 10
click at [474, 237] on input "02. Challenges to evoke insight" at bounding box center [478, 242] width 14 height 10
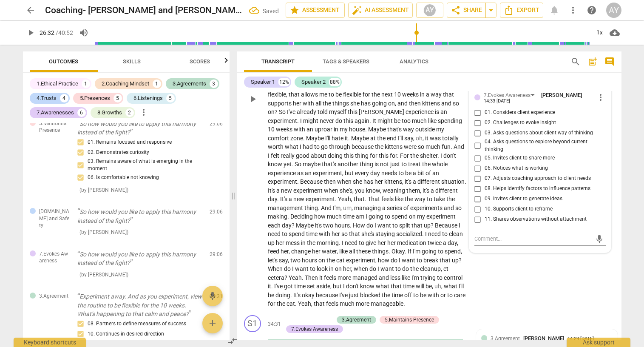
scroll to position [2930, 0]
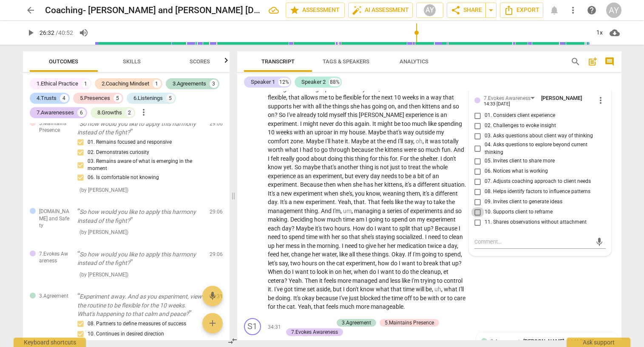
click at [474, 207] on input "10. Supports client to reframe" at bounding box center [478, 212] width 14 height 10
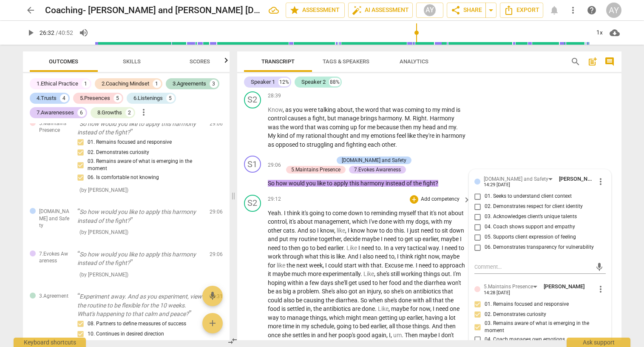
scroll to position [2570, 0]
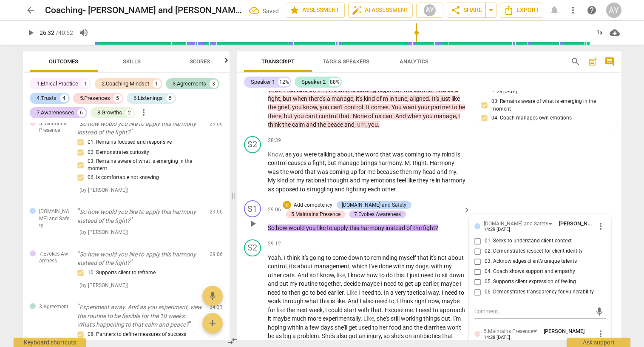
click at [293, 202] on p "Add competency" at bounding box center [313, 206] width 40 height 8
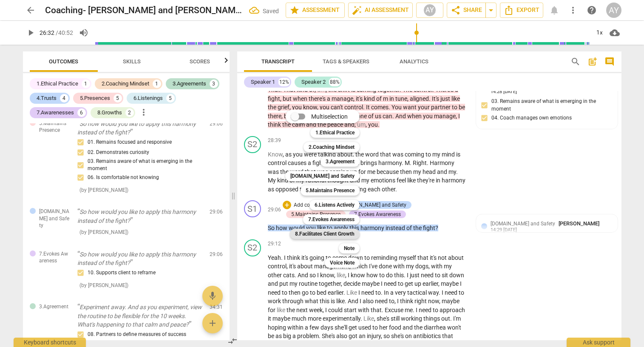
click at [349, 234] on b "8.Facilitates Client Growth" at bounding box center [325, 234] width 60 height 10
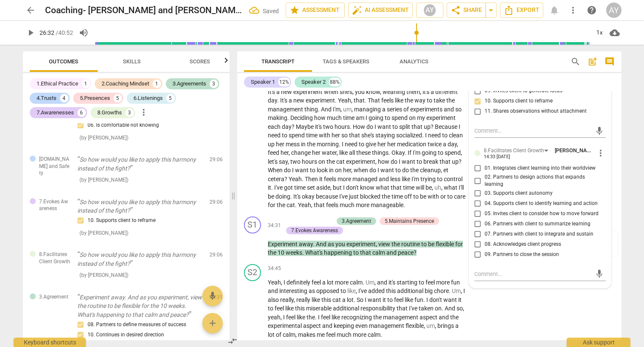
scroll to position [3034, 0]
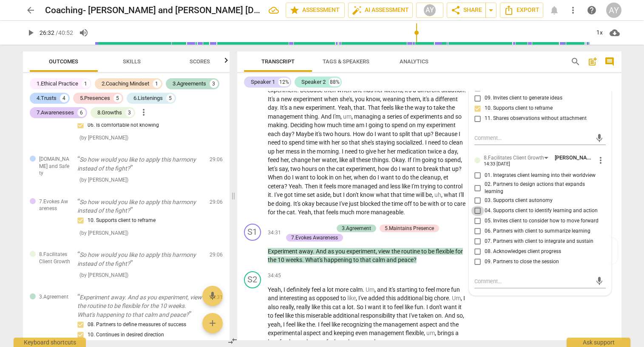
click at [476, 206] on input "04. Supports client to identify learning and action" at bounding box center [478, 211] width 14 height 10
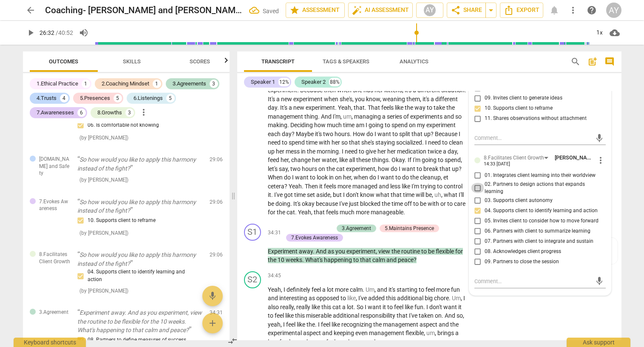
click at [475, 183] on input "02. Partners to design actions that expands learning" at bounding box center [478, 188] width 14 height 10
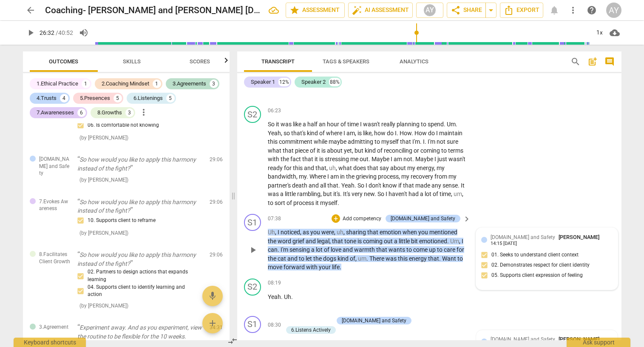
scroll to position [548, 0]
click at [382, 214] on p "Add competency" at bounding box center [362, 218] width 40 height 8
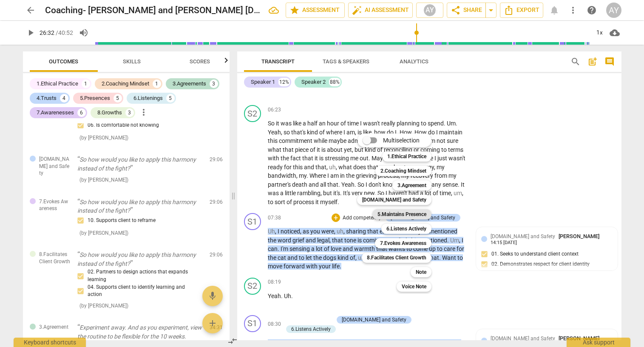
click at [398, 216] on b "5.Maintains Presence" at bounding box center [402, 214] width 49 height 10
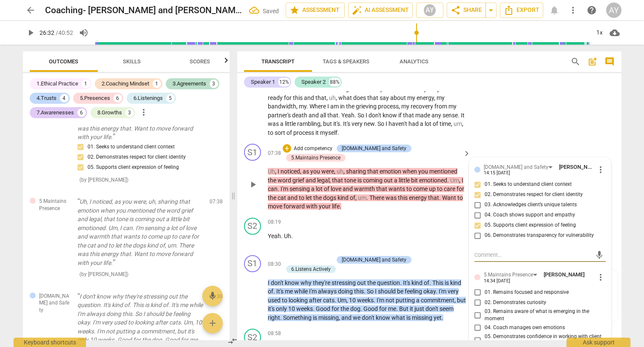
scroll to position [630, 0]
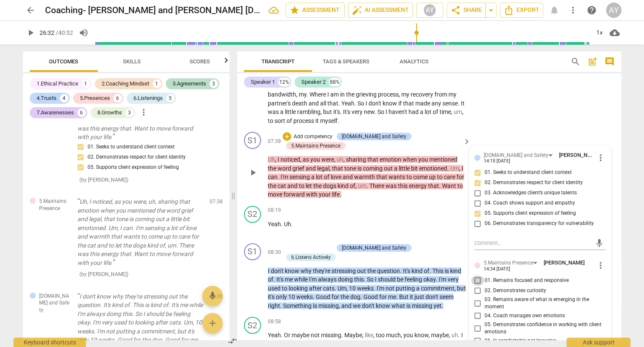
click at [476, 275] on input "01. Remains focused and responsive" at bounding box center [478, 280] width 14 height 10
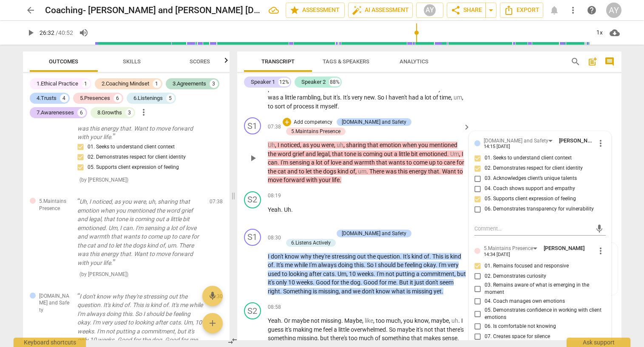
scroll to position [647, 0]
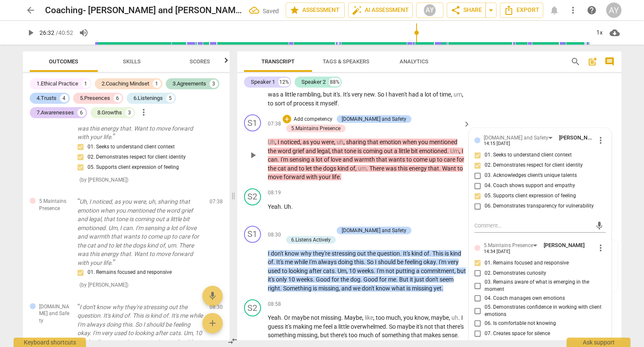
click at [474, 268] on input "02. Demonstrates curiosity" at bounding box center [478, 273] width 14 height 10
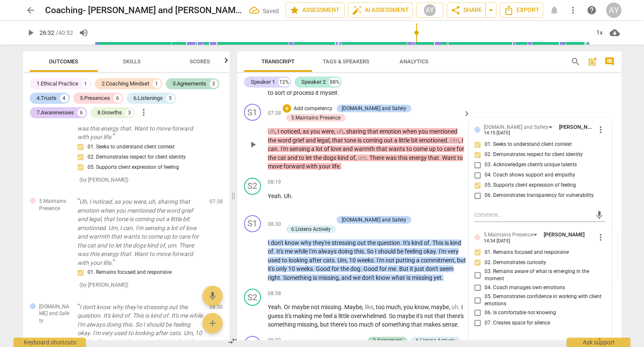
scroll to position [658, 0]
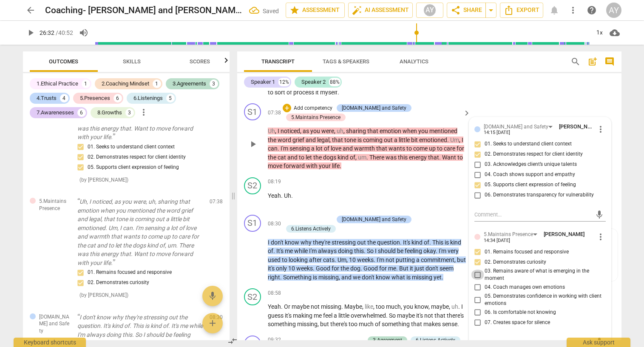
click at [475, 270] on input "03. Remains aware of what is emerging in the moment" at bounding box center [478, 275] width 14 height 10
click at [476, 270] on input "03. Remains aware of what is emerging in the moment" at bounding box center [478, 275] width 14 height 10
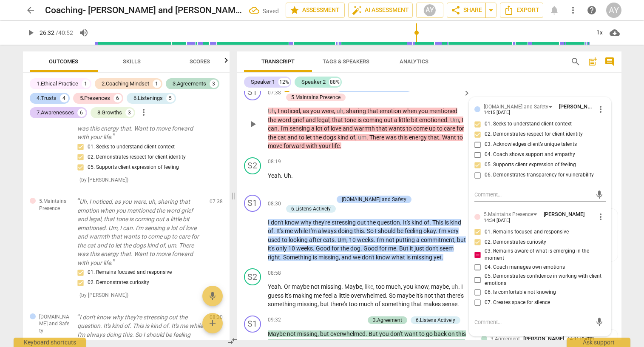
scroll to position [679, 0]
click at [477, 249] on input "03. Remains aware of what is emerging in the moment" at bounding box center [478, 254] width 14 height 10
click at [477, 274] on input "05. Demonstrates confidence in working with client emotions" at bounding box center [478, 279] width 14 height 10
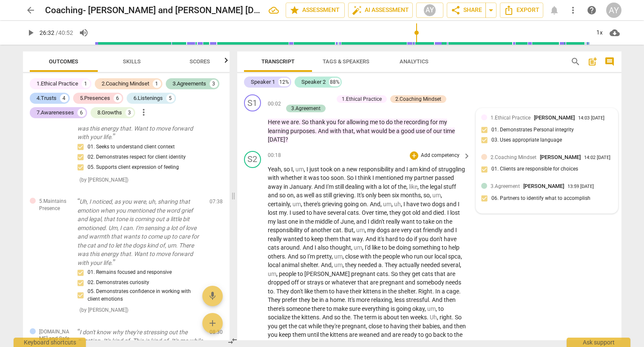
scroll to position [0, 0]
click at [136, 56] on span "Skills" at bounding box center [132, 61] width 38 height 11
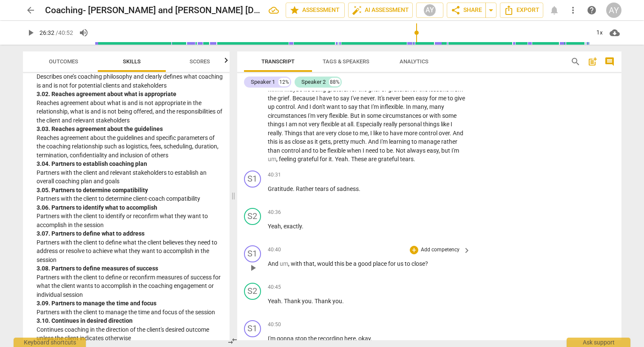
click at [440, 246] on p "Add competency" at bounding box center [440, 250] width 40 height 8
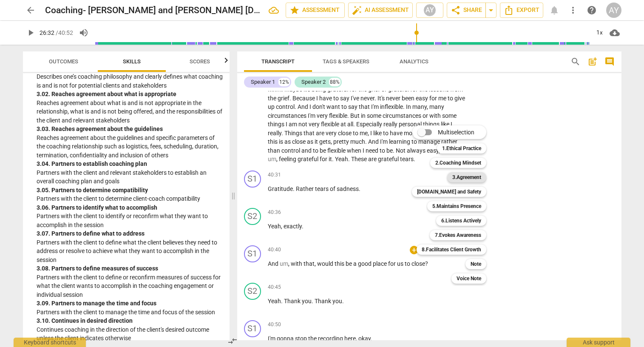
click at [469, 180] on b "3.Agreement" at bounding box center [466, 177] width 29 height 10
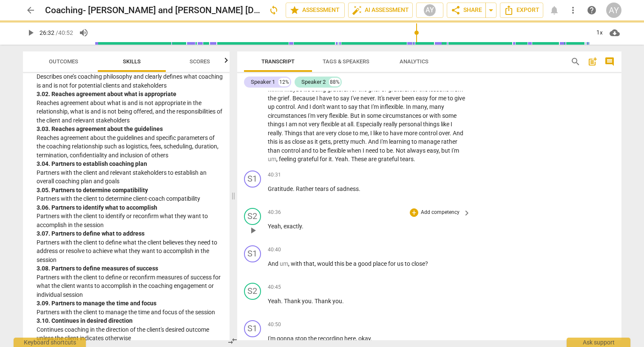
scroll to position [3702, 0]
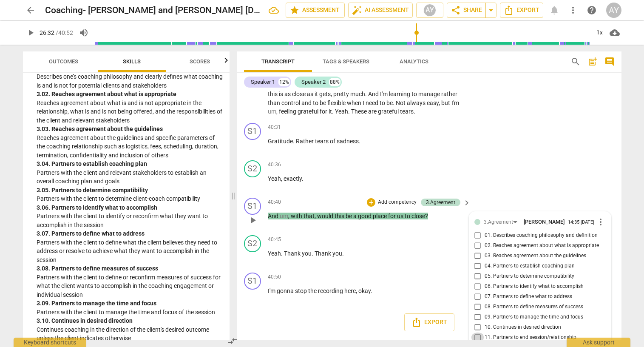
click at [476, 332] on input "11. Partners to end session/relationship" at bounding box center [478, 337] width 14 height 10
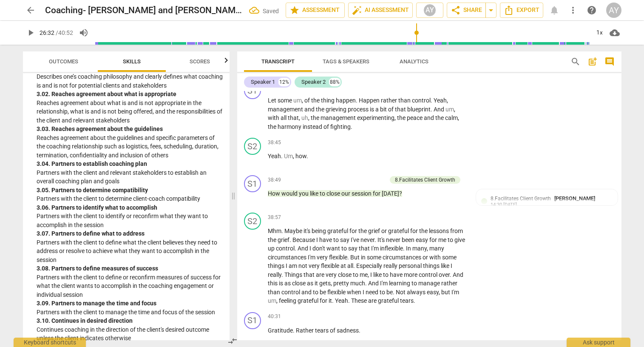
scroll to position [3504, 0]
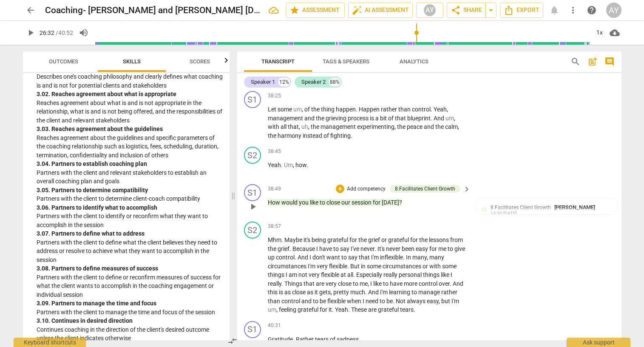
click at [372, 185] on p "Add competency" at bounding box center [366, 189] width 40 height 8
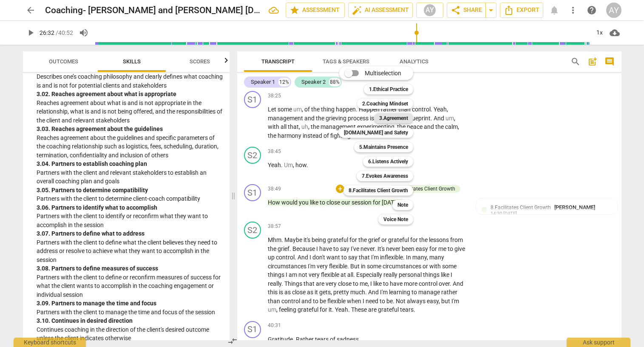
click at [385, 120] on b "3.Agreement" at bounding box center [393, 118] width 29 height 10
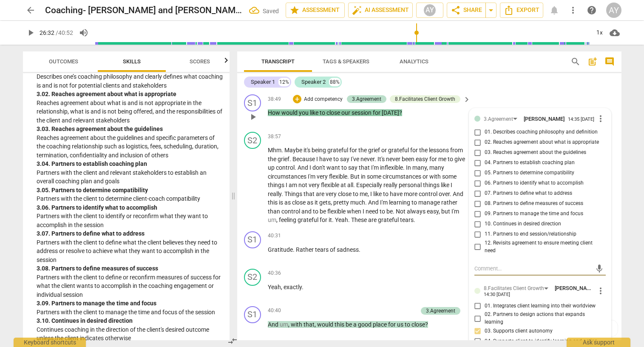
scroll to position [3516, 0]
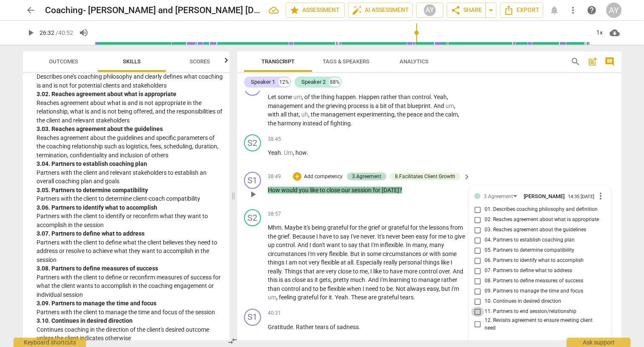
click at [476, 307] on input "11. Partners to end session/relationship" at bounding box center [478, 312] width 14 height 10
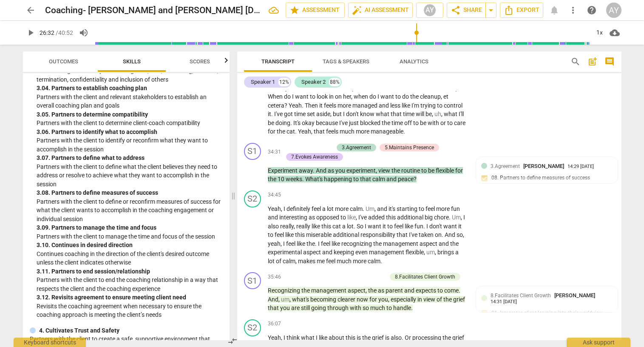
scroll to position [665, 0]
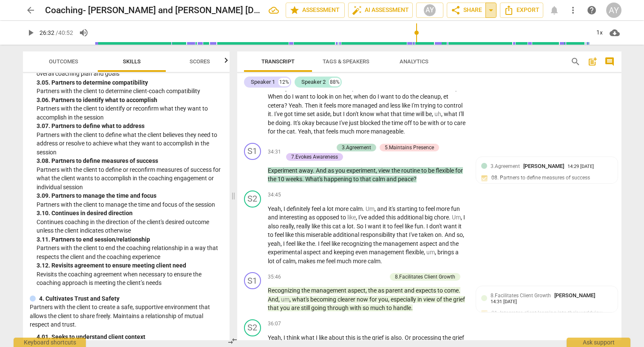
click at [494, 11] on span "arrow_drop_down" at bounding box center [491, 10] width 10 height 10
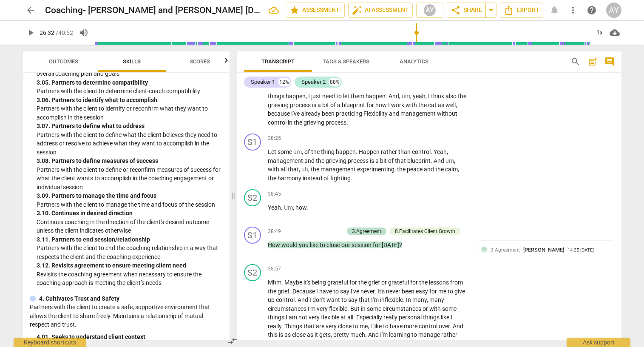
scroll to position [3470, 0]
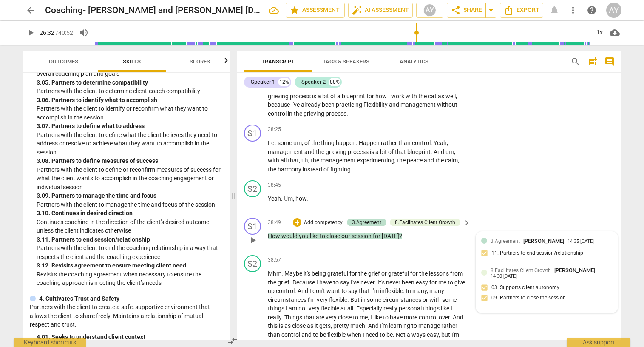
click at [491, 238] on span "3.Agreement" at bounding box center [505, 241] width 29 height 6
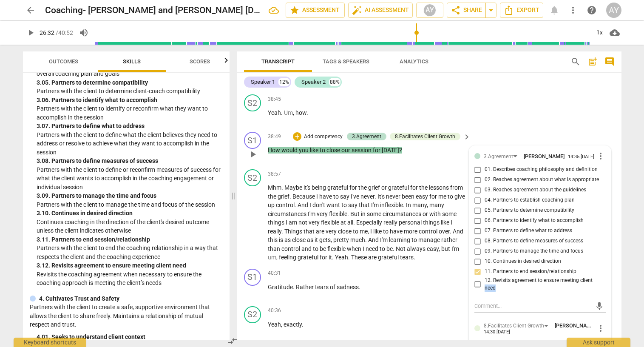
scroll to position [3575, 0]
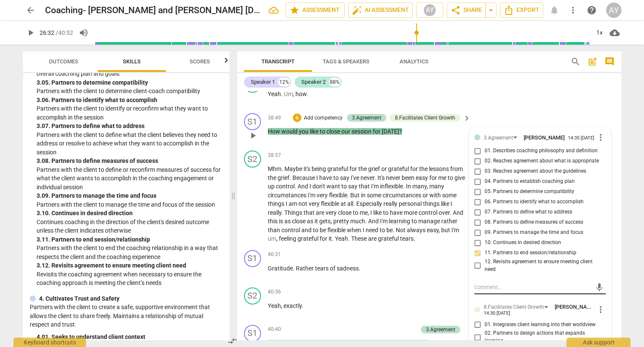
click at [509, 283] on textarea at bounding box center [533, 287] width 118 height 8
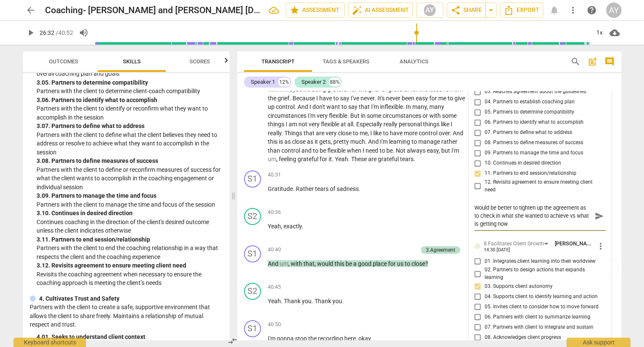
scroll to position [0, 0]
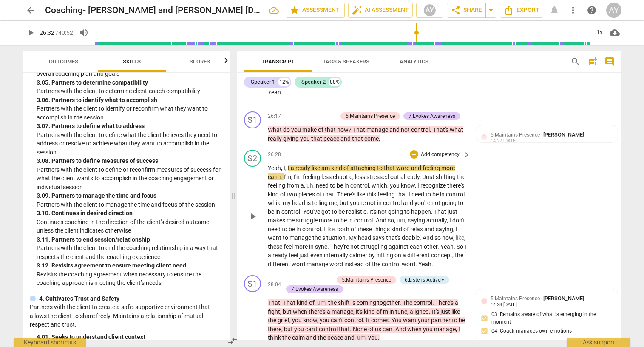
scroll to position [2390, 0]
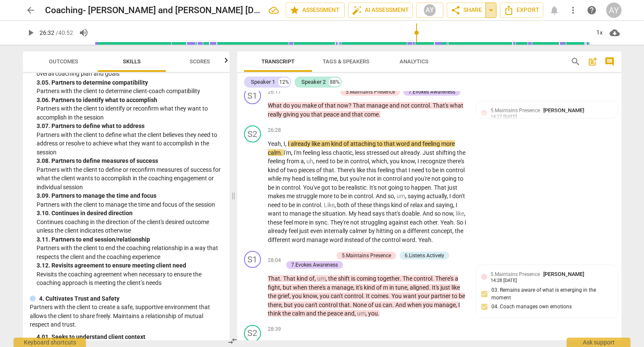
click at [491, 11] on span "arrow_drop_down" at bounding box center [491, 10] width 10 height 10
click at [456, 13] on span "share" at bounding box center [456, 10] width 10 height 10
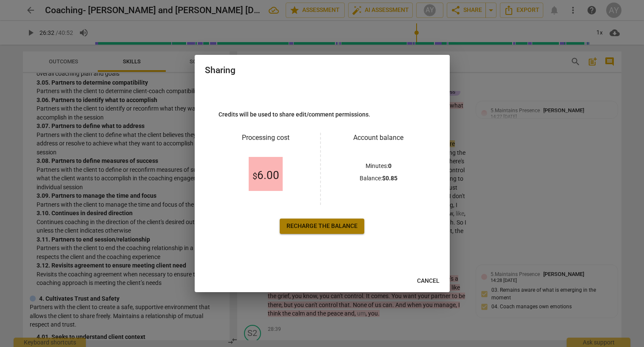
click at [319, 226] on span "Recharge the balance" at bounding box center [322, 226] width 71 height 9
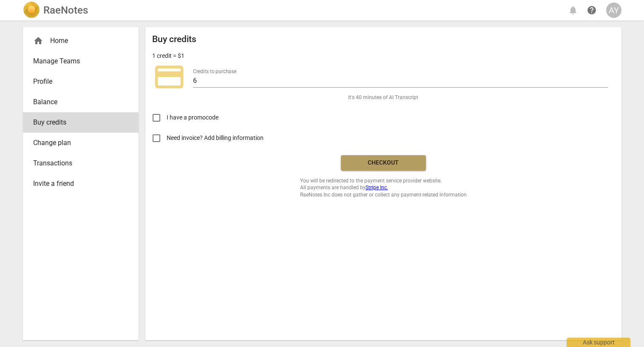
click at [411, 161] on span "Checkout" at bounding box center [383, 163] width 71 height 9
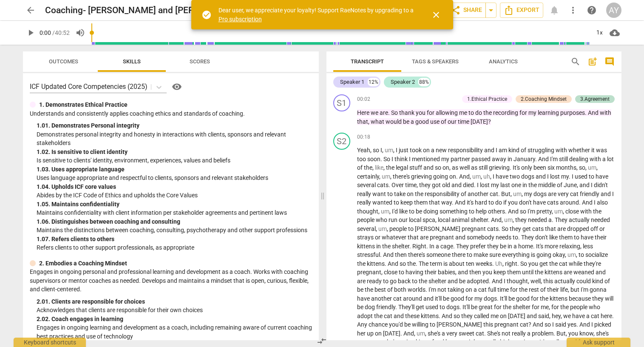
click at [435, 14] on span "close" at bounding box center [436, 15] width 10 height 10
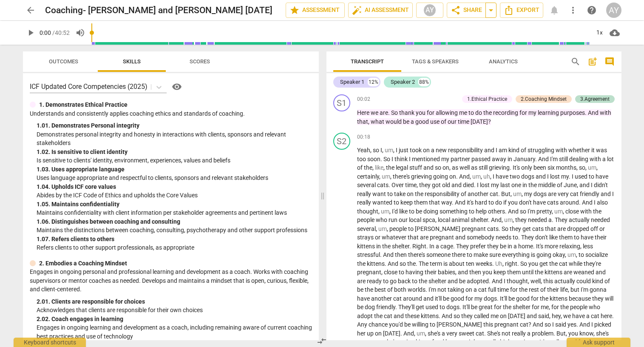
click at [491, 9] on span "arrow_drop_down" at bounding box center [491, 10] width 10 height 10
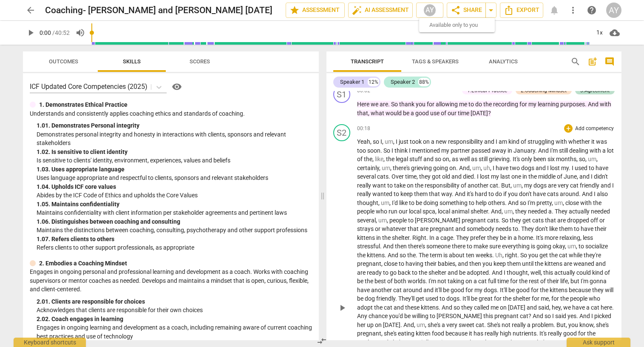
scroll to position [11, 0]
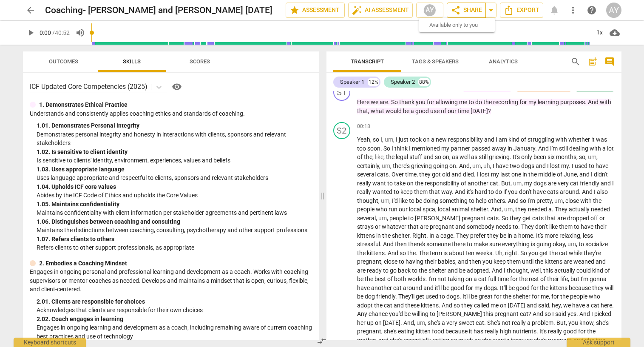
click at [455, 10] on span "share" at bounding box center [456, 10] width 10 height 10
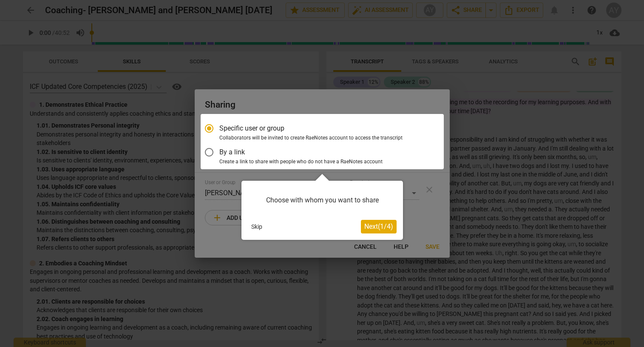
click at [212, 153] on div at bounding box center [322, 141] width 243 height 55
click at [376, 231] on button "Next ( 1 / 4 )" at bounding box center [379, 227] width 36 height 14
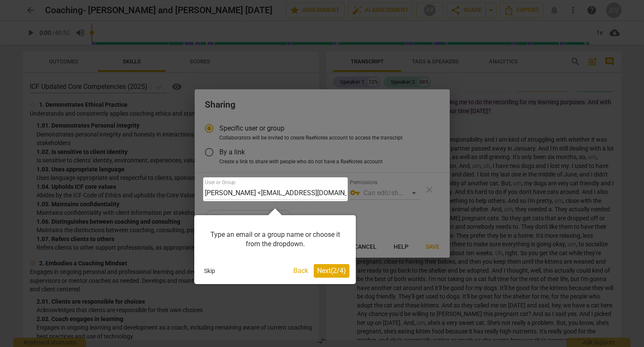
click at [247, 237] on div "Type an email or a group name or choose it from the dropdown." at bounding box center [275, 239] width 149 height 36
click at [324, 270] on span "Next ( 2 / 4 )" at bounding box center [331, 271] width 29 height 8
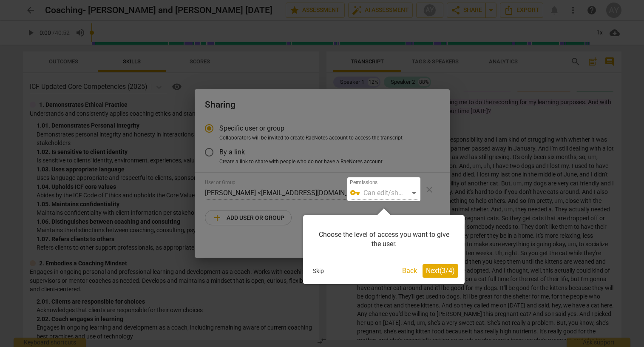
click at [452, 271] on span "Next ( 3 / 4 )" at bounding box center [440, 271] width 29 height 8
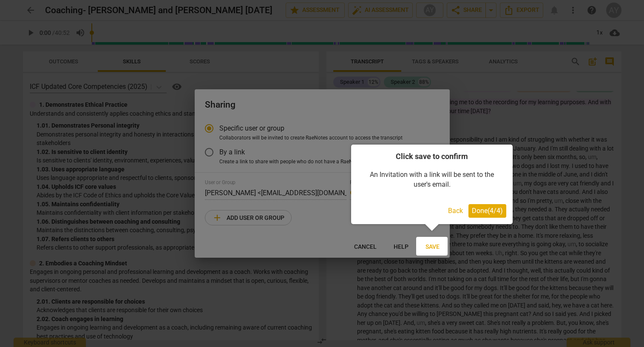
click at [484, 212] on span "Done ( 4 / 4 )" at bounding box center [487, 211] width 31 height 8
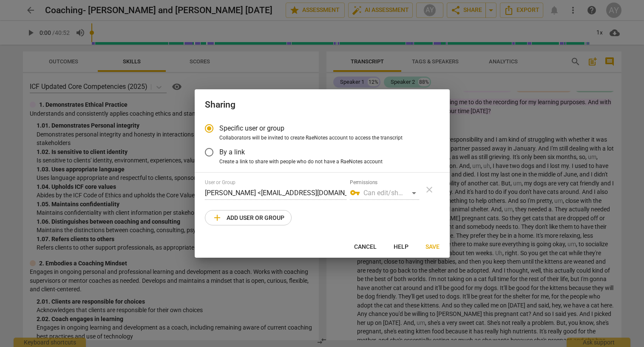
click at [412, 194] on div "vpn_key Can edit/share" at bounding box center [384, 193] width 69 height 14
click at [261, 219] on span "add Add user or group" at bounding box center [248, 218] width 72 height 10
radio input "false"
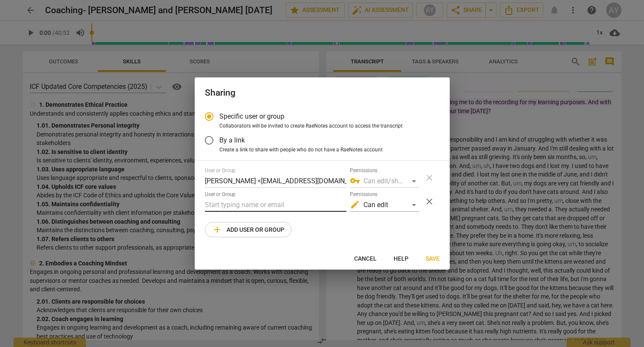
click at [253, 204] on input "text" at bounding box center [276, 205] width 142 height 14
paste input "[EMAIL_ADDRESS][DOMAIN_NAME]"
type input "[EMAIL_ADDRESS][DOMAIN_NAME]"
click at [411, 225] on div "User or Group [PERSON_NAME] <[EMAIL_ADDRESS][DOMAIN_NAME]> Permissions vpn_key …" at bounding box center [322, 203] width 235 height 70
click at [432, 256] on span "Save" at bounding box center [433, 259] width 14 height 9
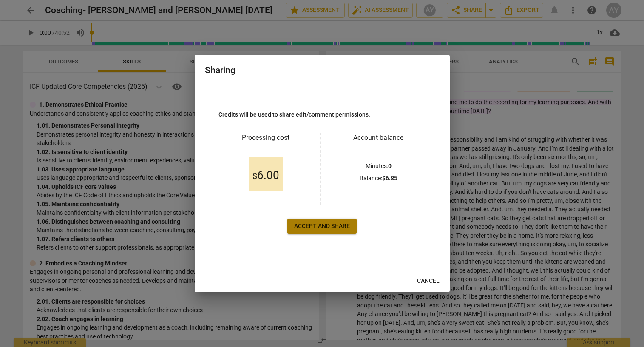
click at [337, 224] on span "Accept and share" at bounding box center [322, 226] width 56 height 9
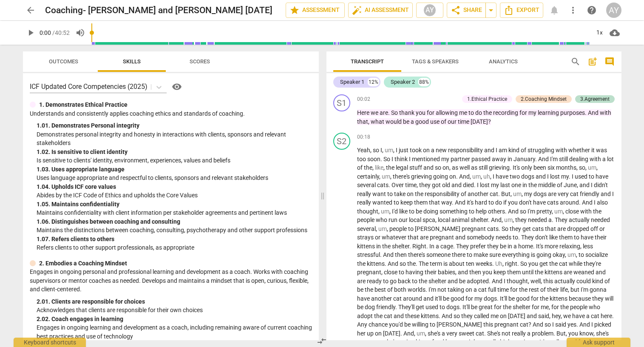
scroll to position [0, 0]
click at [324, 9] on span "star Assessment" at bounding box center [315, 10] width 51 height 10
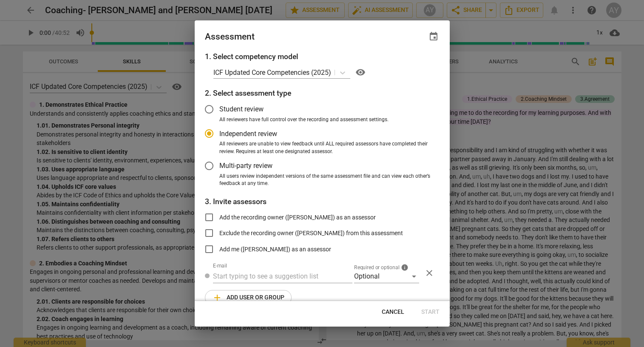
scroll to position [13, 0]
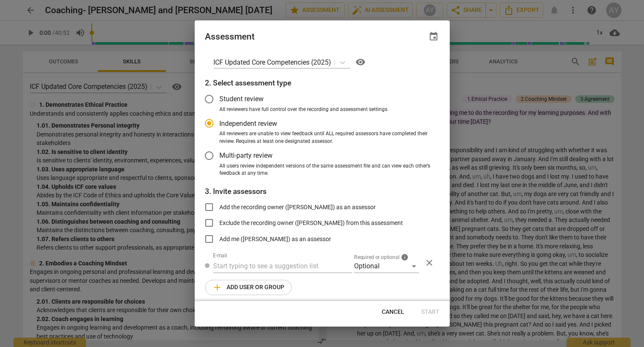
radio input "false"
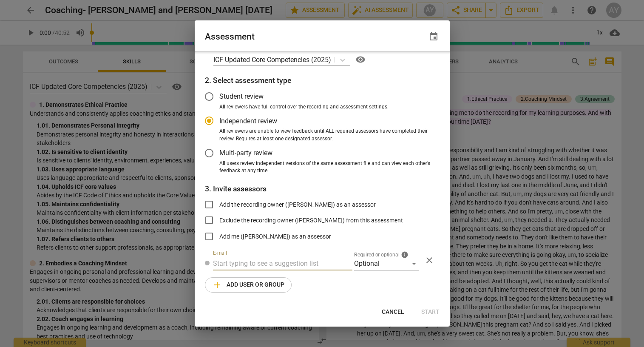
click at [265, 262] on input "text" at bounding box center [282, 264] width 139 height 14
paste input "[EMAIL_ADDRESS][DOMAIN_NAME]"
type input "[EMAIL_ADDRESS][DOMAIN_NAME]"
click at [395, 265] on div "Optional" at bounding box center [386, 264] width 65 height 14
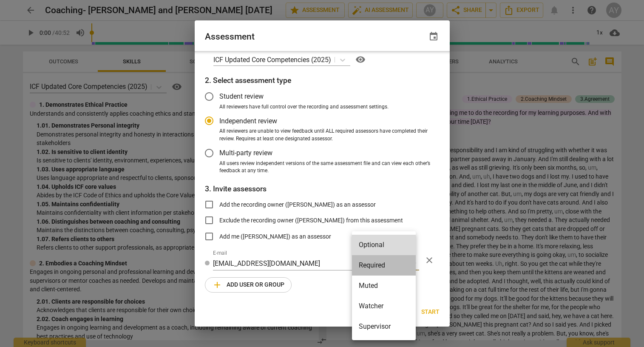
click at [387, 266] on li "Required" at bounding box center [384, 265] width 64 height 20
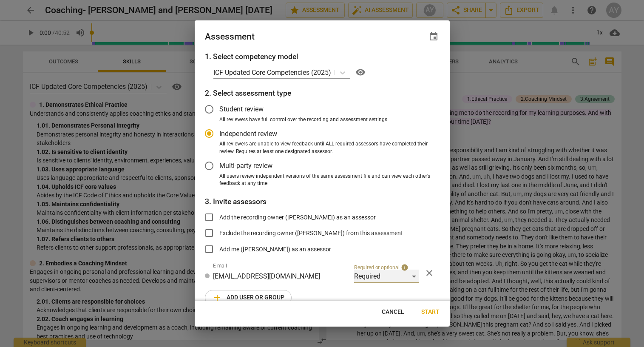
scroll to position [0, 0]
radio input "false"
click at [207, 165] on input "Multi-party review" at bounding box center [209, 166] width 20 height 20
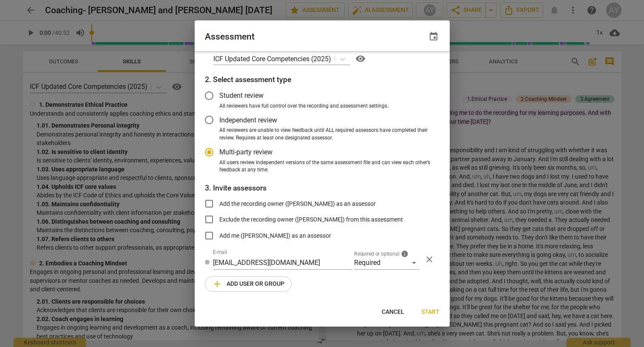
scroll to position [13, 0]
click at [429, 312] on span "Start" at bounding box center [430, 312] width 18 height 9
radio input "false"
type input "[PERSON_NAME] <[EMAIL_ADDRESS][DOMAIN_NAME]>"
radio input "false"
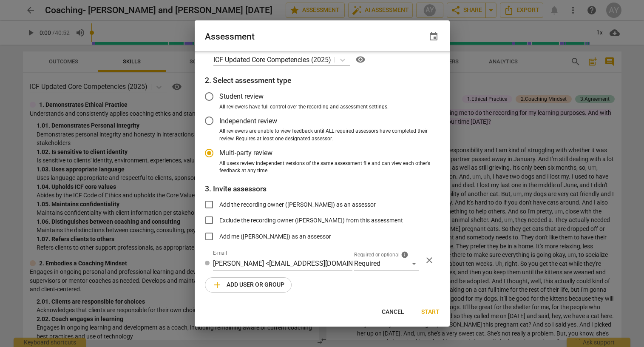
scroll to position [0, 0]
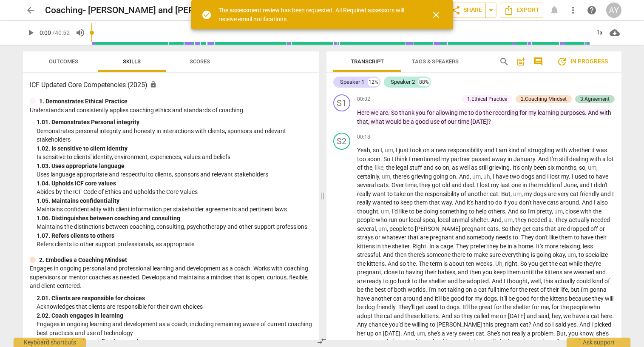
click at [435, 12] on span "close" at bounding box center [436, 15] width 10 height 10
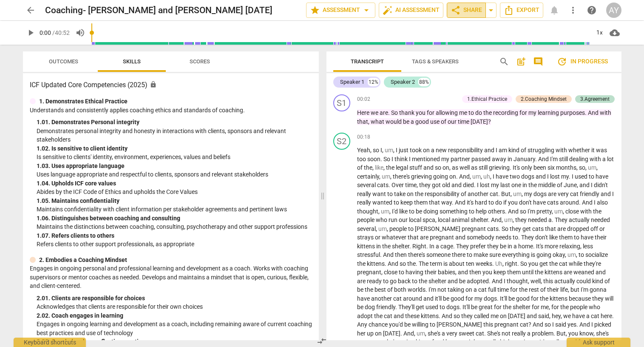
click at [481, 10] on span "share Share" at bounding box center [466, 10] width 31 height 10
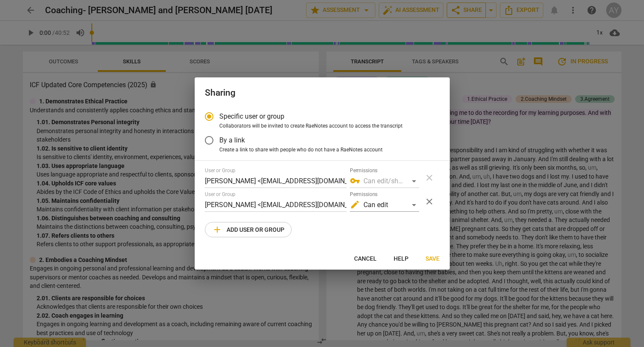
radio input "false"
click at [233, 139] on span "By a link" at bounding box center [232, 140] width 26 height 10
click at [219, 139] on input "By a link" at bounding box center [209, 140] width 20 height 20
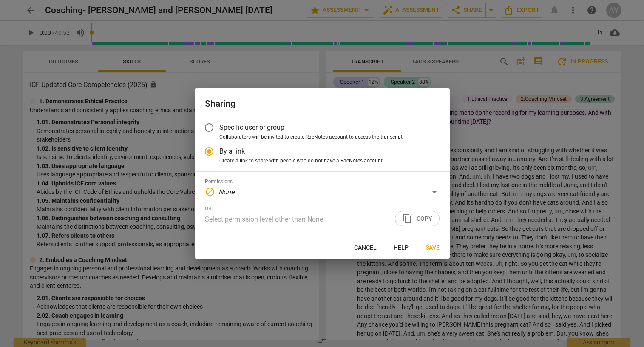
click at [420, 213] on div "URL Select permission level other than None content_copy Copy" at bounding box center [322, 216] width 235 height 20
click at [413, 221] on div "URL Select permission level other than None content_copy Copy" at bounding box center [322, 216] width 235 height 20
click at [364, 248] on span "Cancel" at bounding box center [365, 248] width 23 height 9
radio input "false"
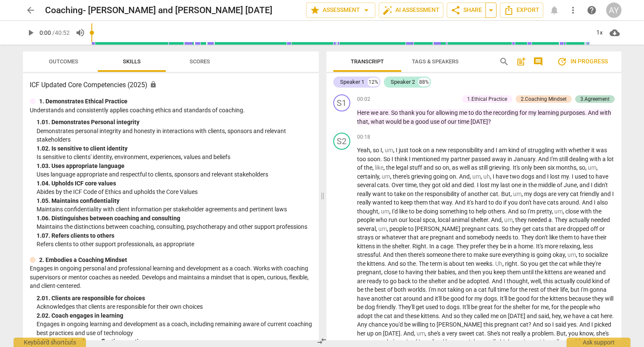
click at [490, 11] on span "arrow_drop_down" at bounding box center [491, 10] width 10 height 10
click at [474, 42] on span "Shared with 1 user" at bounding box center [456, 43] width 45 height 8
click at [70, 60] on span "Outcomes" at bounding box center [63, 61] width 29 height 6
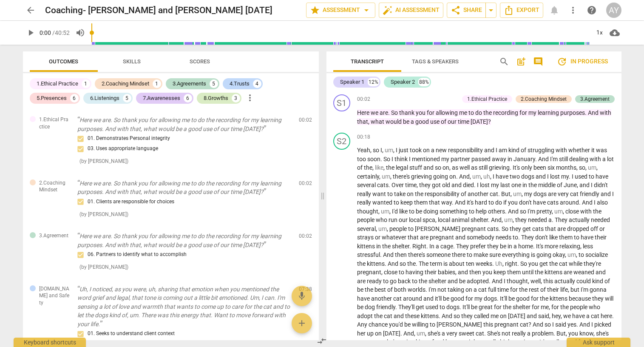
click at [212, 96] on div "8.Growths" at bounding box center [216, 98] width 25 height 9
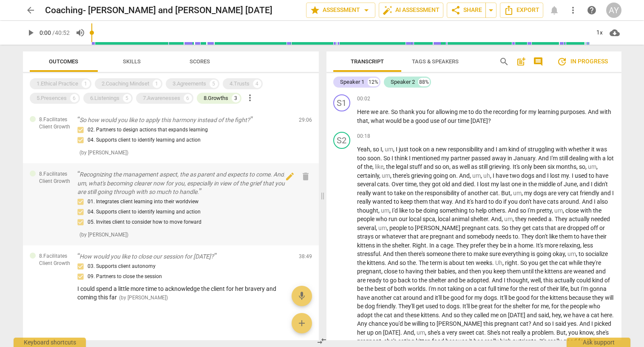
click at [265, 176] on p "Recognizing the management aspect, the as parent and expects to come. And, um, …" at bounding box center [184, 183] width 215 height 26
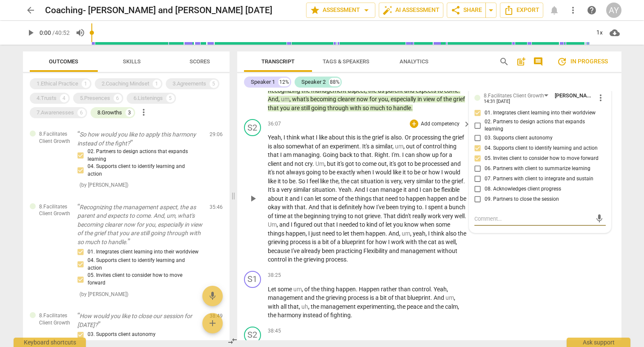
scroll to position [3262, 0]
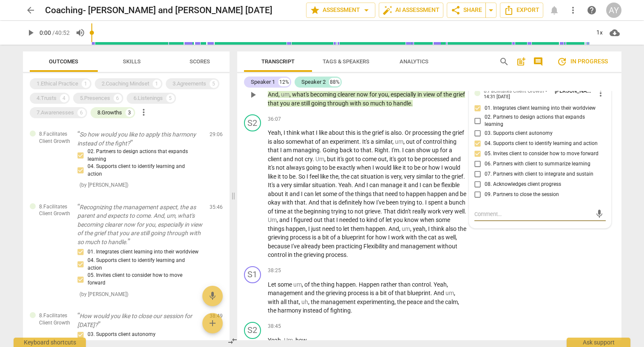
click at [477, 159] on input "06. Partners with client to summarize learning" at bounding box center [478, 164] width 14 height 10
checkbox input "true"
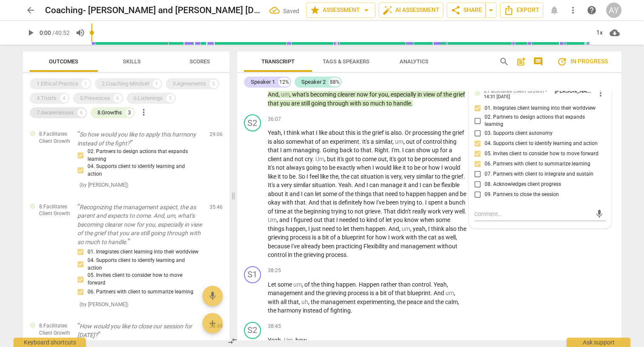
click at [58, 114] on div "7.Awarenesses" at bounding box center [55, 112] width 37 height 9
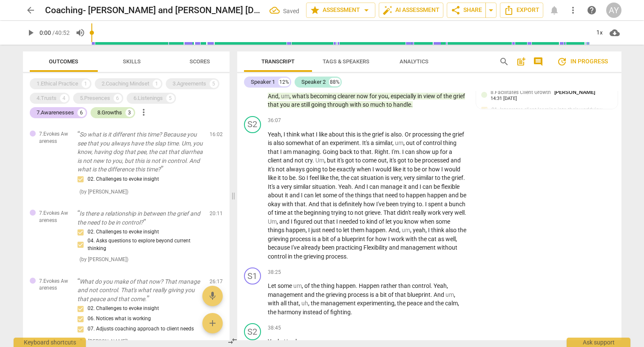
click at [111, 110] on div "8.Growths" at bounding box center [109, 112] width 25 height 9
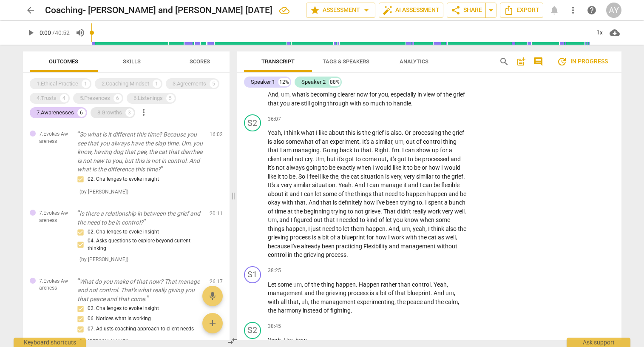
click at [112, 114] on div "8.Growths" at bounding box center [109, 112] width 25 height 9
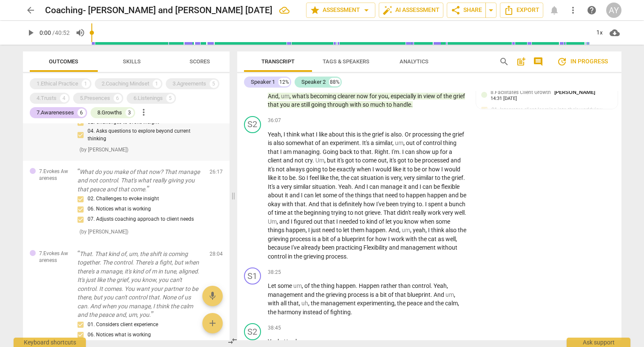
scroll to position [113, 0]
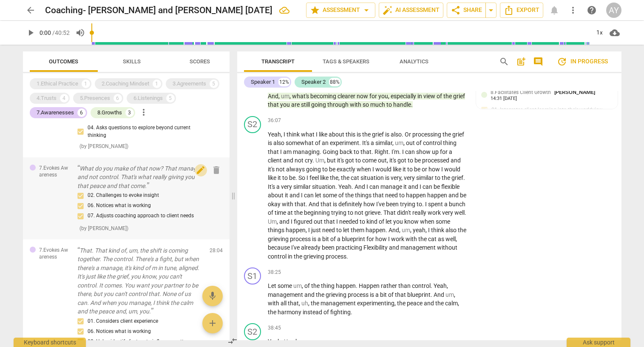
click at [199, 169] on span "edit" at bounding box center [201, 170] width 10 height 10
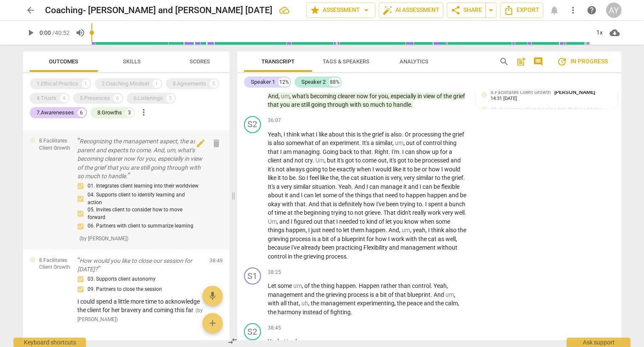
scroll to position [0, 0]
click at [611, 89] on div "Speaker 1 12% Speaker 2 88%" at bounding box center [429, 82] width 371 height 14
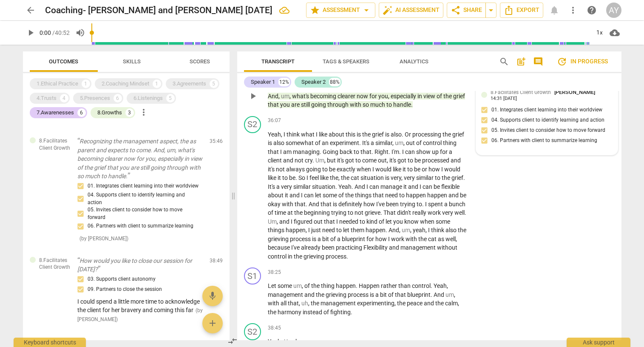
click at [542, 106] on div "8.Facilitates Client Growth Aries Yeo 14:31 [DATE] 01. Integrates client learni…" at bounding box center [546, 119] width 131 height 62
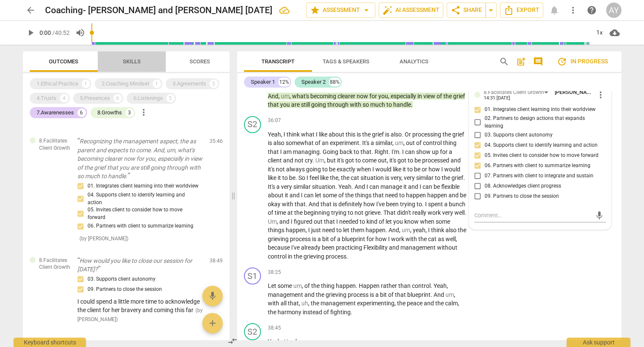
click at [126, 60] on span "Skills" at bounding box center [132, 61] width 18 height 6
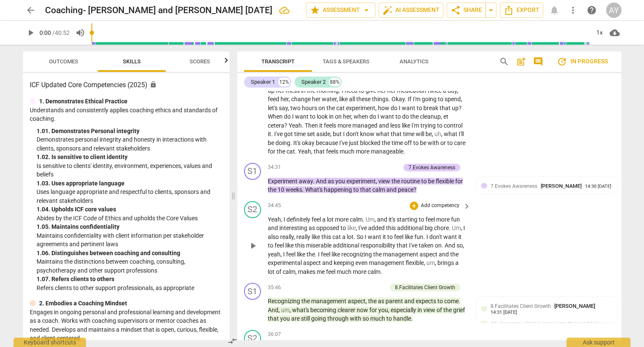
scroll to position [3043, 0]
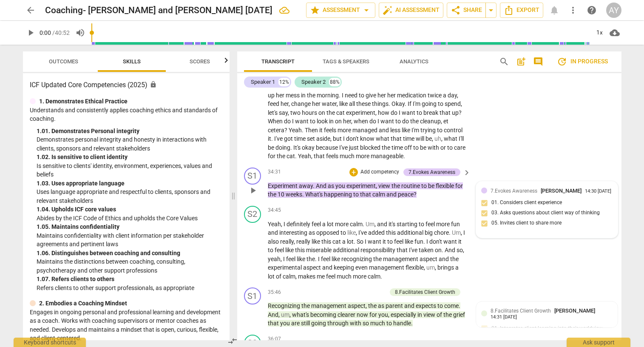
click at [519, 188] on span "7.Evokes Awareness" at bounding box center [514, 191] width 47 height 6
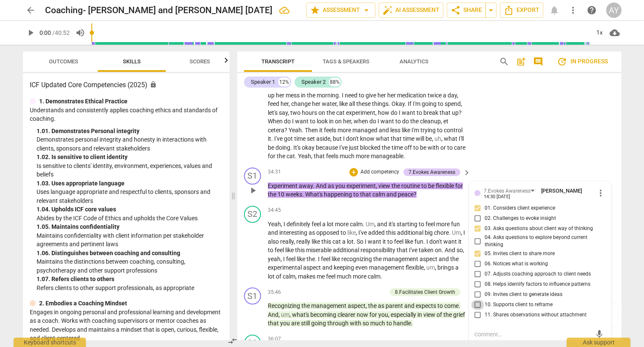
click at [474, 300] on input "10. Supports client to reframe" at bounding box center [478, 305] width 14 height 10
checkbox input "true"
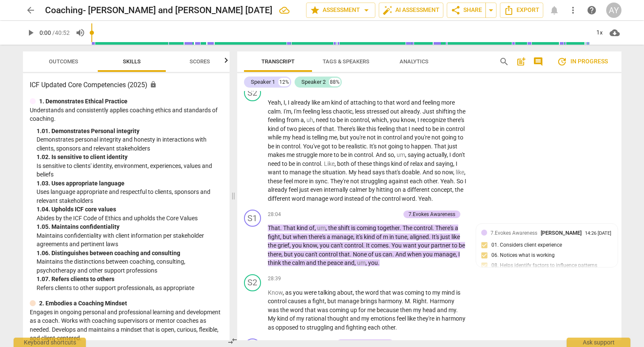
scroll to position [0, 0]
click at [60, 60] on span "Outcomes" at bounding box center [63, 61] width 29 height 6
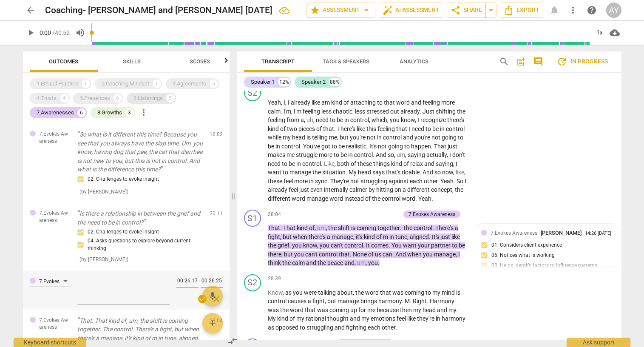
click at [148, 103] on div "6.Listenings 5" at bounding box center [151, 98] width 49 height 11
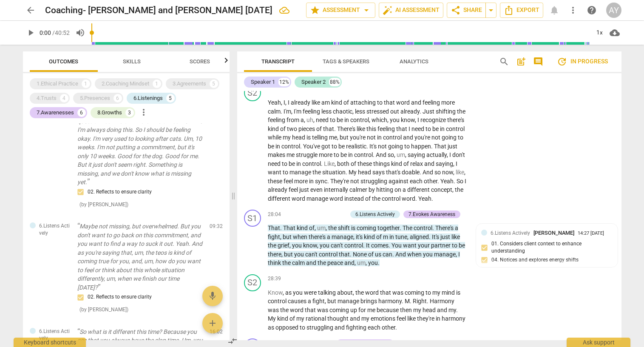
scroll to position [21, 0]
click at [191, 84] on div "3.Agreements" at bounding box center [190, 84] width 34 height 9
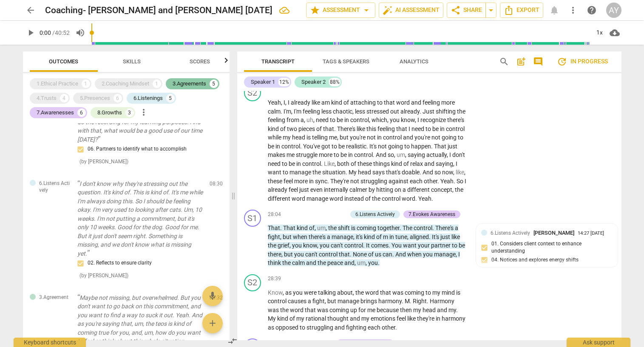
click at [191, 84] on div "3.Agreements" at bounding box center [190, 84] width 34 height 9
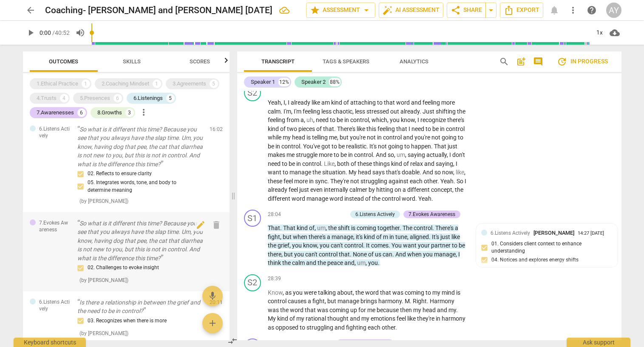
scroll to position [227, 0]
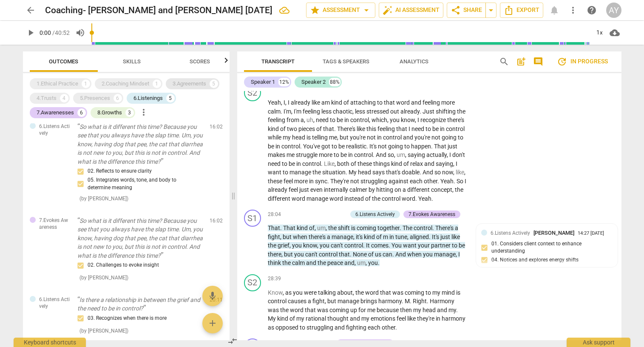
click at [182, 80] on div "3.Agreements" at bounding box center [190, 84] width 34 height 9
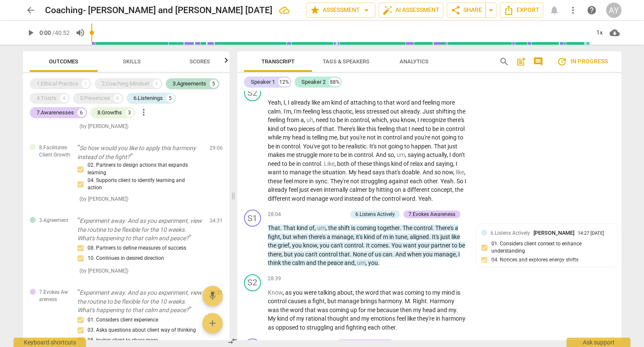
scroll to position [968, 0]
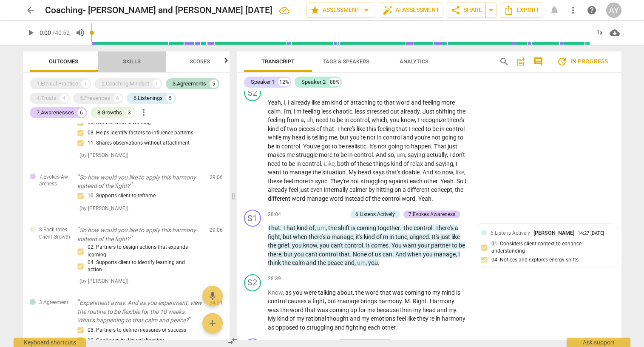
click at [131, 60] on span "Skills" at bounding box center [132, 61] width 18 height 6
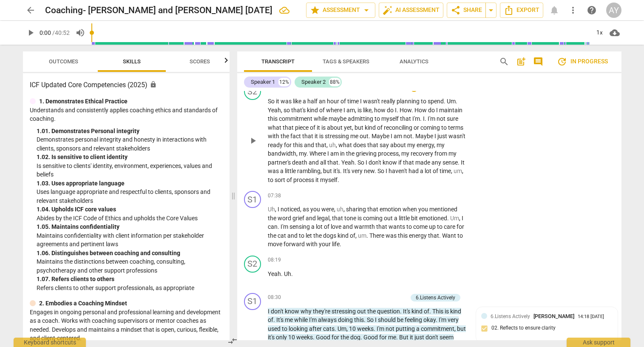
scroll to position [568, 0]
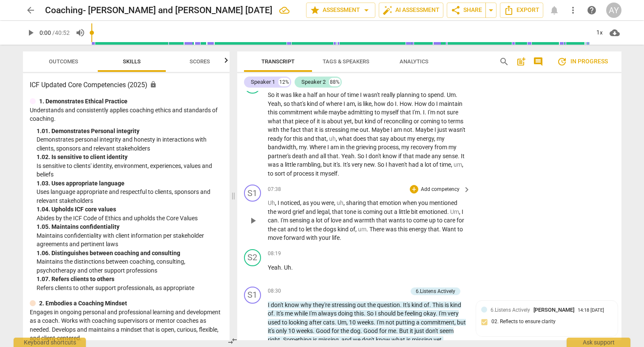
click at [444, 186] on p "Add competency" at bounding box center [440, 190] width 40 height 8
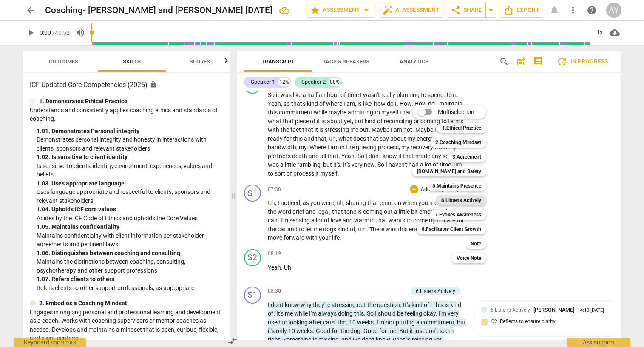
click at [467, 203] on b "6.Listens Actively" at bounding box center [461, 200] width 40 height 10
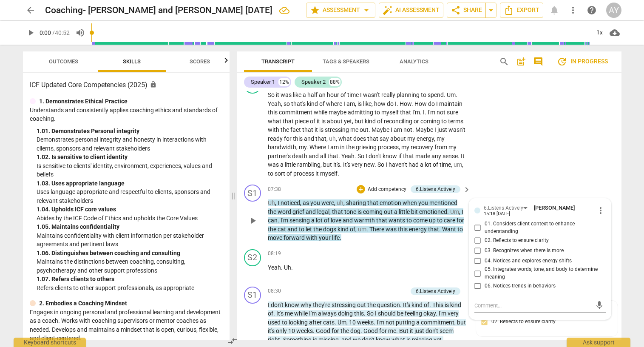
click at [525, 220] on span "01. Considers client context to enhance understanding" at bounding box center [544, 227] width 118 height 15
click at [485, 223] on input "01. Considers client context to enhance understanding" at bounding box center [478, 228] width 14 height 10
checkbox input "true"
click at [496, 152] on div "S2 play_arrow pause 06:23 + Add competency keyboard_arrow_right So it was like …" at bounding box center [429, 127] width 384 height 108
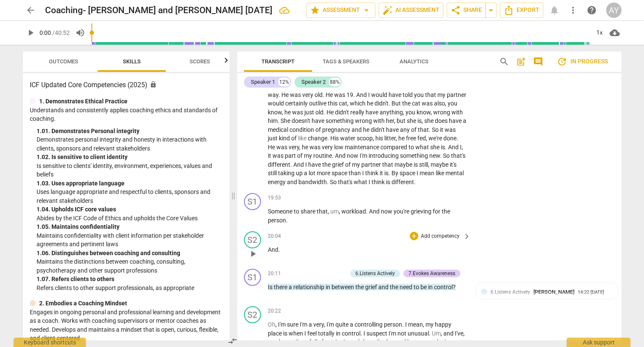
scroll to position [1657, 0]
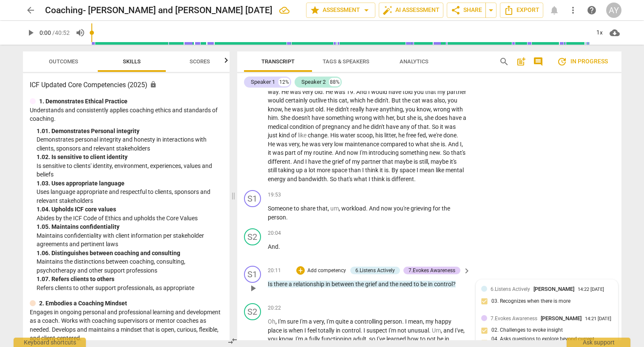
click at [512, 286] on span "6.Listens Actively" at bounding box center [511, 289] width 40 height 6
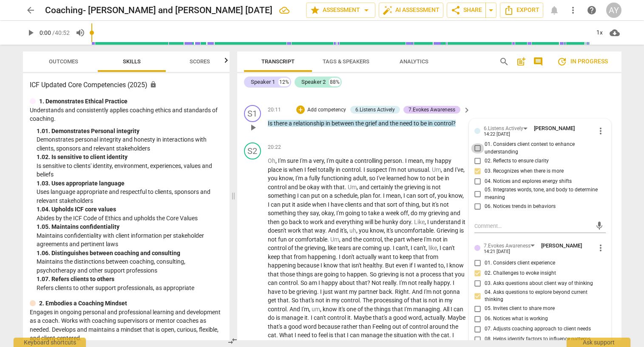
click at [476, 143] on input "01. Considers client context to enhance understanding" at bounding box center [478, 148] width 14 height 10
checkbox input "true"
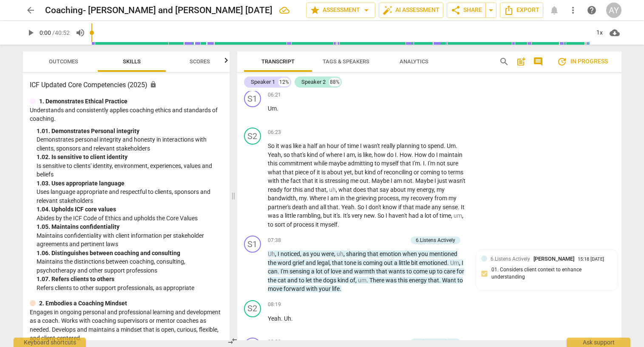
scroll to position [522, 0]
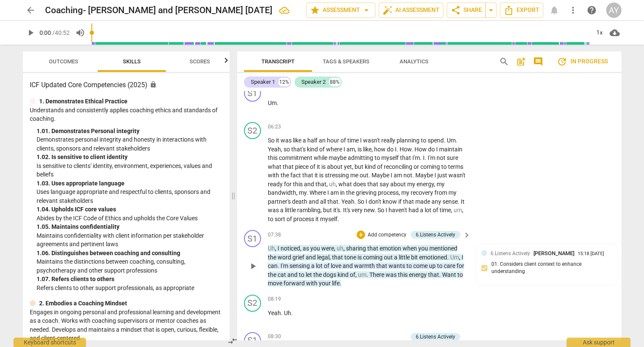
click at [387, 245] on span "emotion" at bounding box center [391, 248] width 23 height 7
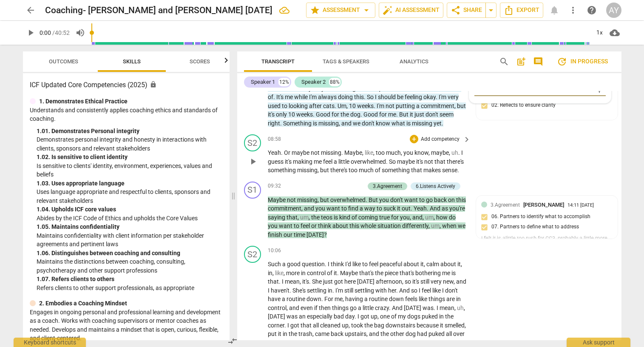
scroll to position [789, 0]
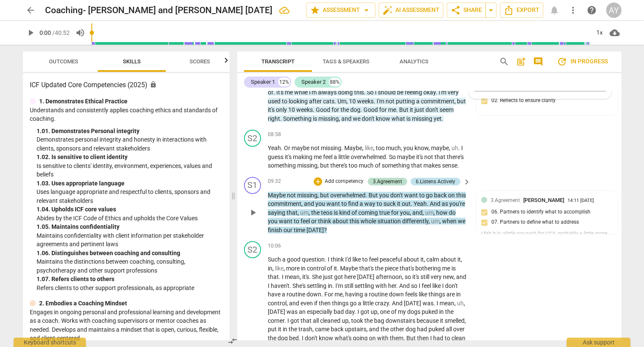
click at [439, 181] on div "6.Listens Actively" at bounding box center [436, 182] width 40 height 8
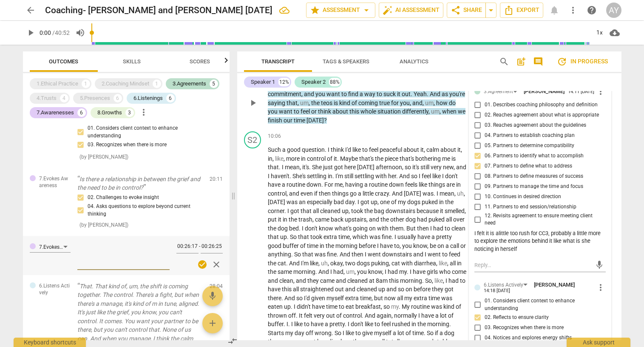
scroll to position [970, 0]
